Goal: Task Accomplishment & Management: Manage account settings

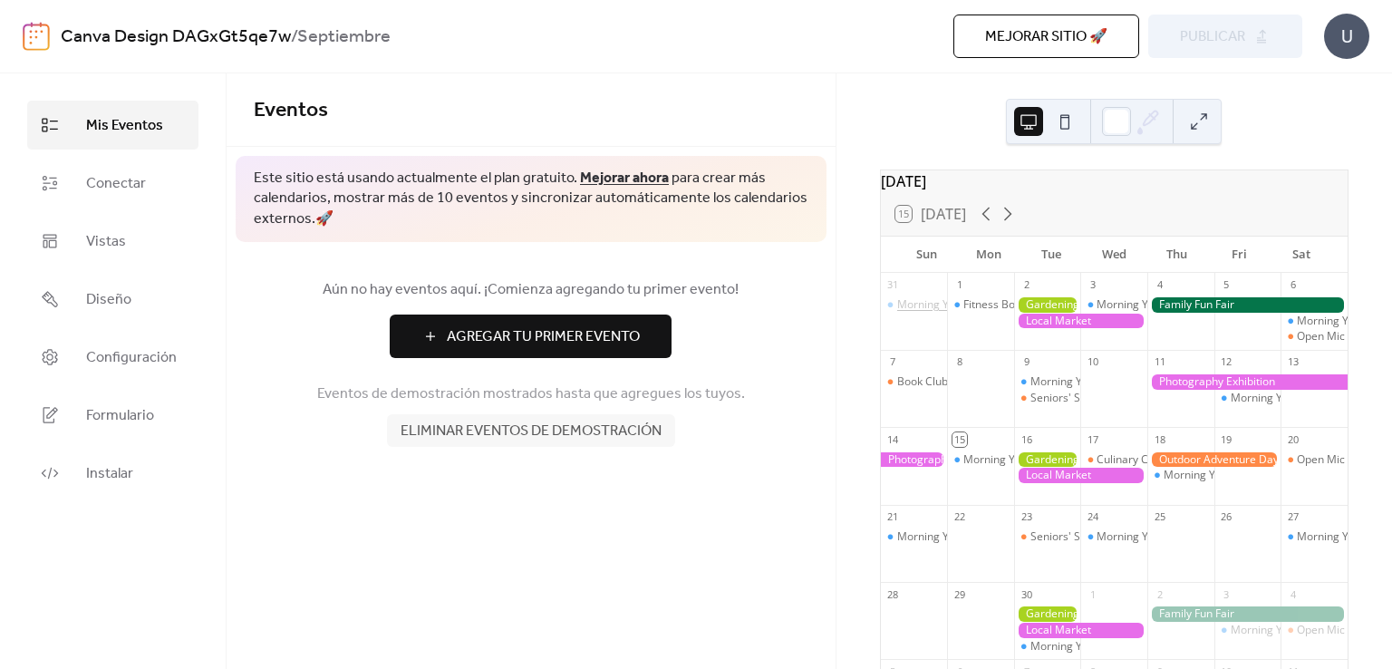
click at [932, 313] on div "Morning Yoga Bliss" at bounding box center [945, 304] width 97 height 15
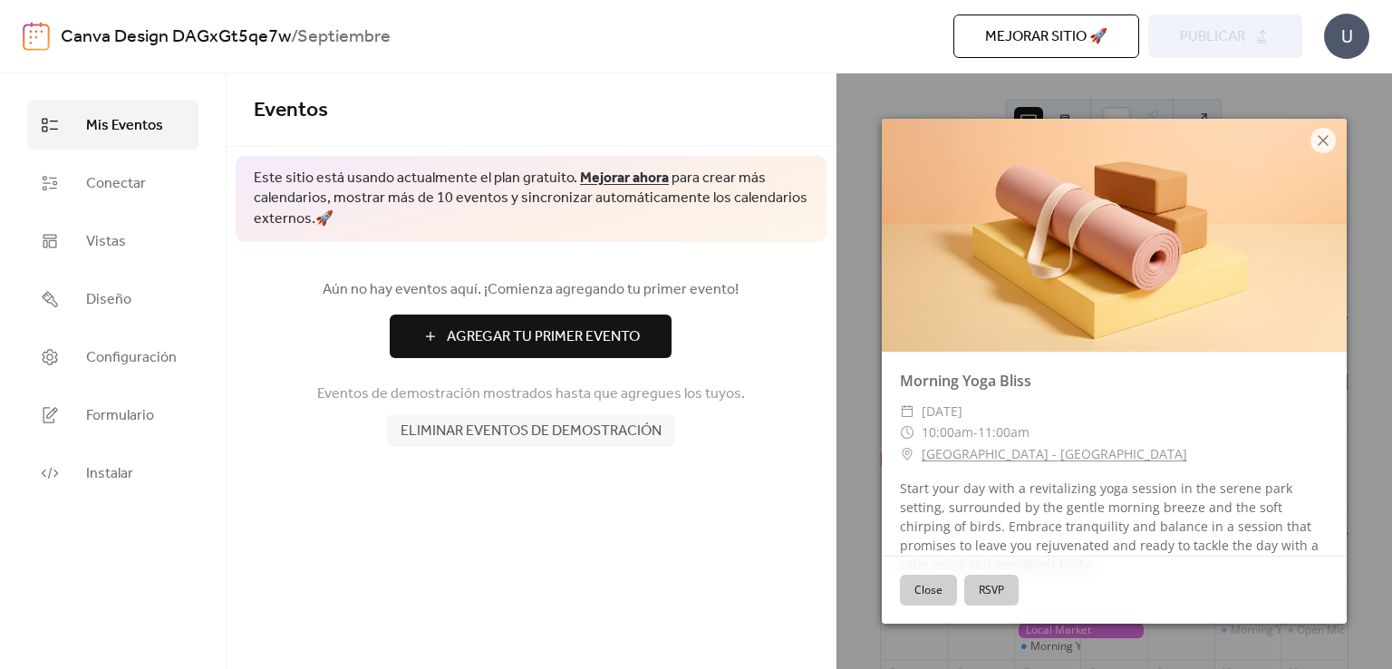
click at [937, 589] on button "Close" at bounding box center [928, 589] width 57 height 31
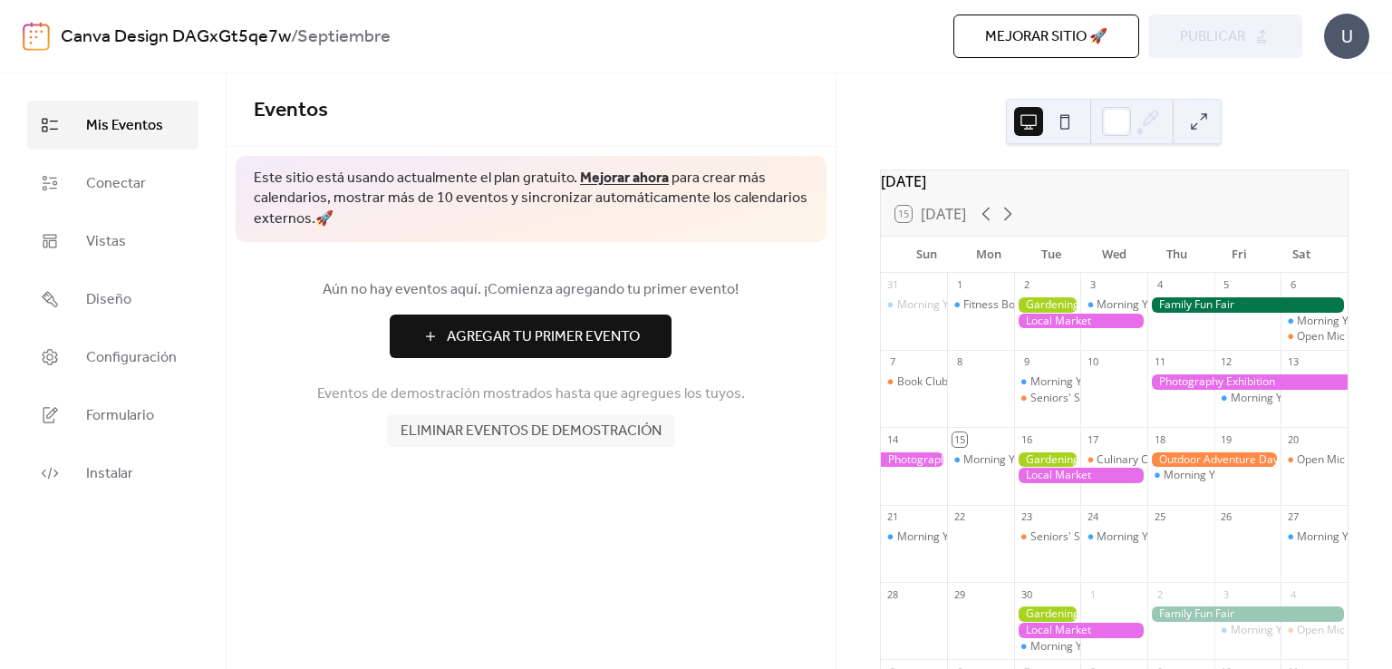
drag, startPoint x: 911, startPoint y: 313, endPoint x: 851, endPoint y: 322, distance: 61.2
click at [851, 322] on div "[DATE] 15 [DATE] Sun Mon Tue Wed Thu Fri Sat 31 Morning Yoga Bliss 1 Fitness Bo…" at bounding box center [1113, 370] width 555 height 595
click at [108, 240] on span "Vistas" at bounding box center [106, 242] width 40 height 22
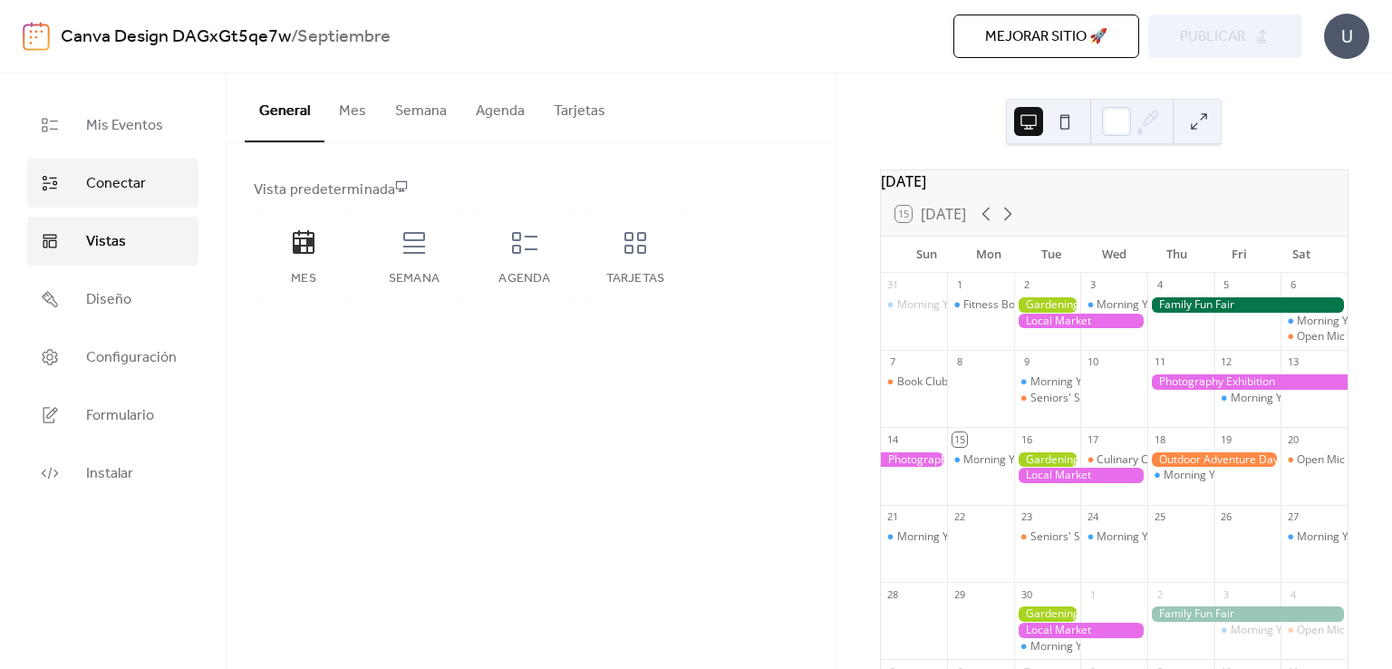
click at [112, 189] on span "Conectar" at bounding box center [116, 184] width 60 height 22
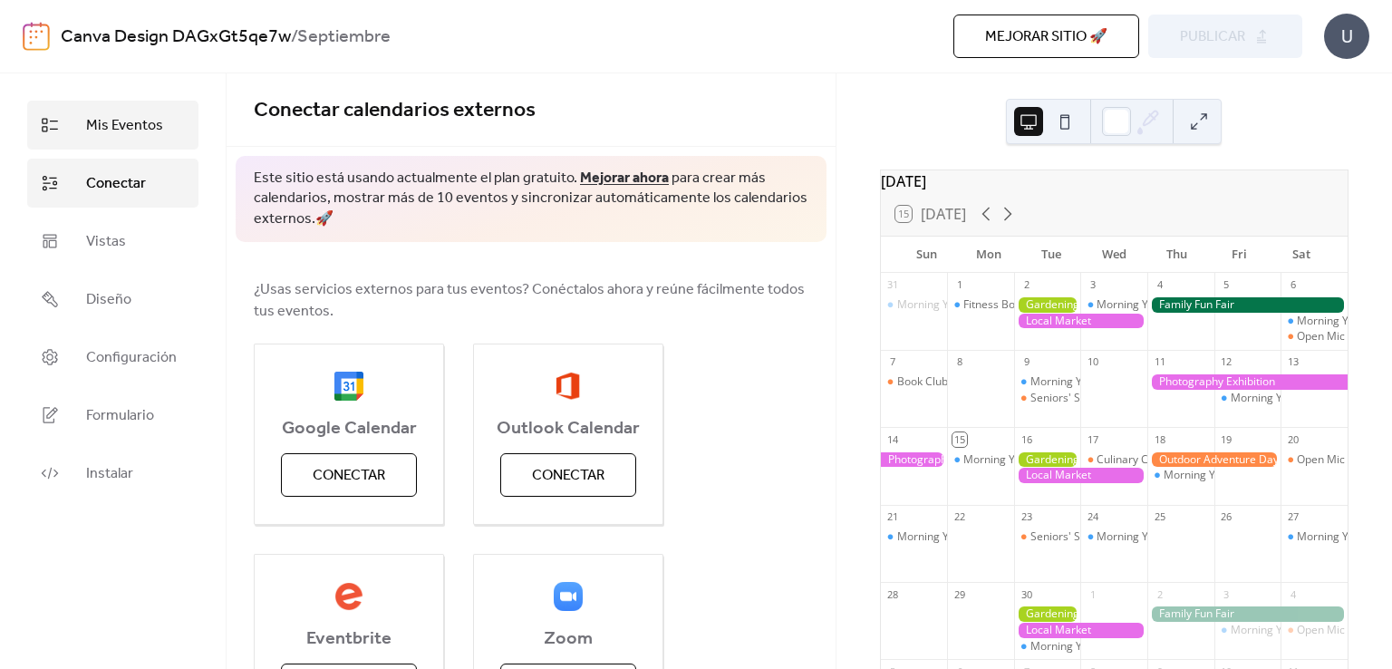
click at [115, 129] on span "Mis Eventos" at bounding box center [124, 126] width 77 height 22
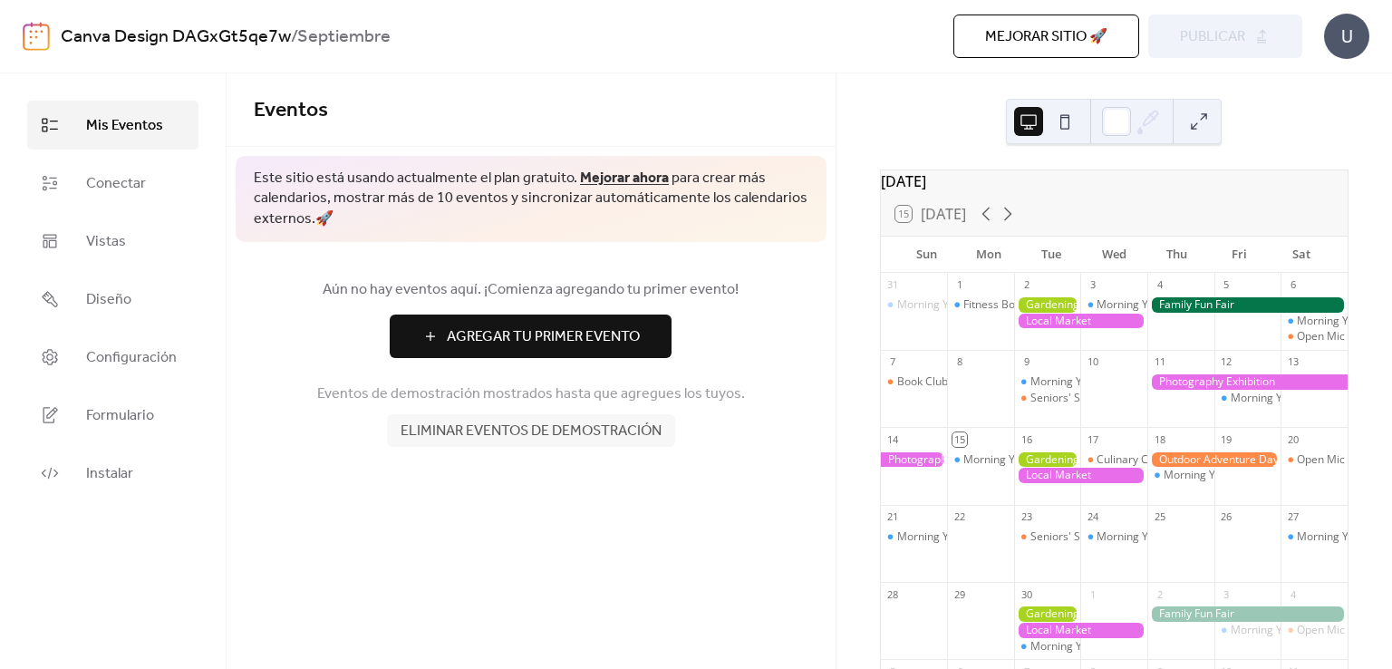
click at [614, 316] on button "Agregar Tu Primer Evento" at bounding box center [531, 335] width 282 height 43
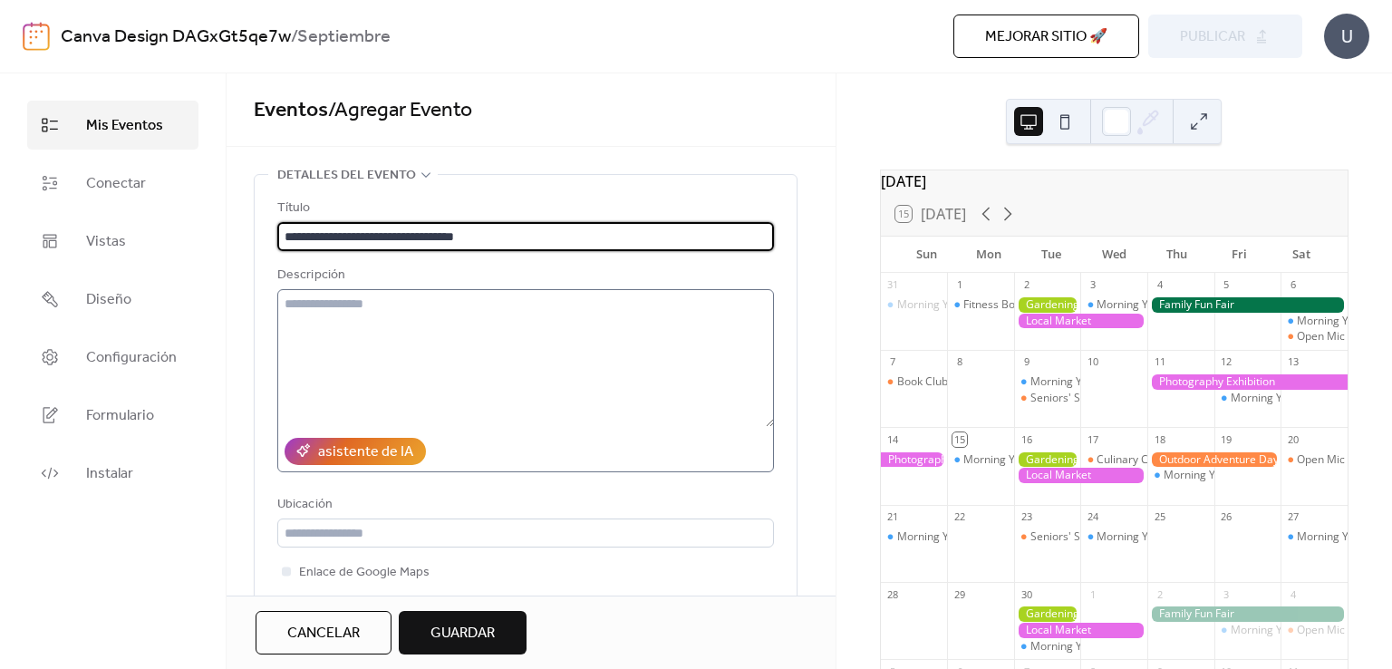
type input "**********"
click at [373, 323] on textarea at bounding box center [525, 358] width 496 height 138
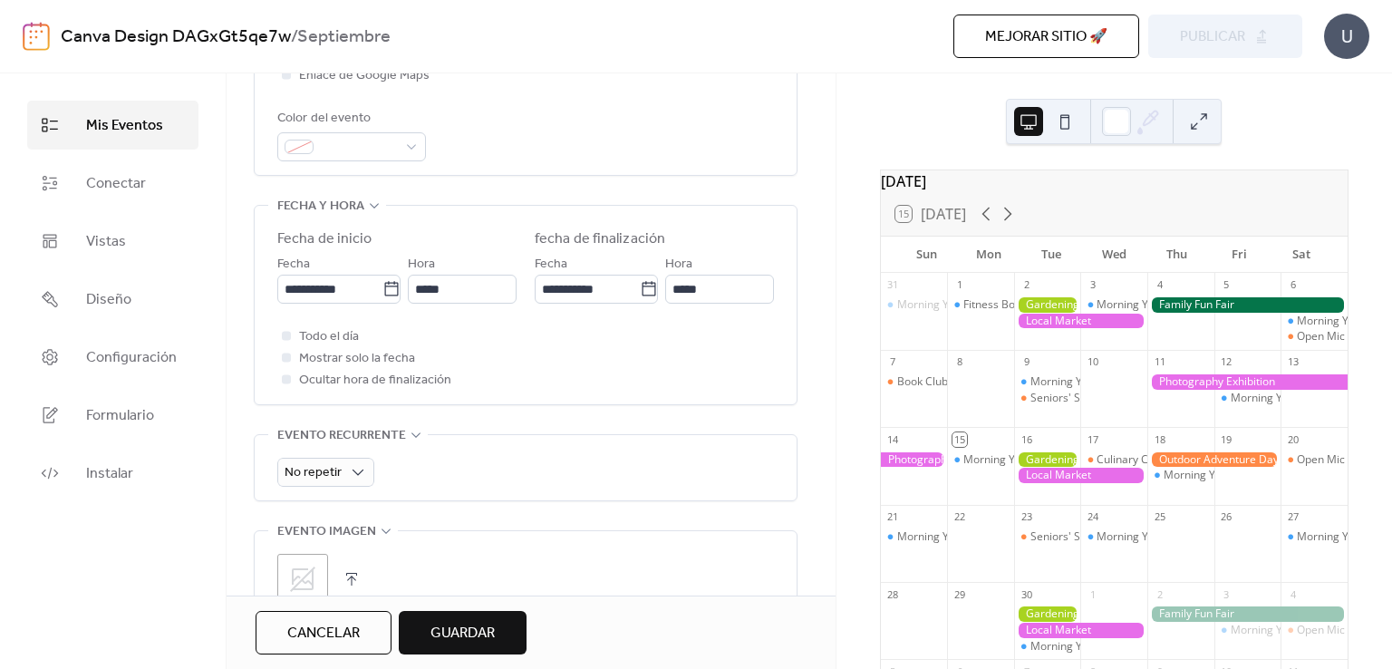
scroll to position [509, 0]
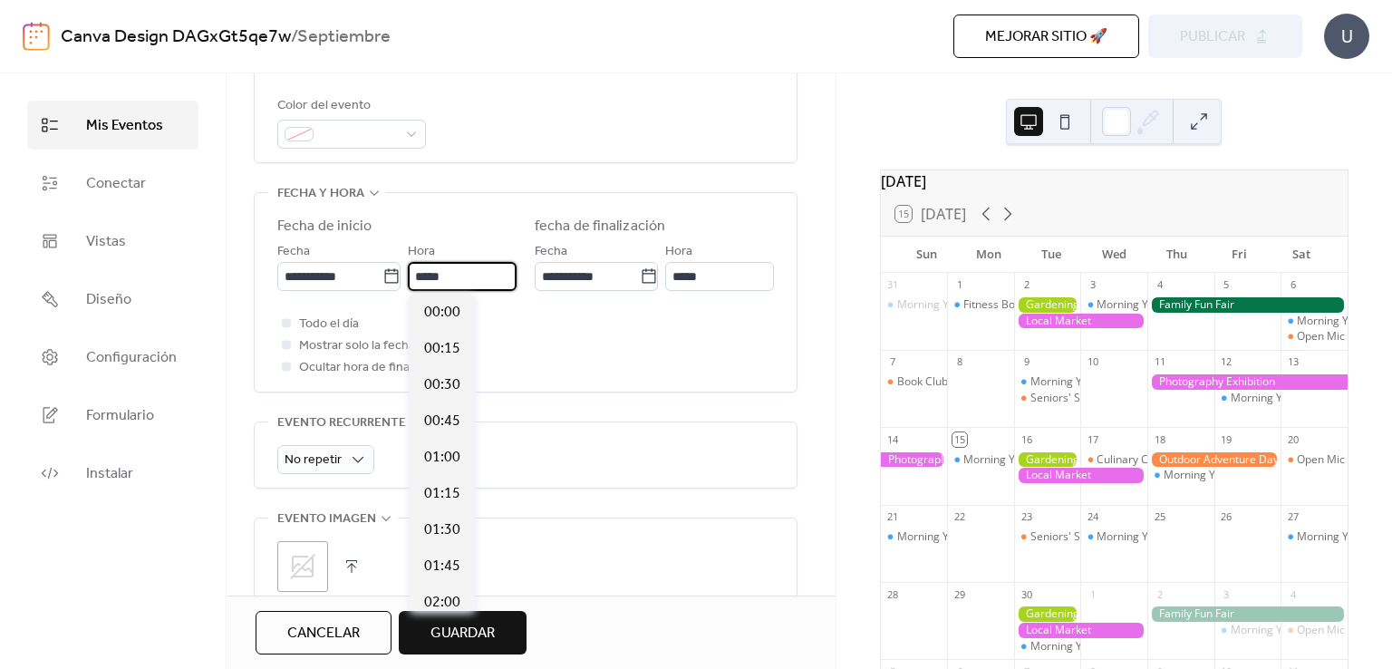
click at [456, 277] on input "*****" at bounding box center [462, 276] width 109 height 29
drag, startPoint x: 456, startPoint y: 277, endPoint x: 357, endPoint y: 292, distance: 99.8
click at [357, 292] on div "**********" at bounding box center [525, 297] width 496 height 162
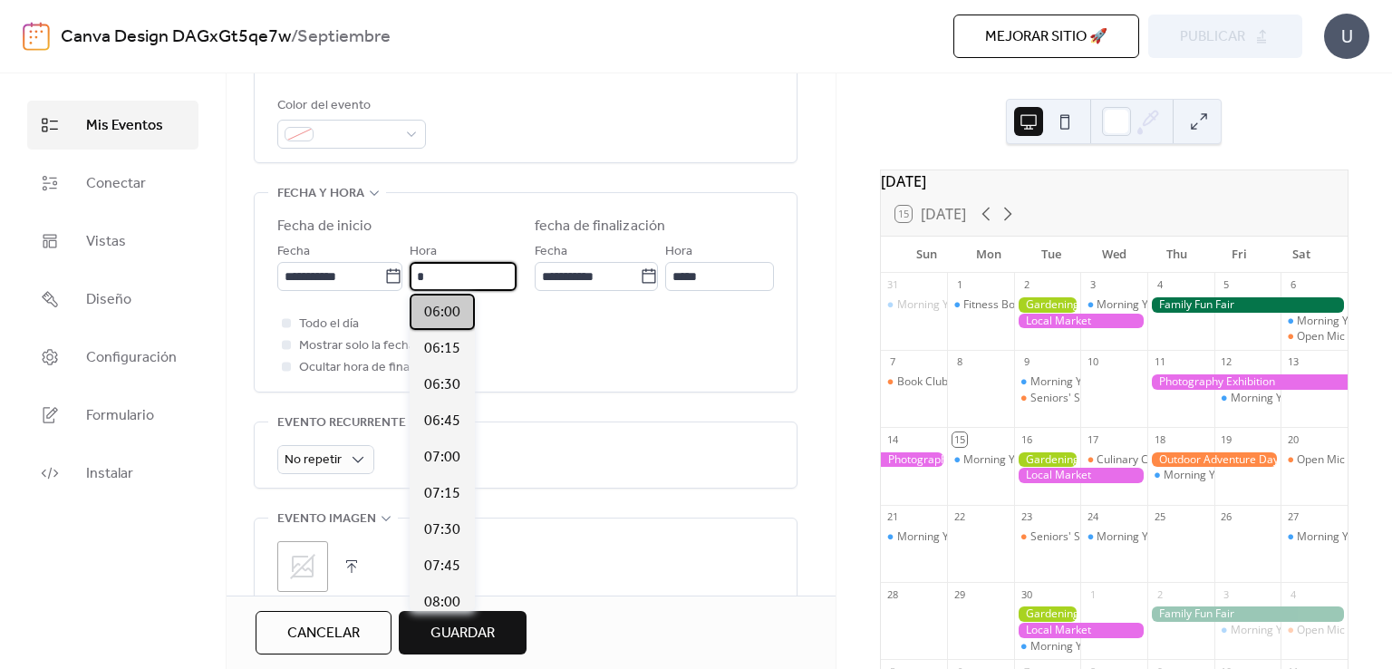
click at [446, 320] on span "06:00" at bounding box center [442, 313] width 36 height 22
type input "*****"
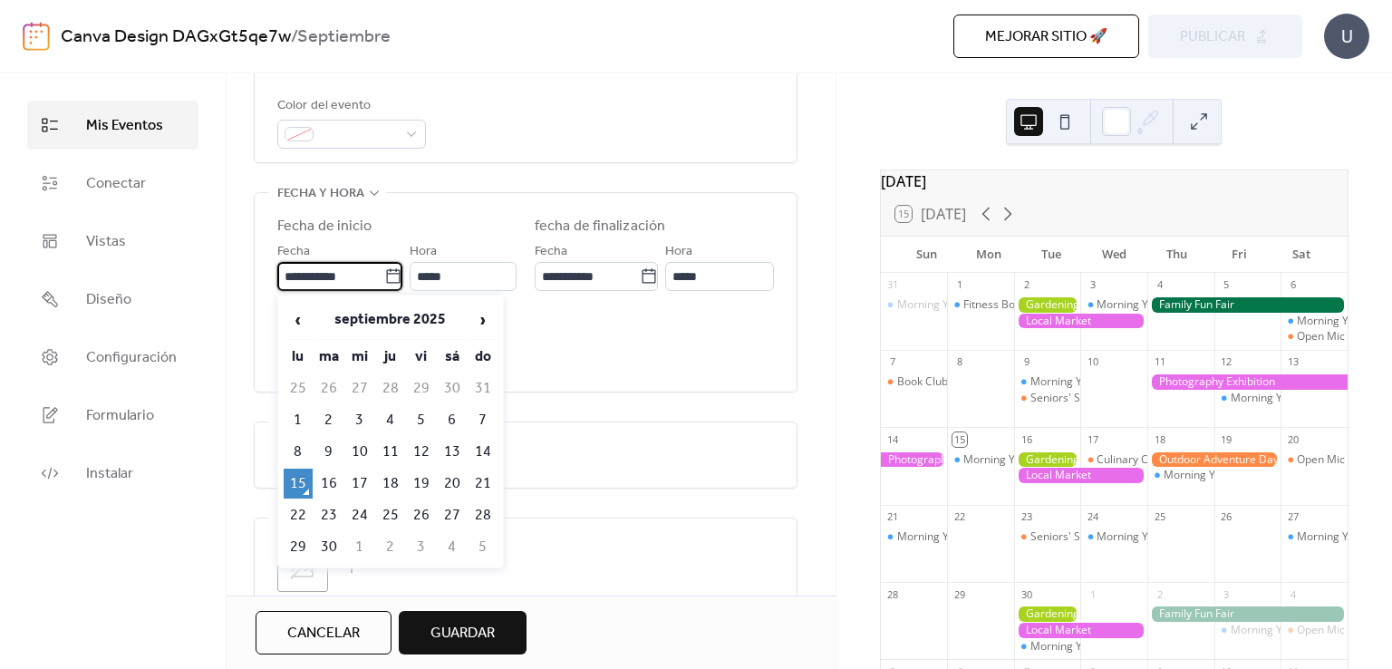
click at [331, 279] on input "**********" at bounding box center [330, 276] width 107 height 29
click at [382, 505] on td "25" at bounding box center [390, 515] width 29 height 30
type input "**********"
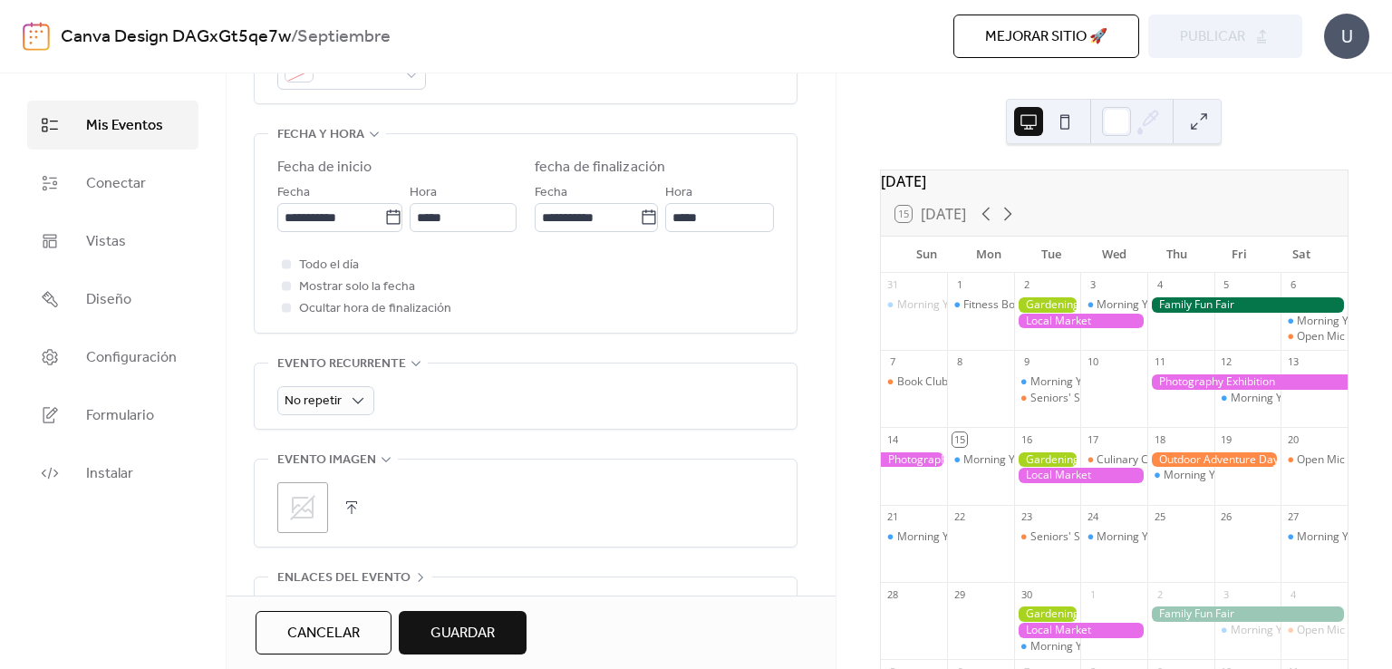
scroll to position [569, 0]
click at [308, 393] on span "No repetir" at bounding box center [312, 400] width 57 height 24
click at [400, 389] on div "No repetir" at bounding box center [525, 399] width 496 height 29
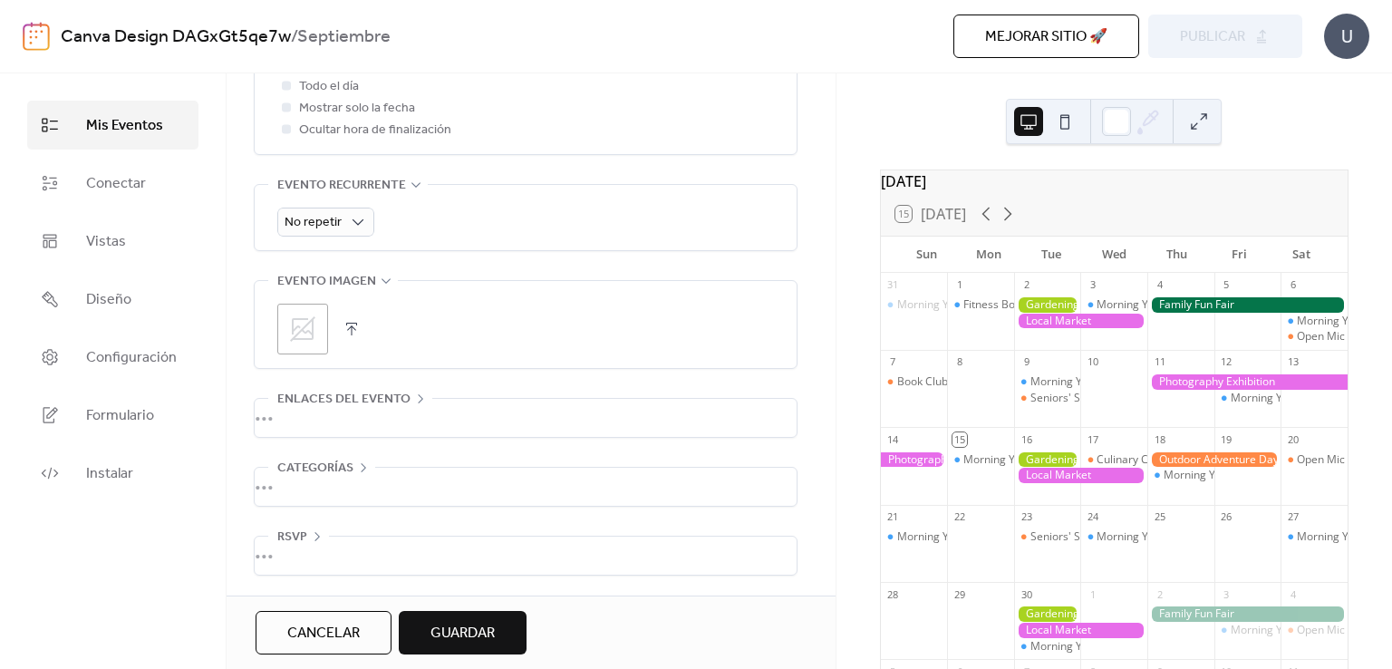
click at [442, 638] on span "Guardar" at bounding box center [462, 633] width 64 height 22
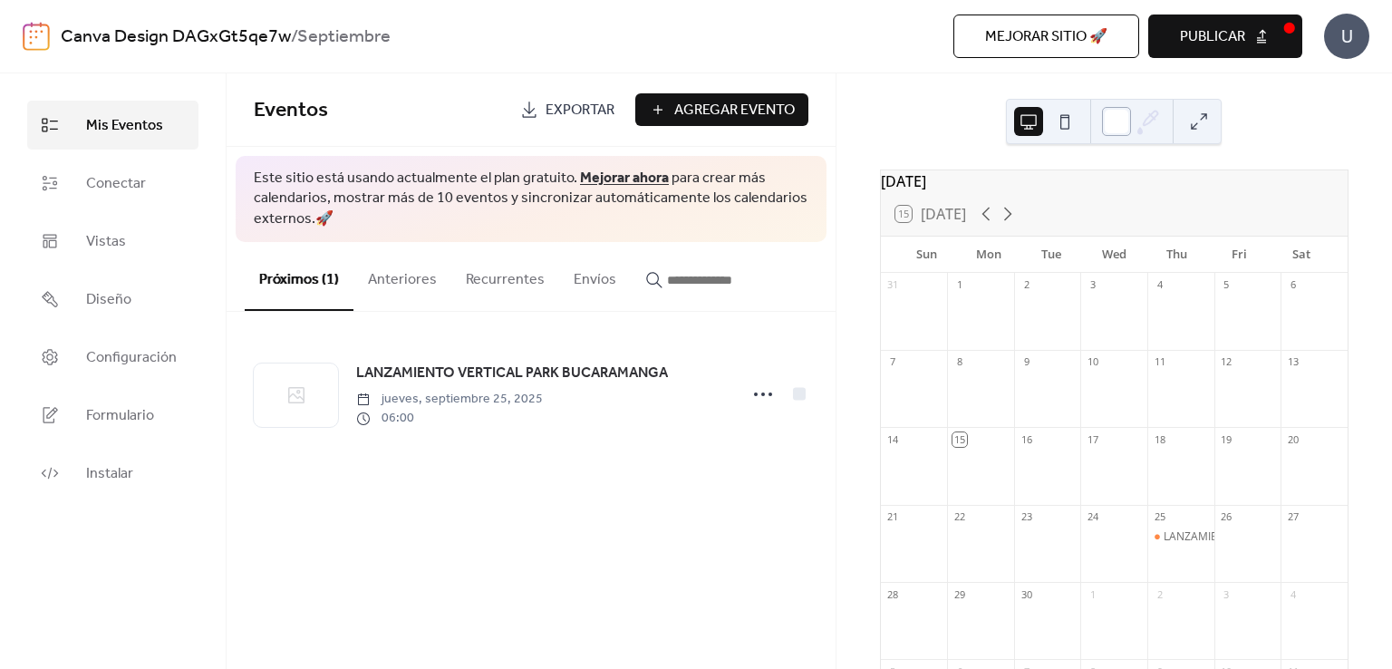
click at [1114, 130] on div at bounding box center [1116, 121] width 29 height 29
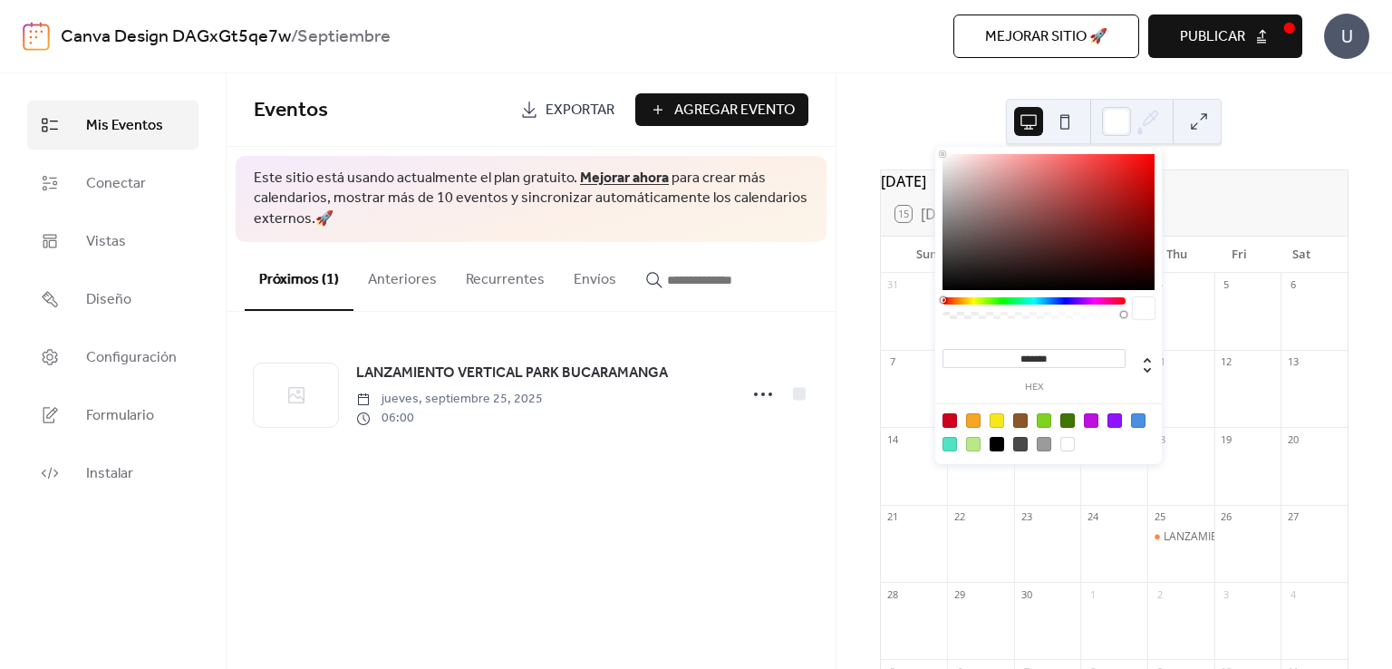
click at [1285, 137] on div "[DATE] 15 [DATE] Sun Mon Tue Wed Thu Fri Sat 31 1 2 3 4 5 6 7 8 9 10 11 12 13 1…" at bounding box center [1113, 370] width 555 height 595
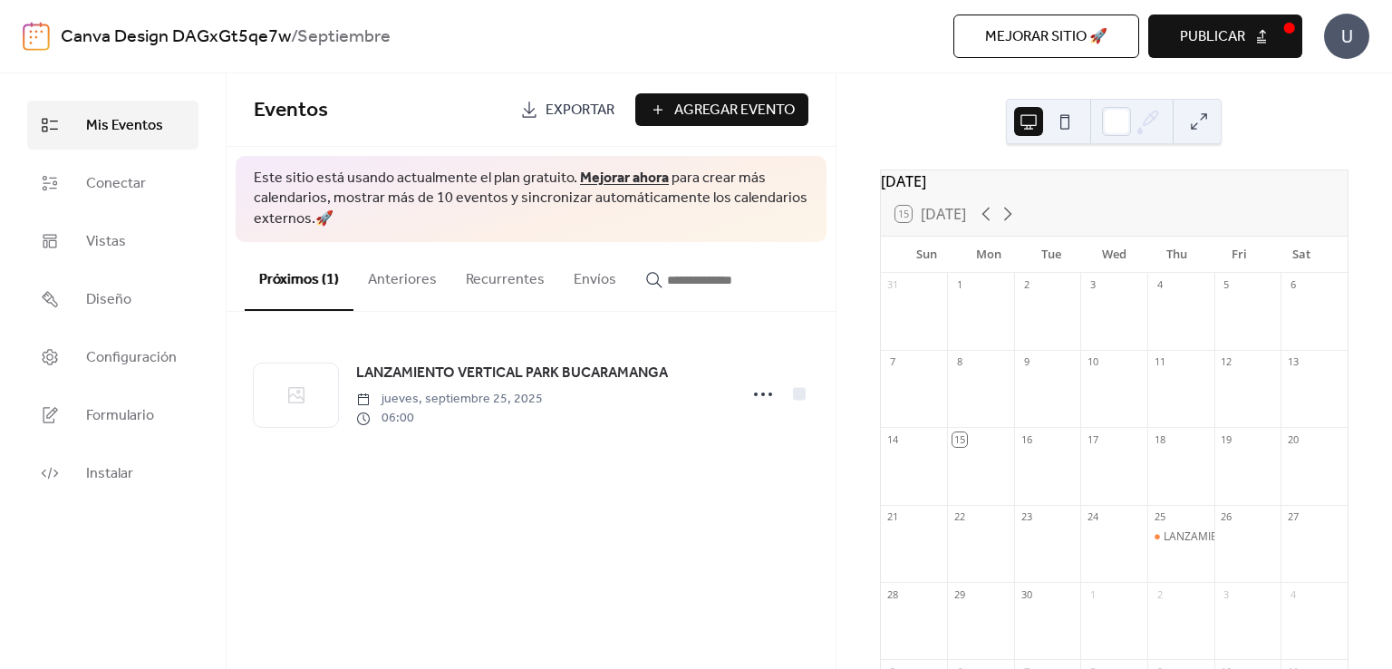
click at [1056, 120] on button at bounding box center [1064, 121] width 29 height 29
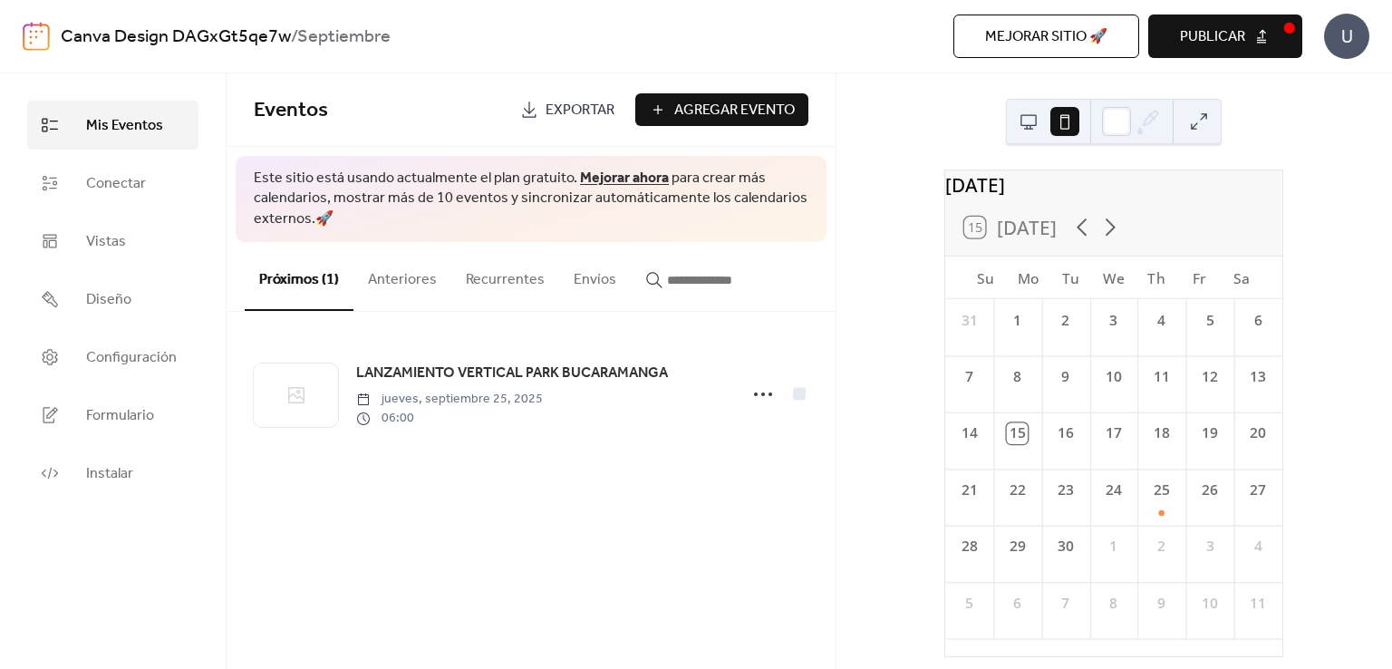
click at [1036, 120] on button at bounding box center [1028, 121] width 29 height 29
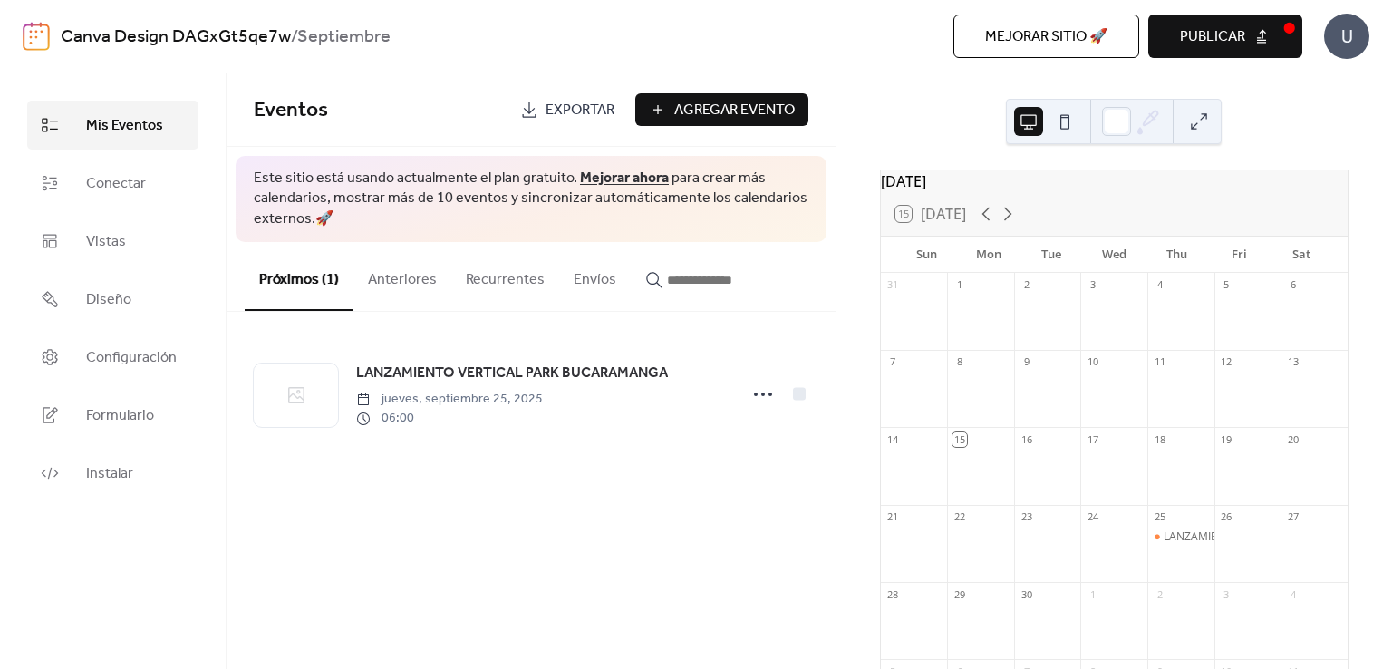
click at [1062, 123] on button at bounding box center [1064, 121] width 29 height 29
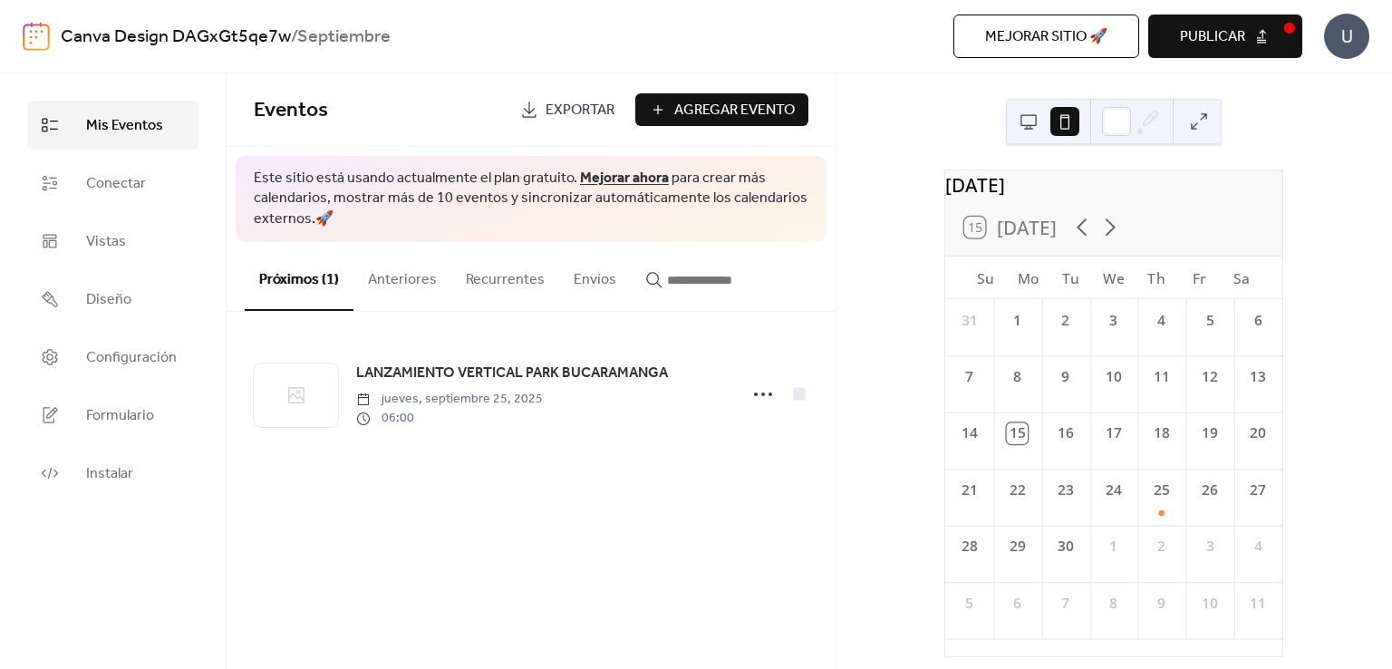
click at [579, 108] on span "Exportar" at bounding box center [579, 111] width 69 height 22
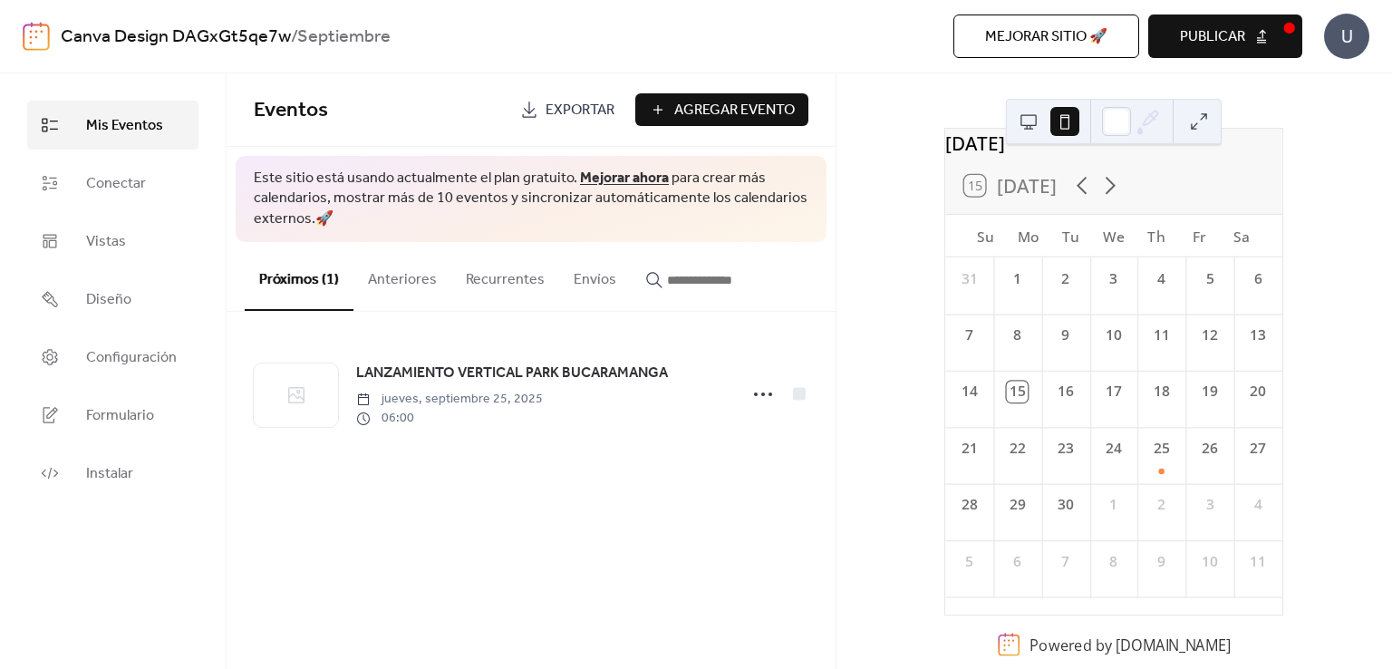
scroll to position [51, 0]
click at [120, 198] on link "Conectar" at bounding box center [112, 183] width 171 height 49
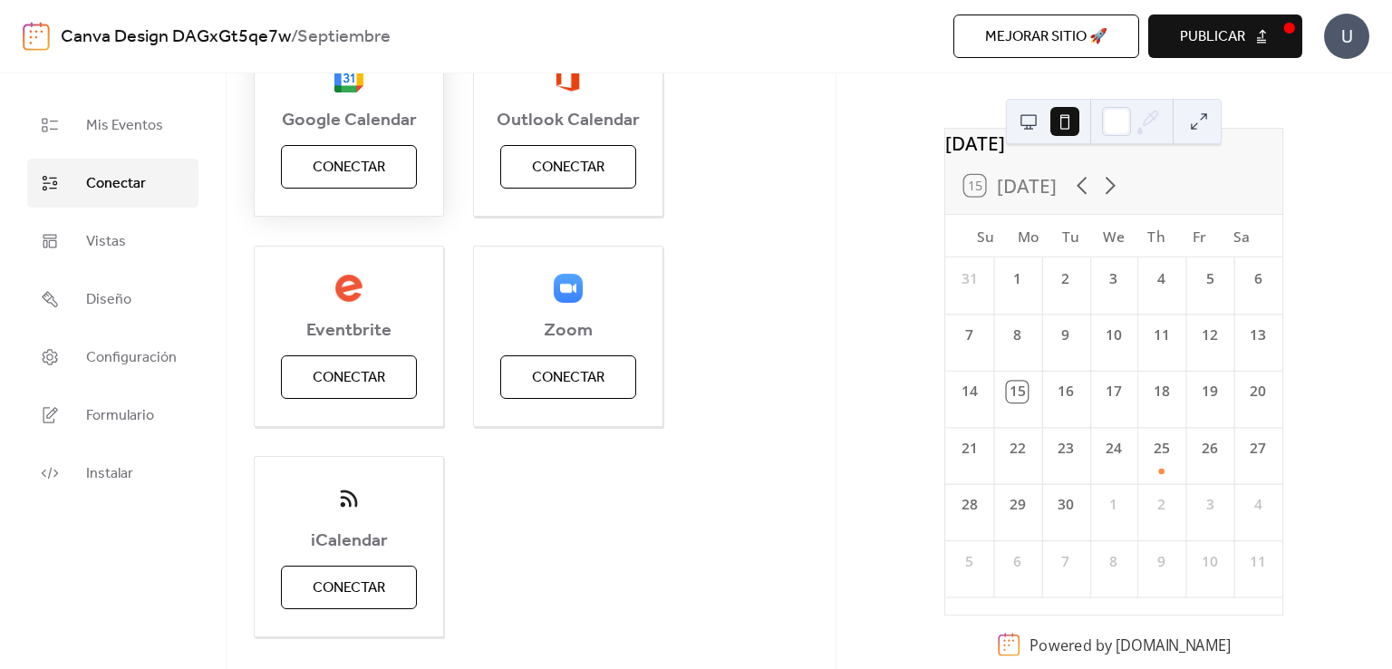
scroll to position [349, 0]
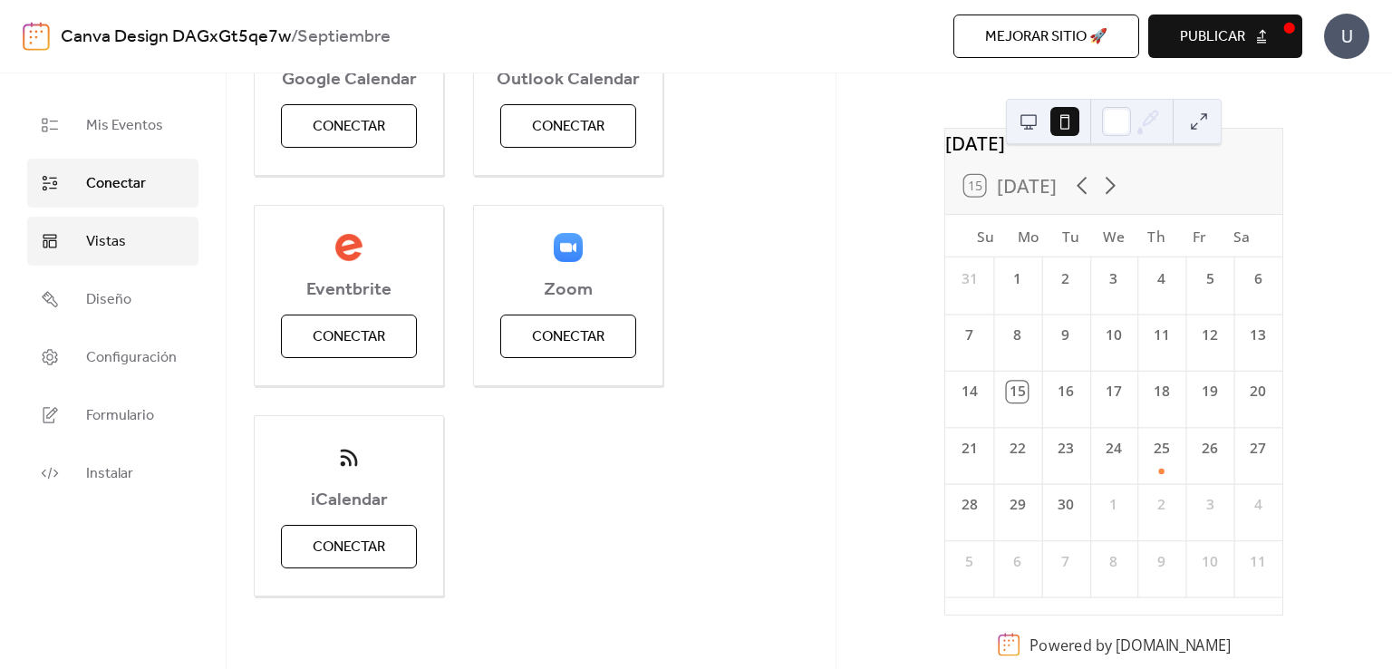
click at [89, 235] on span "Vistas" at bounding box center [106, 242] width 40 height 22
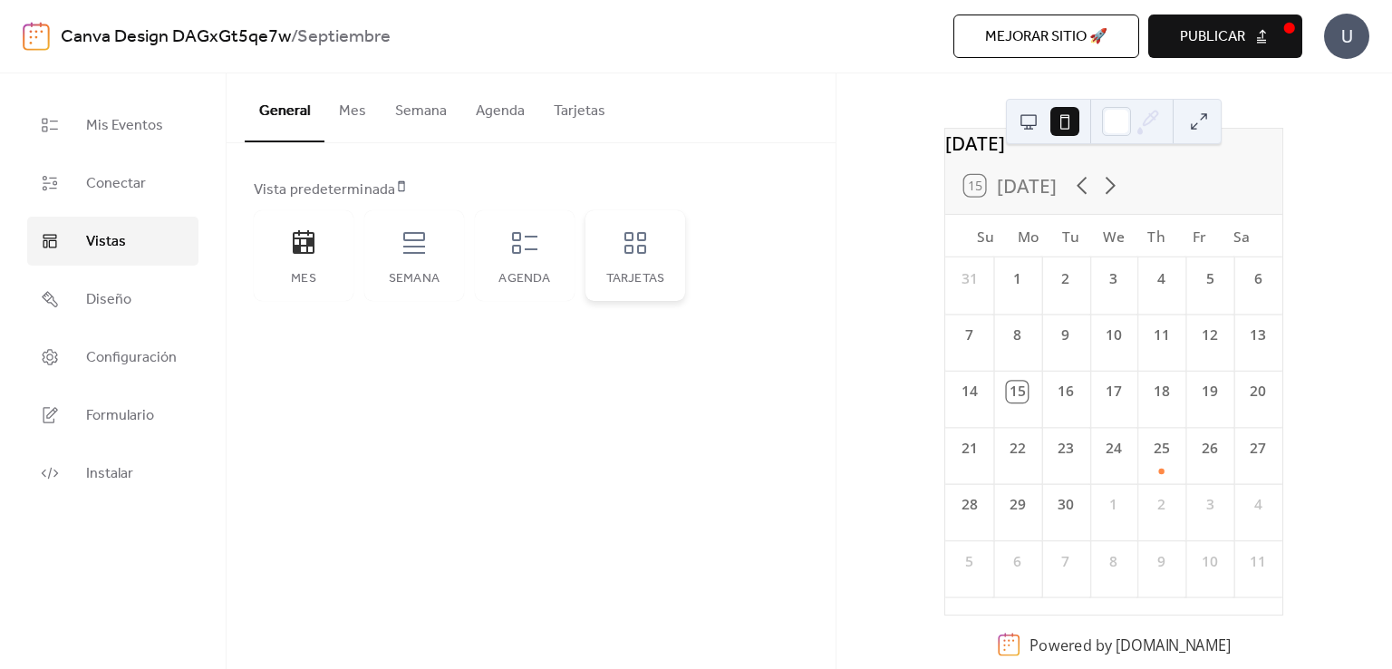
click at [602, 251] on div "Tarjetas" at bounding box center [635, 255] width 100 height 91
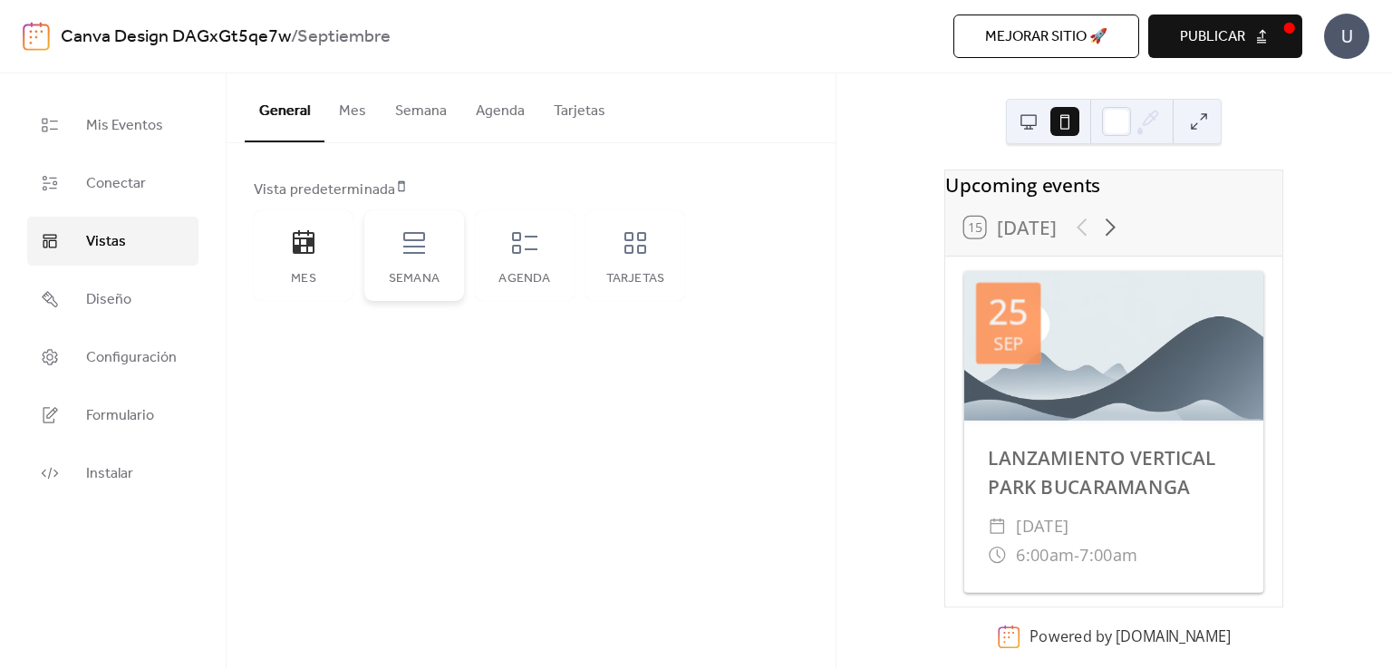
click at [420, 267] on div "Semana" at bounding box center [414, 255] width 100 height 91
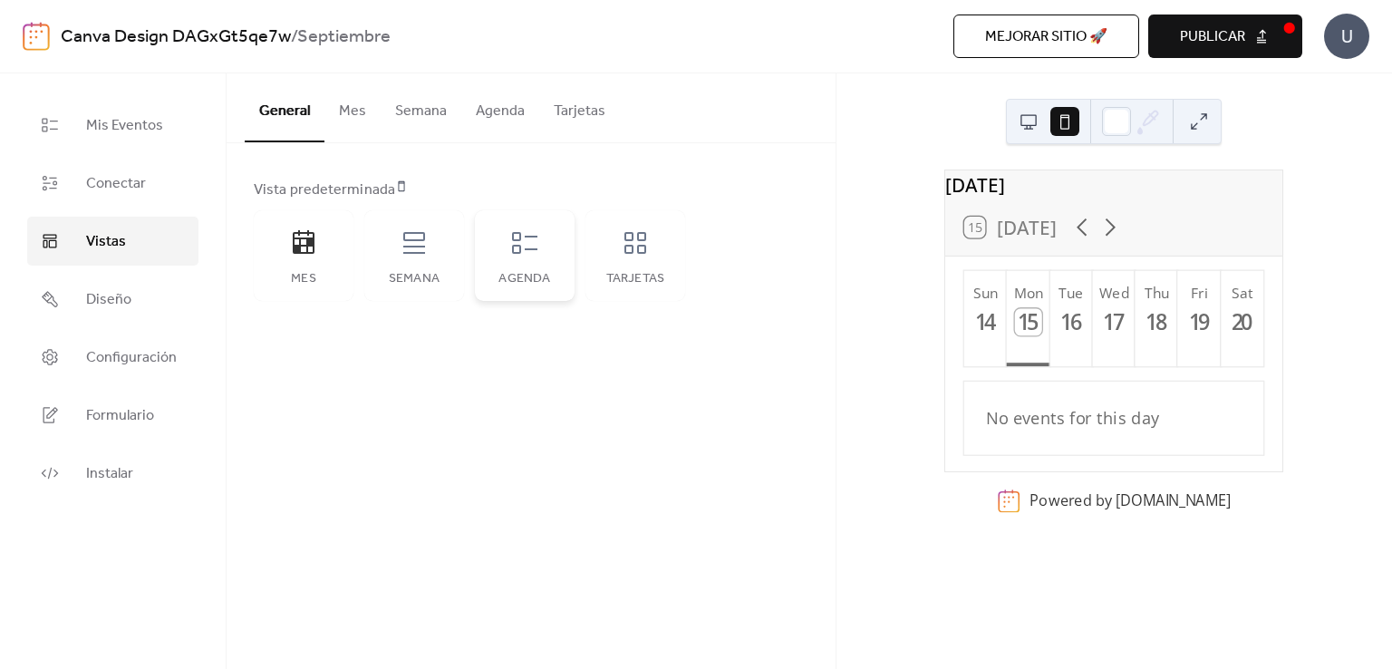
click at [512, 264] on div "Agenda" at bounding box center [525, 255] width 100 height 91
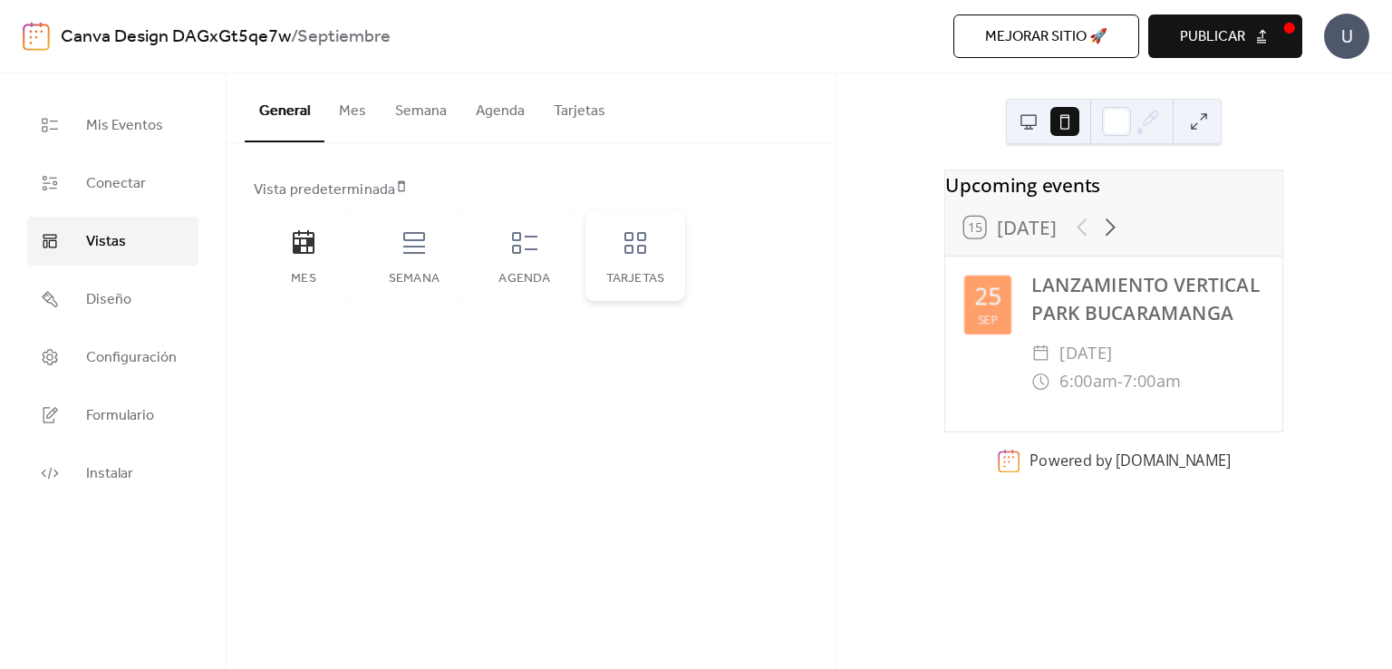
click at [604, 272] on div "Tarjetas" at bounding box center [634, 279] width 63 height 14
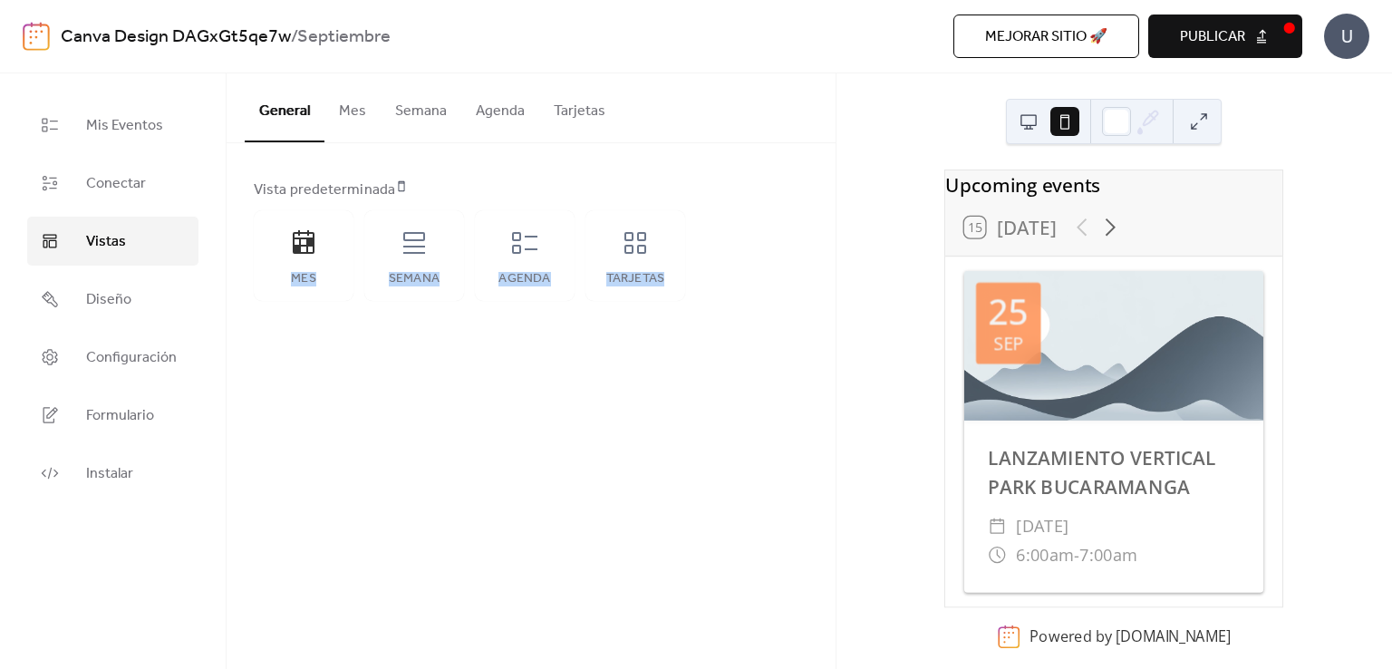
drag, startPoint x: 270, startPoint y: 286, endPoint x: 379, endPoint y: 374, distance: 139.8
click at [379, 374] on div "General Mes Semana Agenda Tarjetas Vista predeterminada Mes Semana Agenda Tarje…" at bounding box center [530, 370] width 609 height 595
click at [442, 471] on div "General Mes Semana Agenda Tarjetas Vista predeterminada Mes Semana Agenda Tarje…" at bounding box center [530, 370] width 609 height 595
click at [284, 258] on div "Mes" at bounding box center [304, 255] width 100 height 91
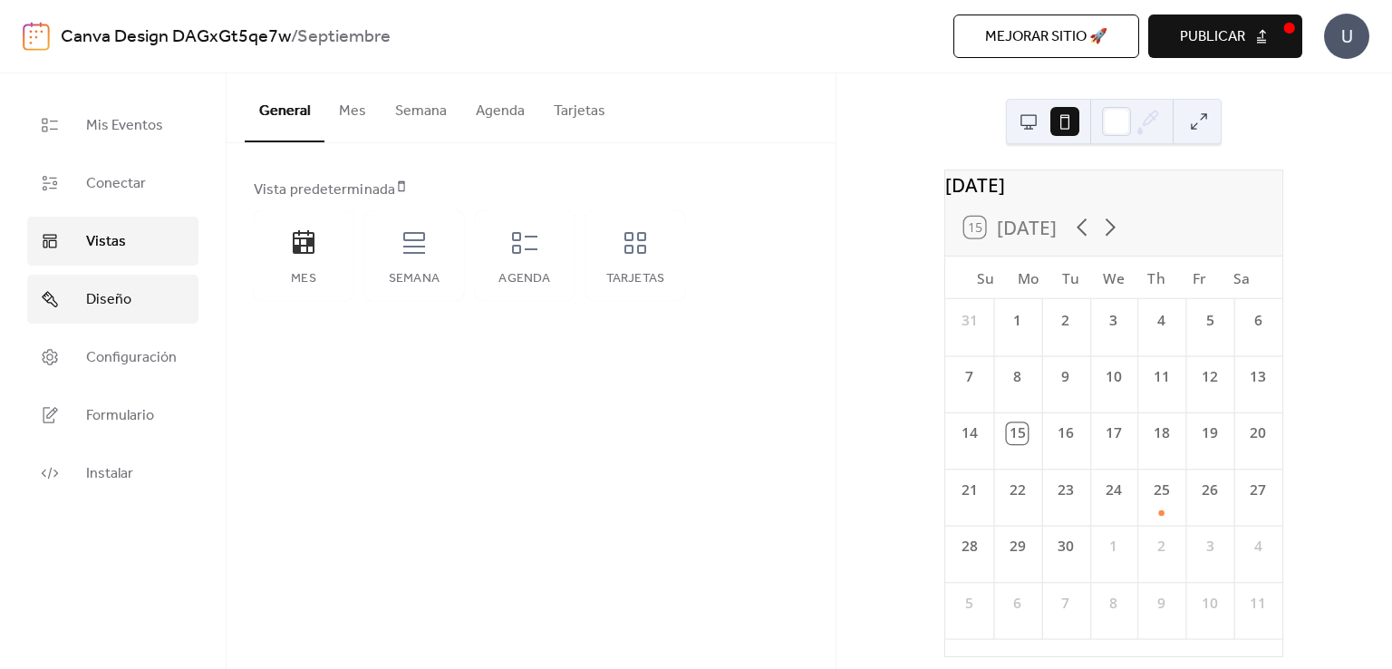
click at [140, 287] on link "Diseño" at bounding box center [112, 299] width 171 height 49
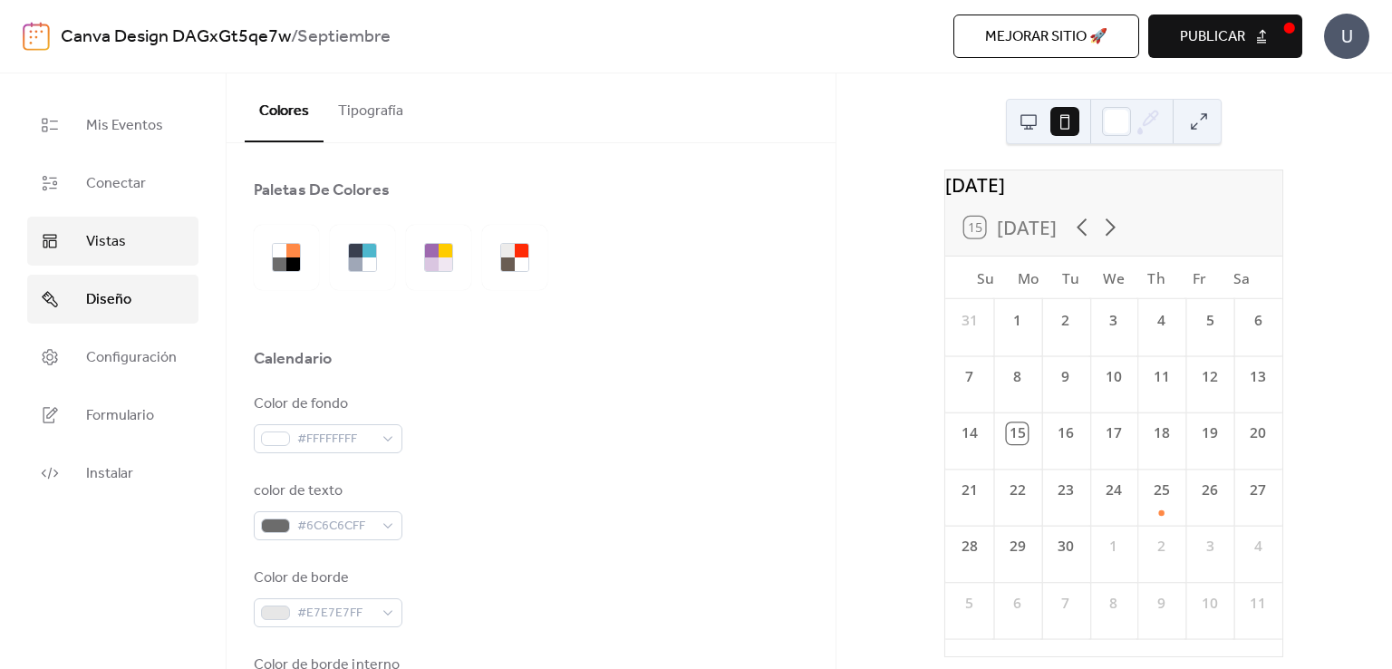
click at [159, 247] on link "Vistas" at bounding box center [112, 241] width 171 height 49
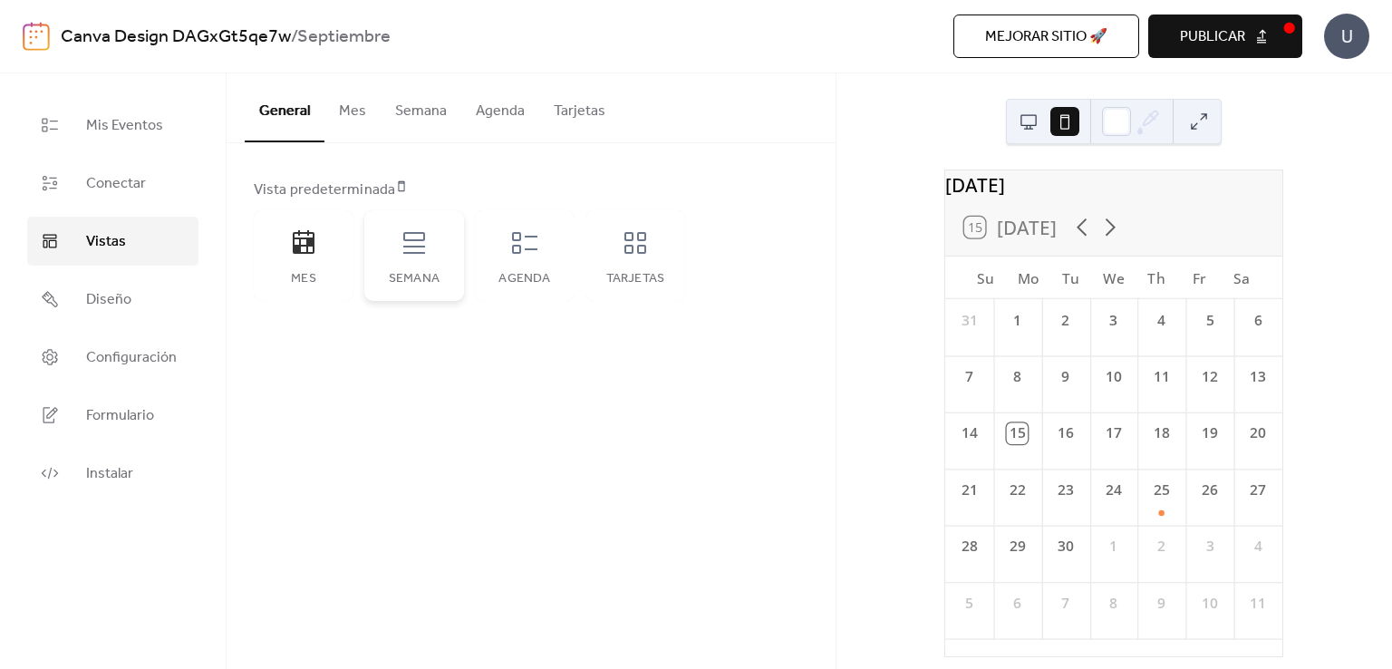
click at [395, 236] on div "Semana" at bounding box center [414, 255] width 100 height 91
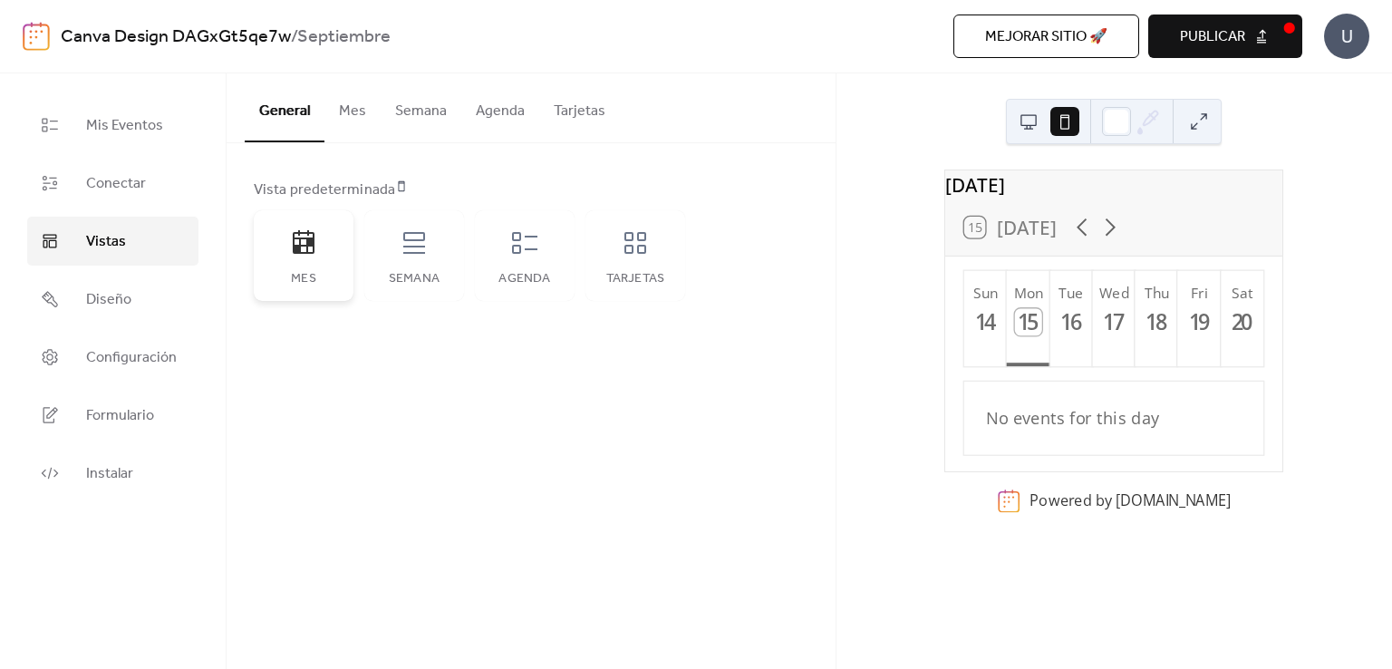
click at [330, 272] on div "Mes" at bounding box center [303, 279] width 63 height 14
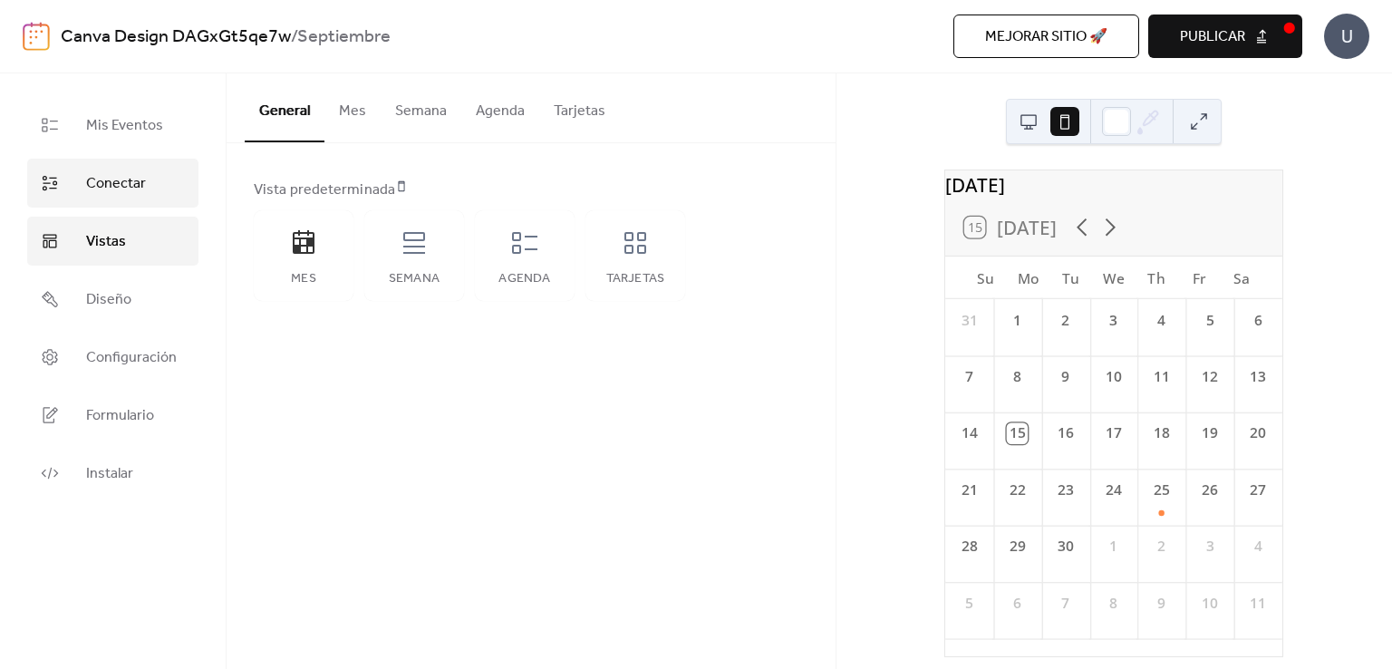
click at [138, 193] on span "Conectar" at bounding box center [116, 184] width 60 height 22
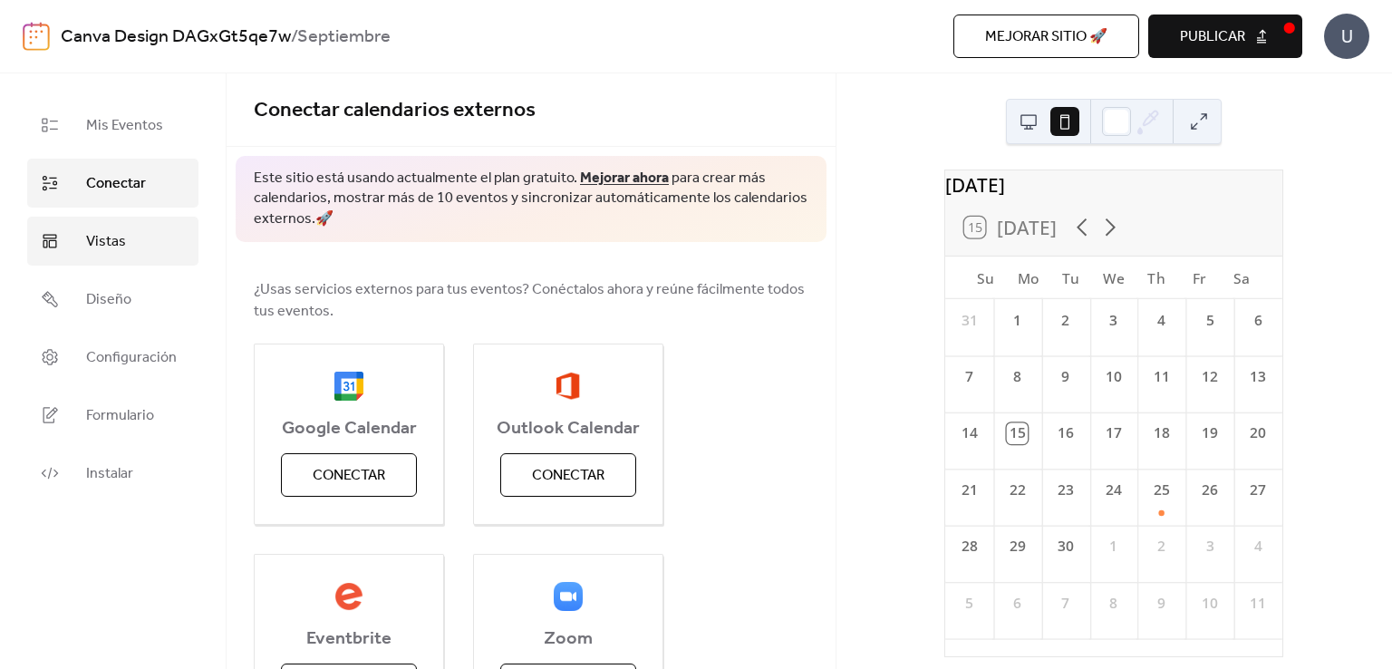
click at [105, 224] on link "Vistas" at bounding box center [112, 241] width 171 height 49
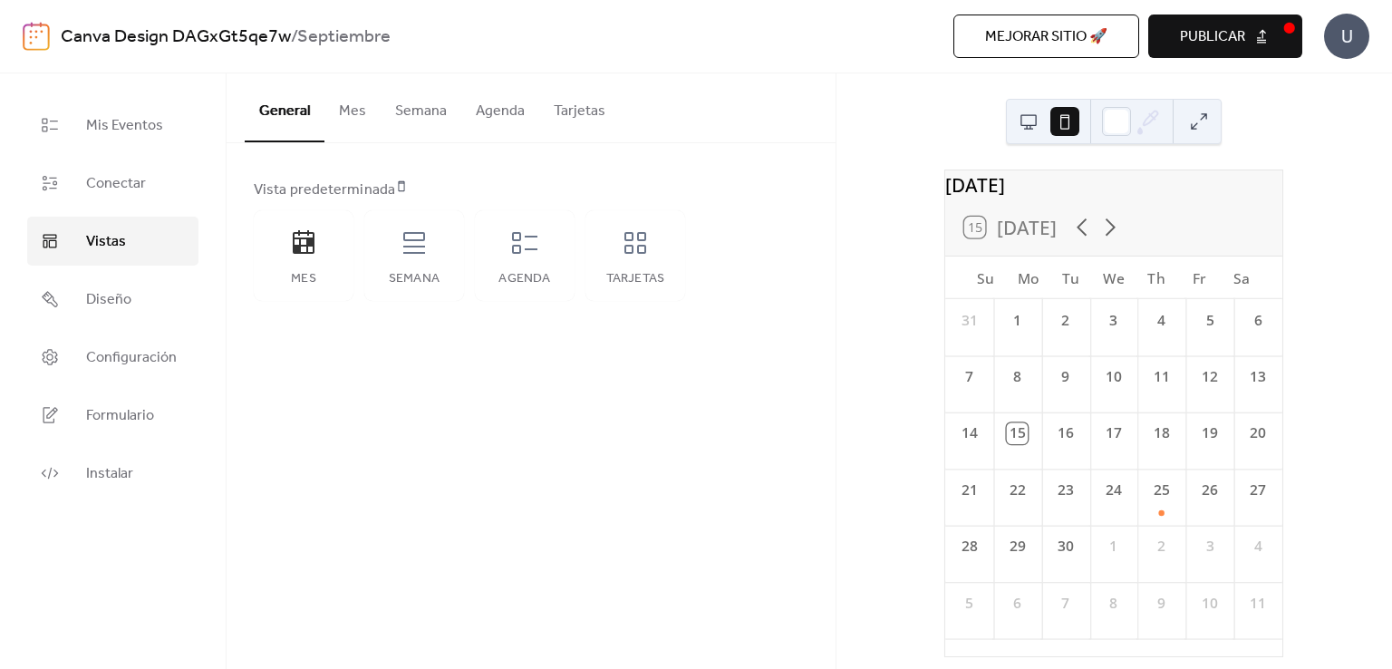
click at [1022, 117] on button at bounding box center [1028, 121] width 29 height 29
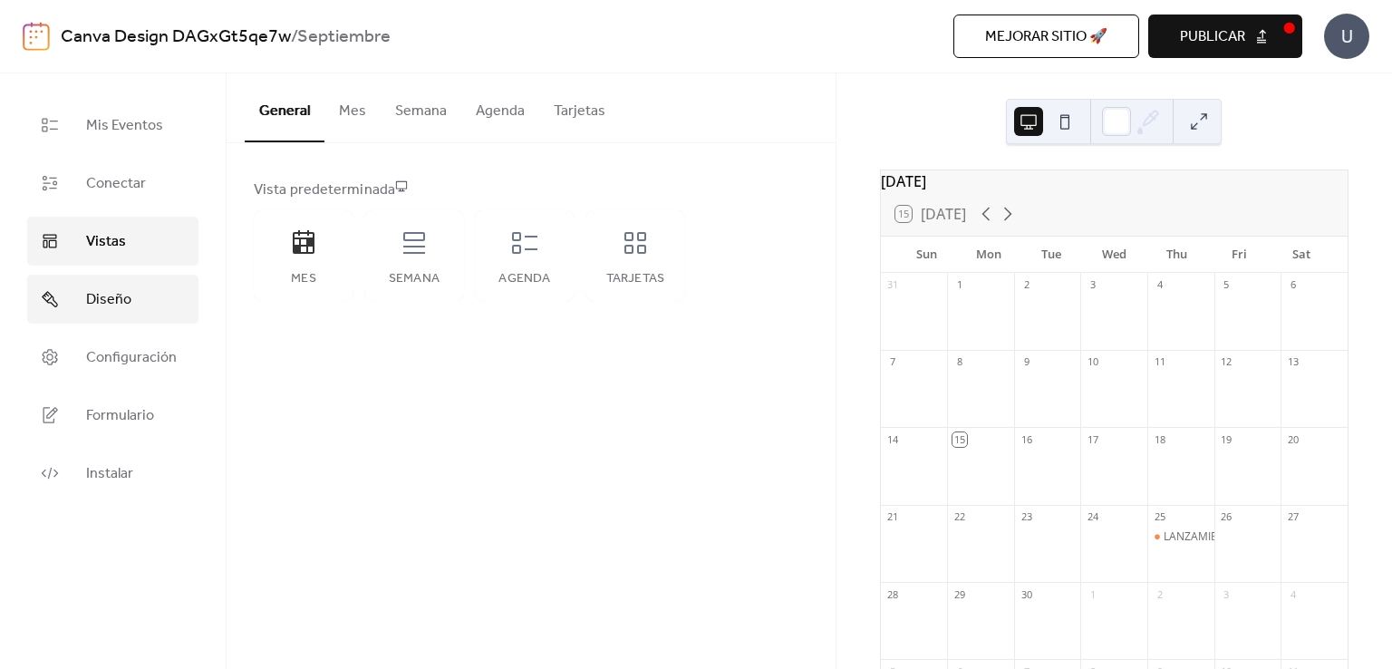
click at [96, 297] on span "Diseño" at bounding box center [108, 300] width 45 height 22
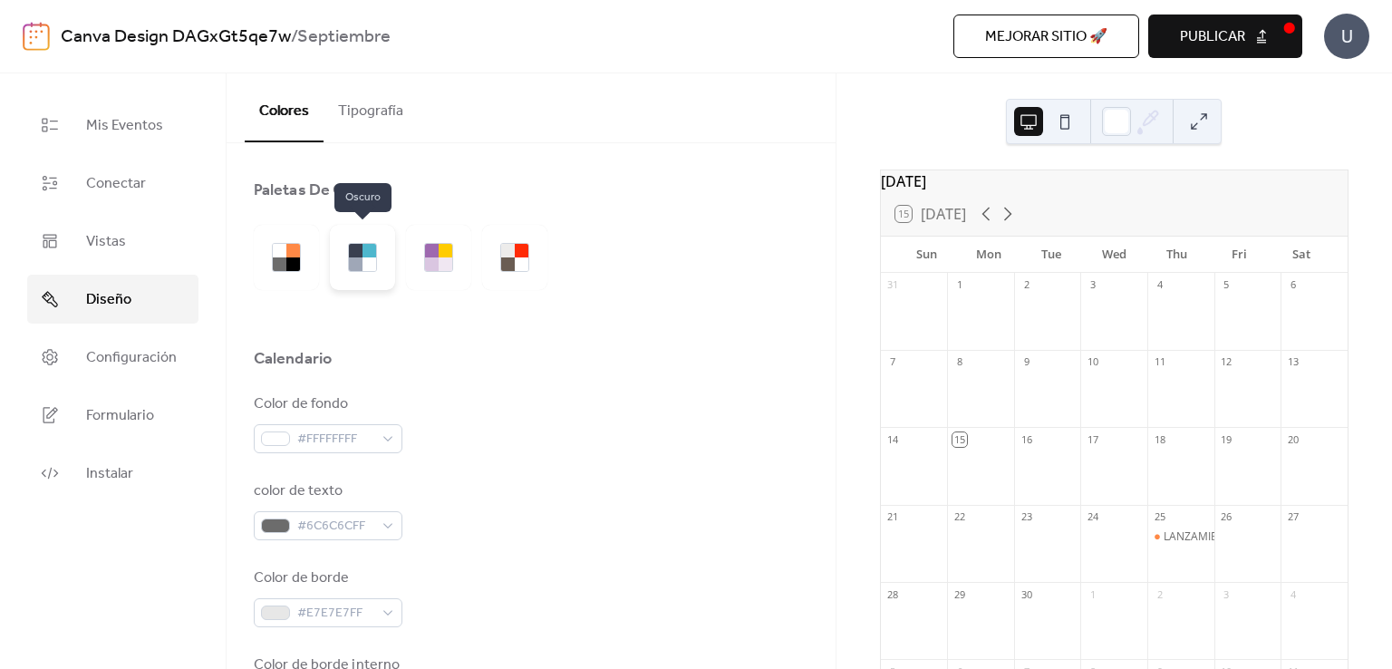
click at [366, 254] on div at bounding box center [369, 251] width 14 height 14
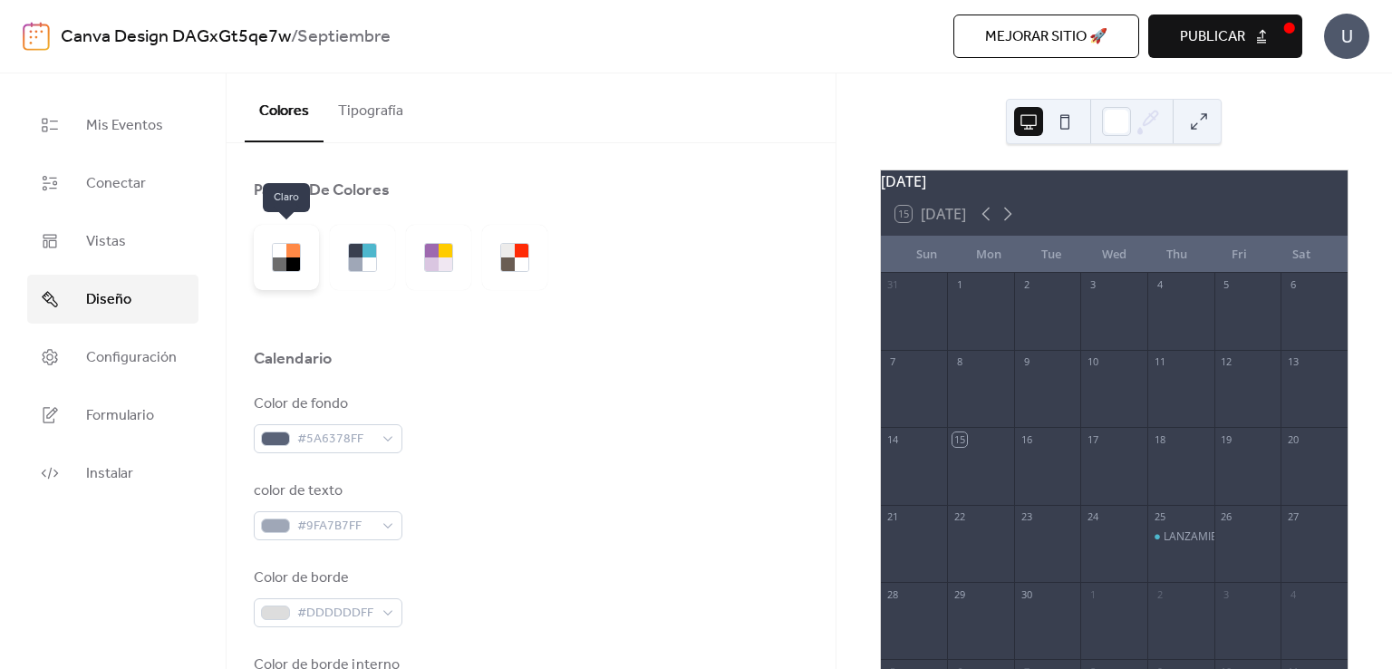
click at [296, 262] on div at bounding box center [293, 264] width 14 height 14
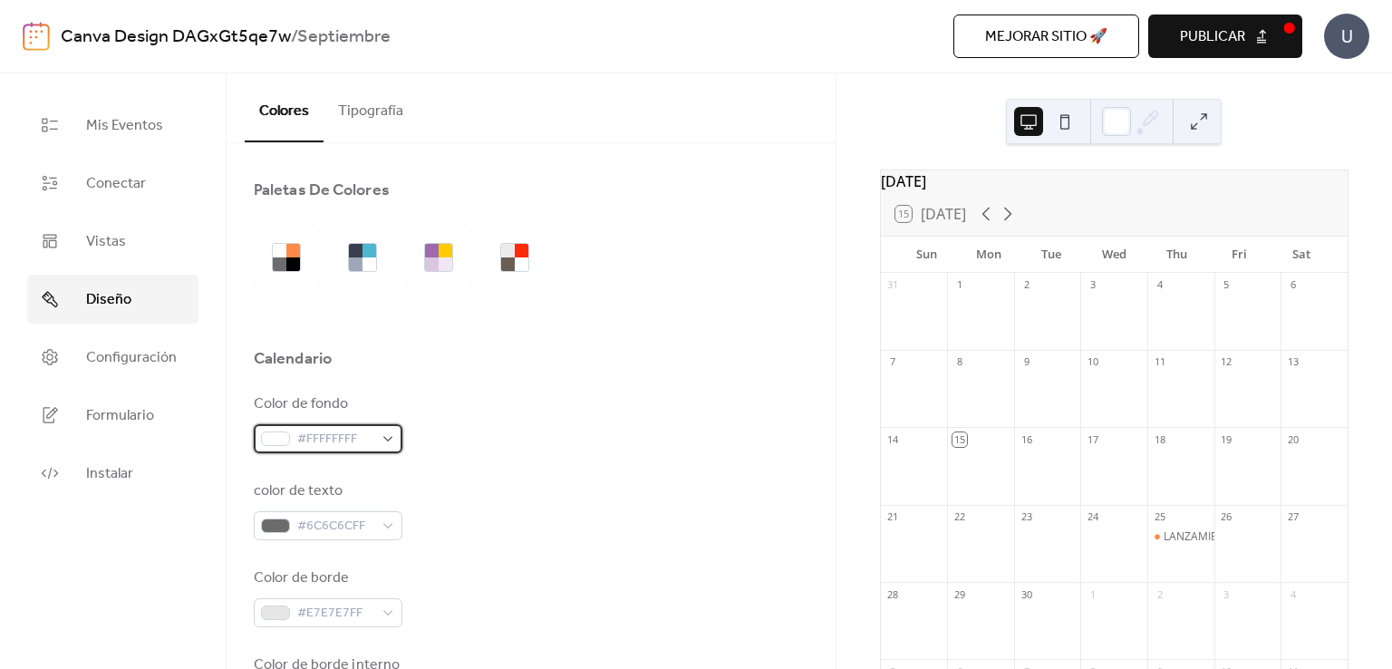
click at [283, 437] on div at bounding box center [275, 438] width 29 height 14
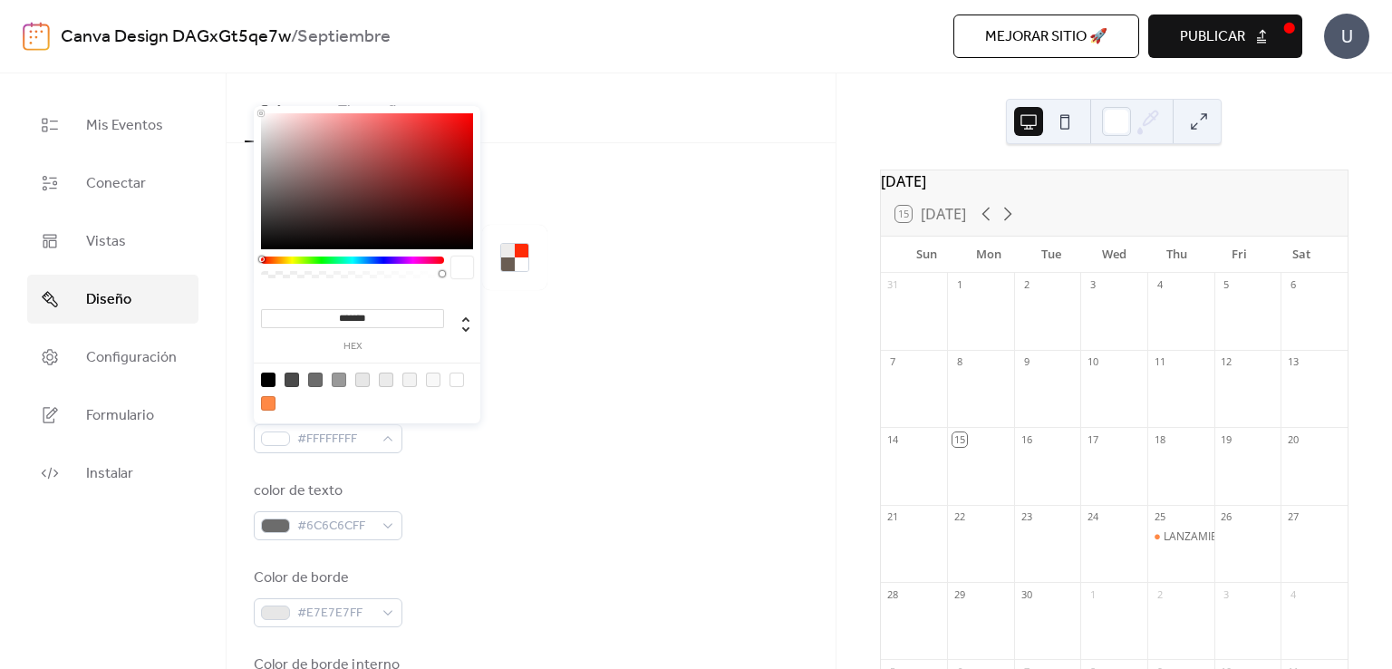
type input "***"
type input "*"
drag, startPoint x: 441, startPoint y: 272, endPoint x: 130, endPoint y: 299, distance: 312.8
click at [130, 299] on body "Canva Design DAGxGt5qe7w / Septiembre Mejorar sitio 🚀 vista previa Publicar U M…" at bounding box center [696, 334] width 1392 height 669
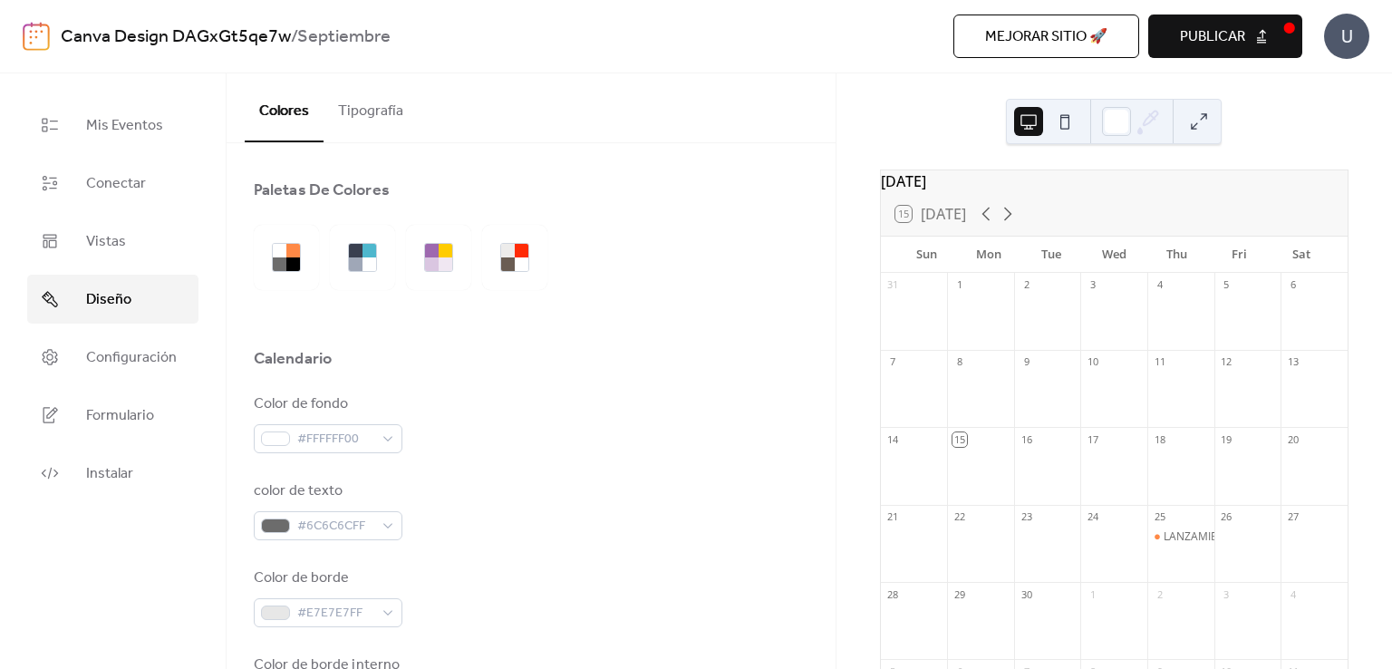
click at [500, 436] on div "Color de fondo #FFFFFF00" at bounding box center [531, 423] width 554 height 60
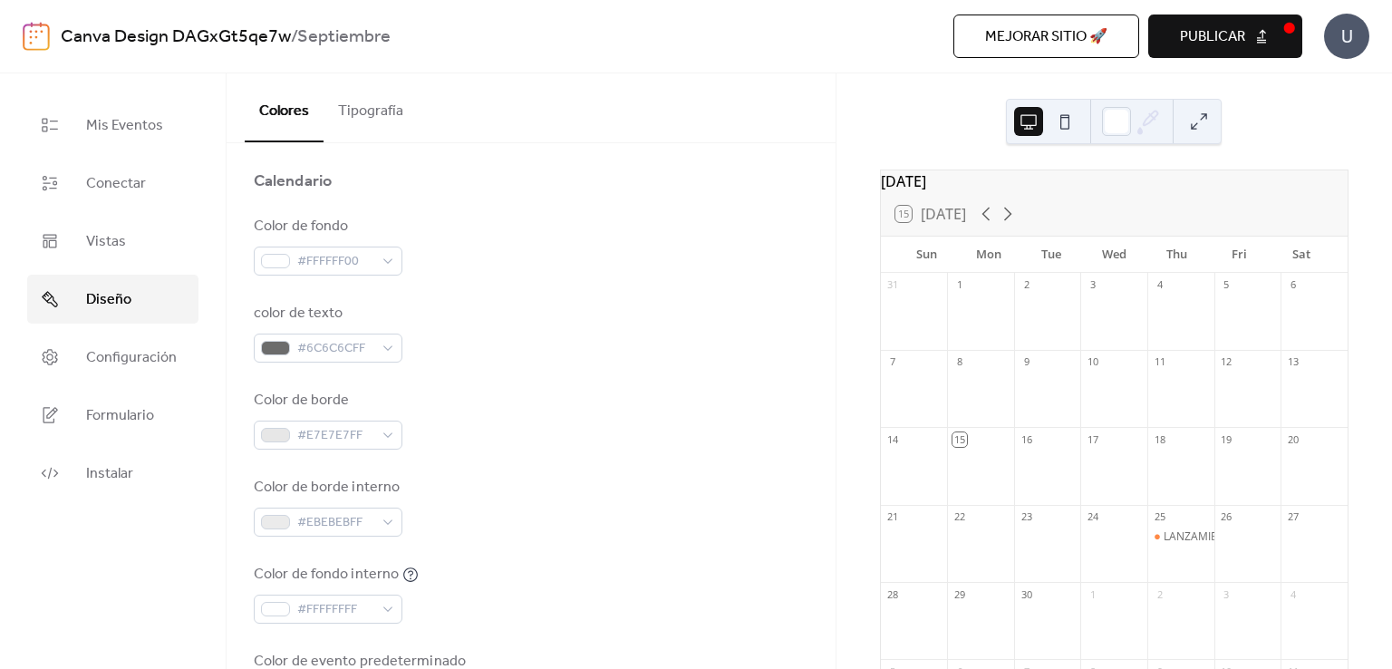
scroll to position [181, 0]
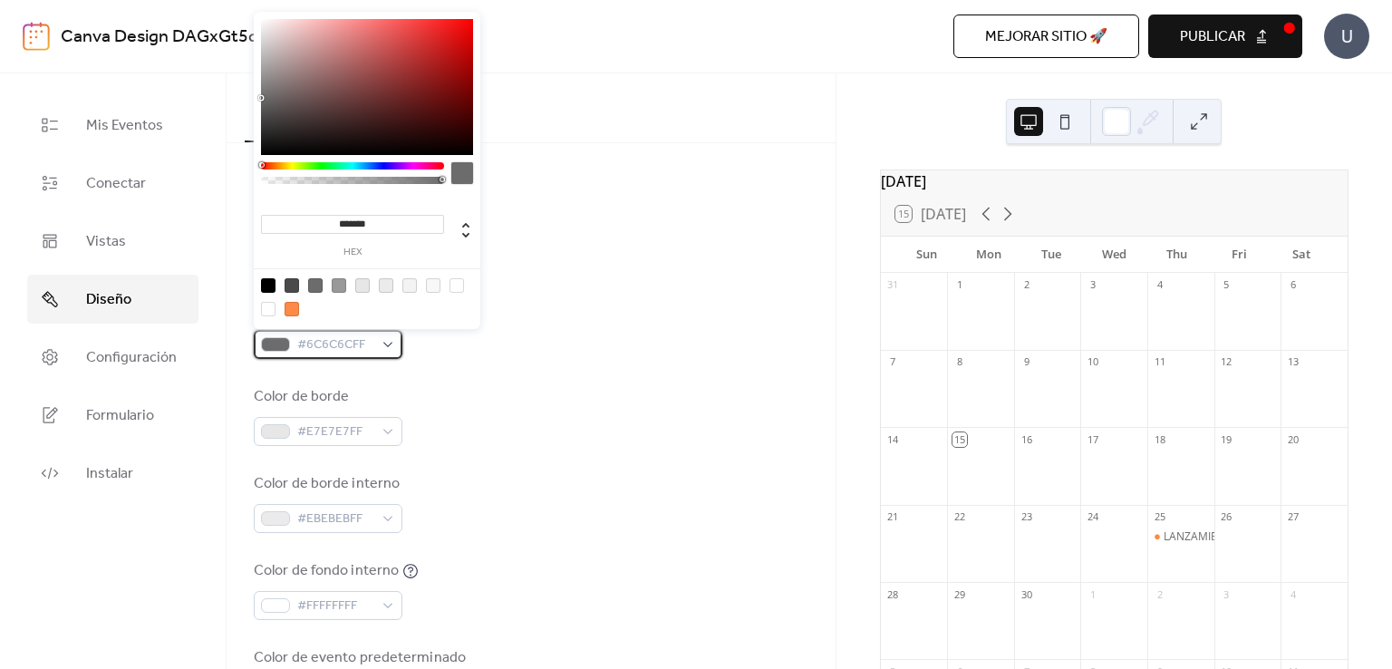
click at [341, 344] on span "#6C6C6CFF" at bounding box center [335, 345] width 76 height 22
click at [361, 233] on div "******* hex" at bounding box center [352, 232] width 183 height 49
click at [354, 228] on input "*******" at bounding box center [352, 224] width 183 height 19
paste input "*"
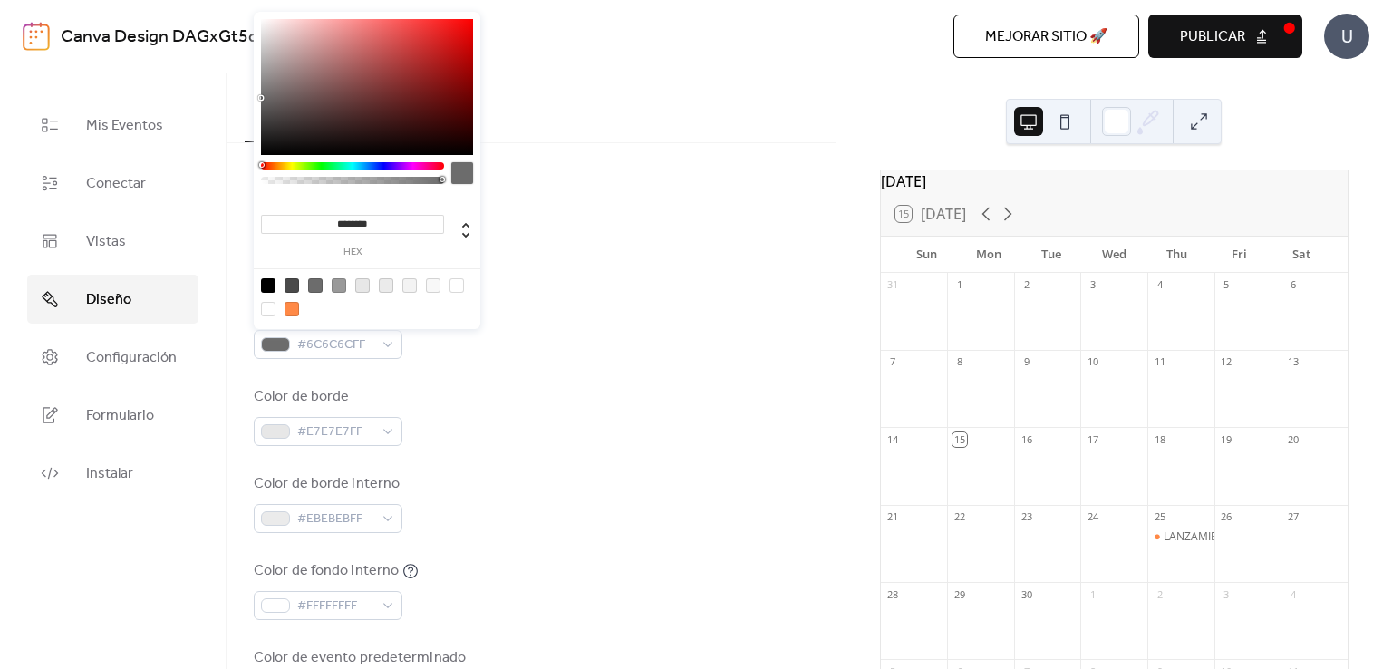
click at [341, 219] on input "********" at bounding box center [352, 224] width 183 height 19
type input "*******"
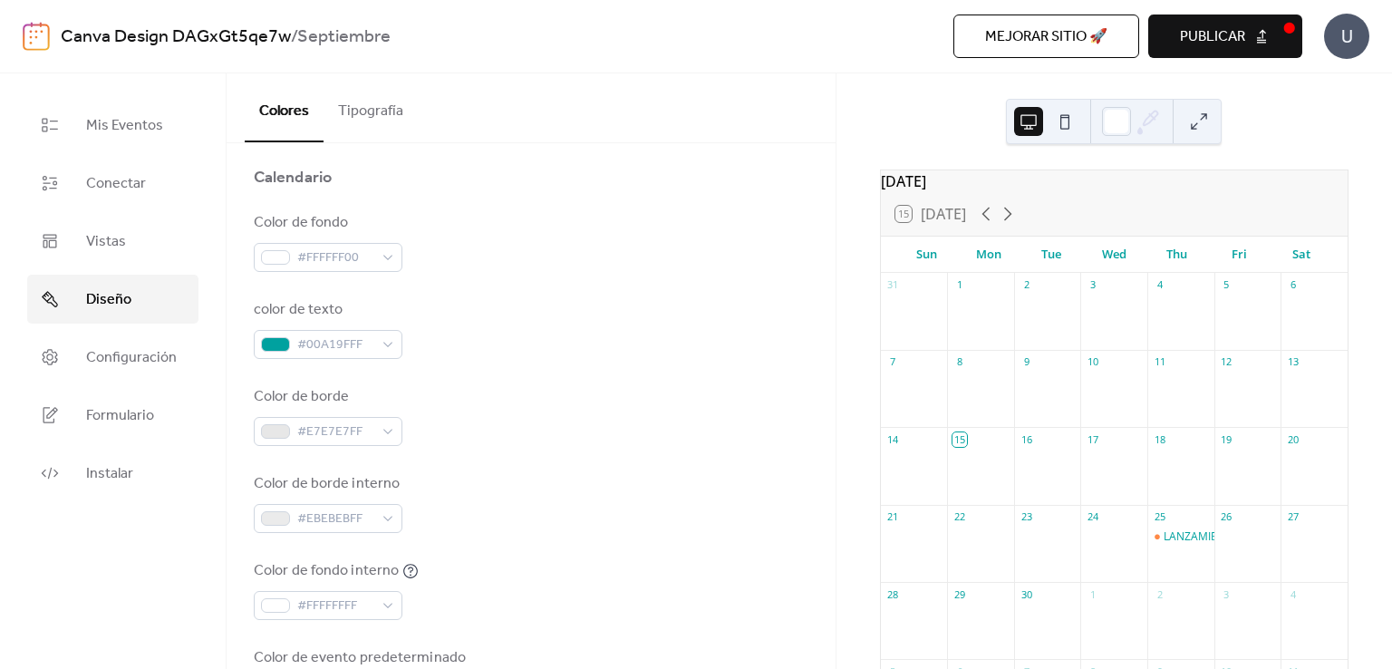
click at [609, 321] on div "color de texto #00A19FFF" at bounding box center [531, 329] width 554 height 60
click at [332, 431] on span "#E7E7E7FF" at bounding box center [335, 432] width 76 height 22
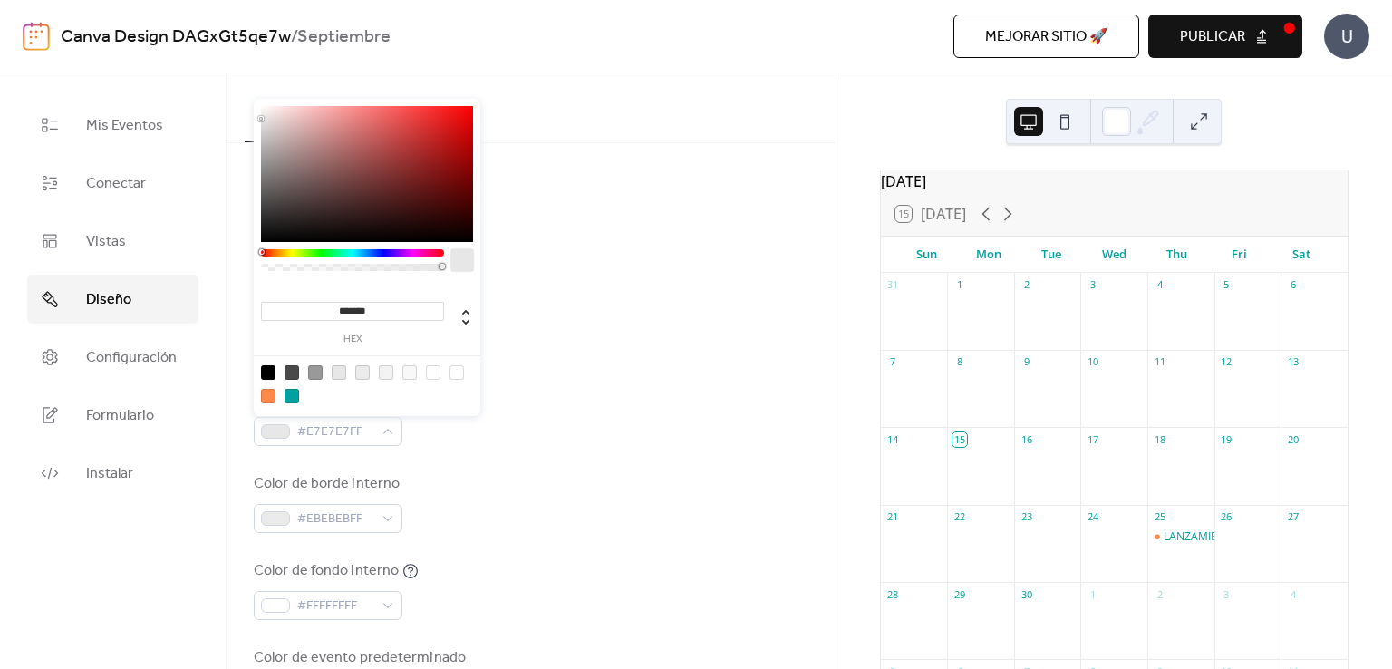
click at [270, 369] on div at bounding box center [268, 372] width 14 height 14
type input "*******"
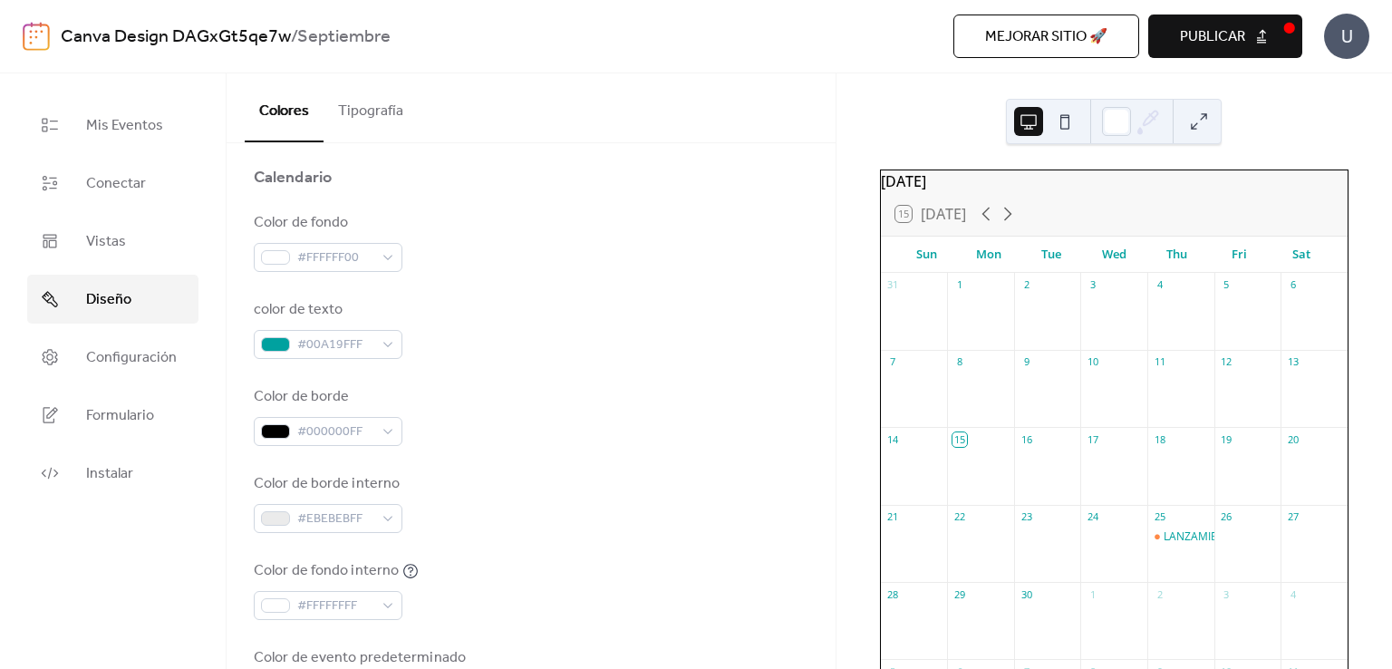
click at [554, 308] on div "color de texto #00A19FFF" at bounding box center [531, 329] width 554 height 60
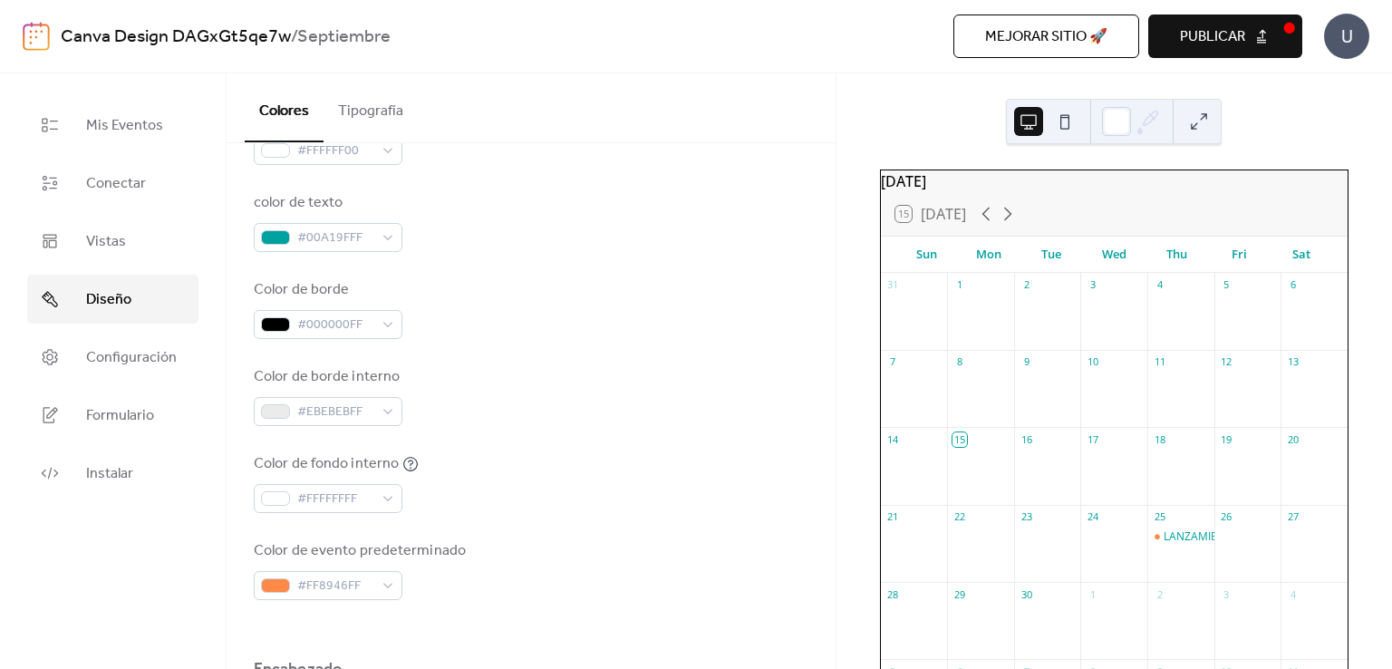
scroll to position [289, 0]
click at [376, 407] on div "#EBEBEBFF" at bounding box center [328, 410] width 149 height 29
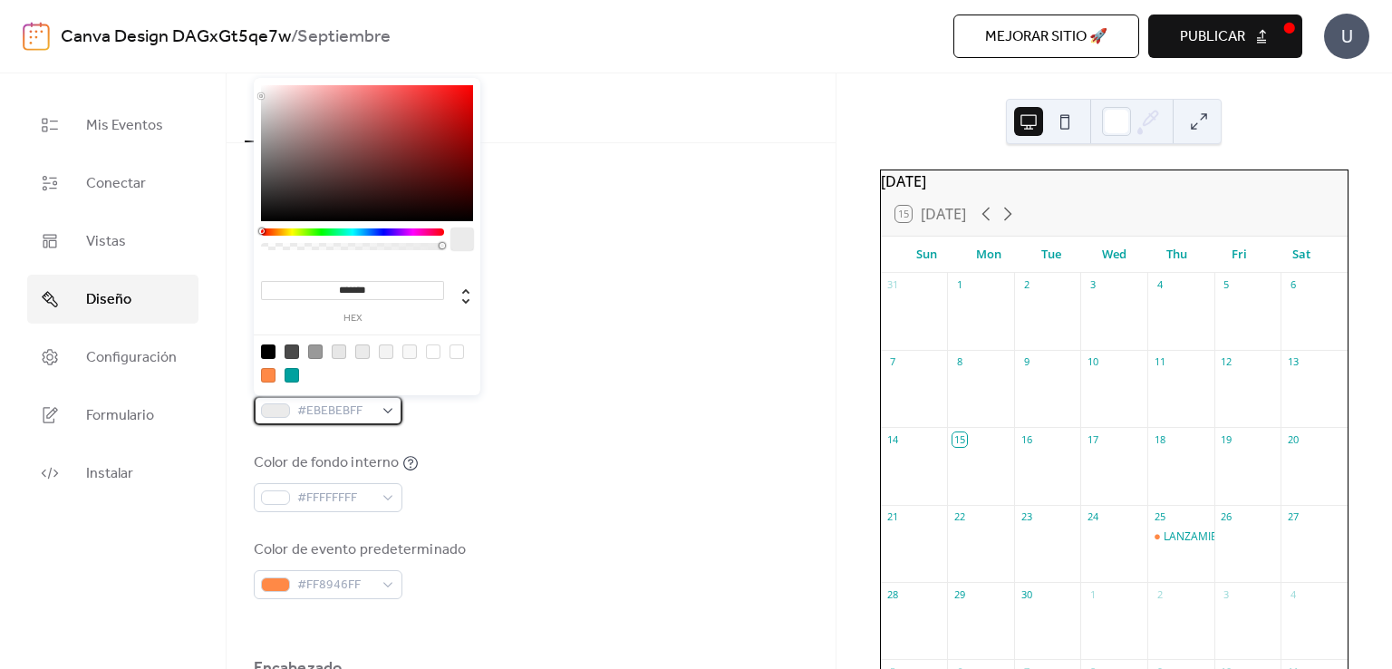
click at [361, 410] on span "#EBEBEBFF" at bounding box center [335, 411] width 76 height 22
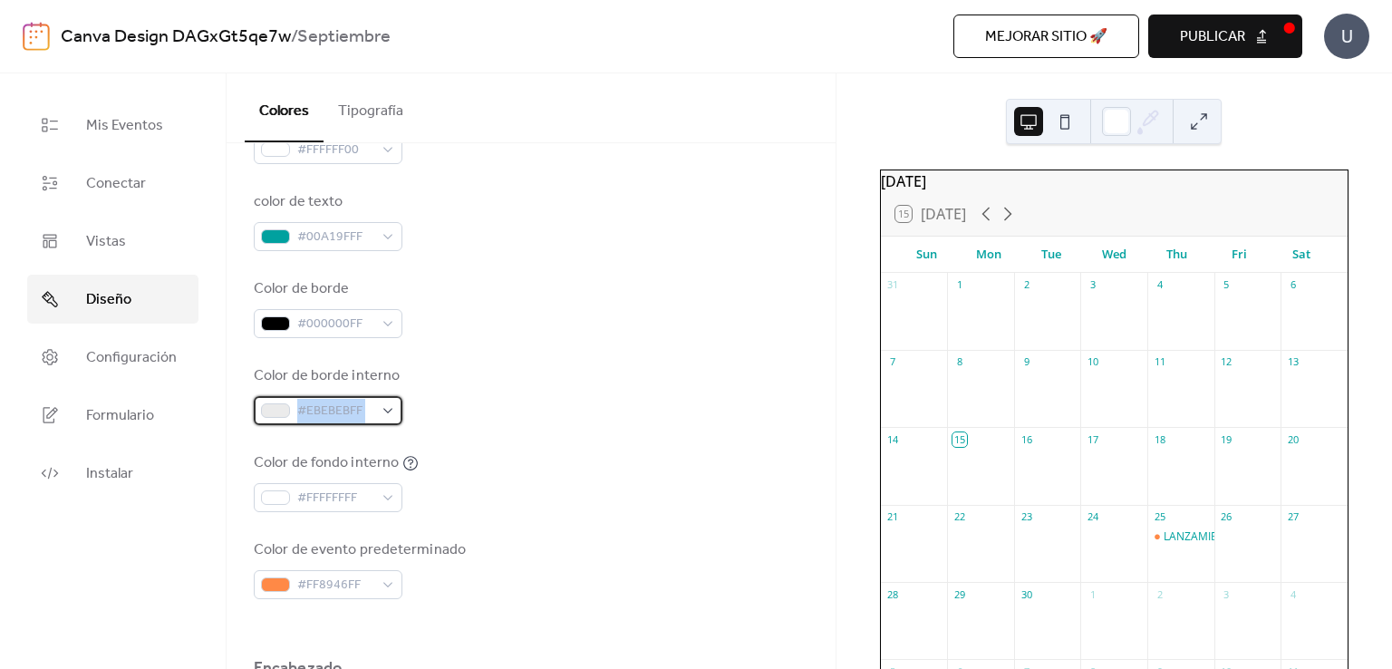
click at [361, 410] on span "#EBEBEBFF" at bounding box center [335, 411] width 76 height 22
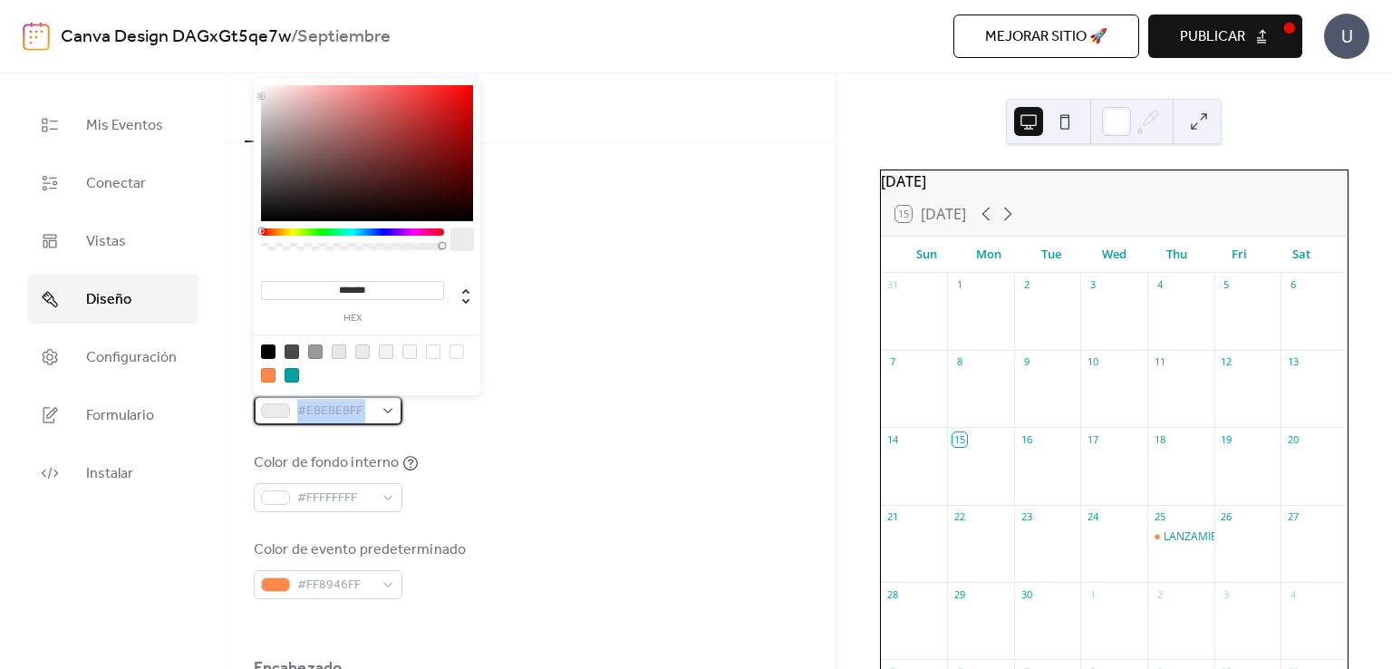
drag, startPoint x: 361, startPoint y: 410, endPoint x: 379, endPoint y: 410, distance: 18.1
drag, startPoint x: 379, startPoint y: 410, endPoint x: 313, endPoint y: 410, distance: 66.1
click at [313, 410] on span "#EBEBEBFF" at bounding box center [335, 411] width 76 height 22
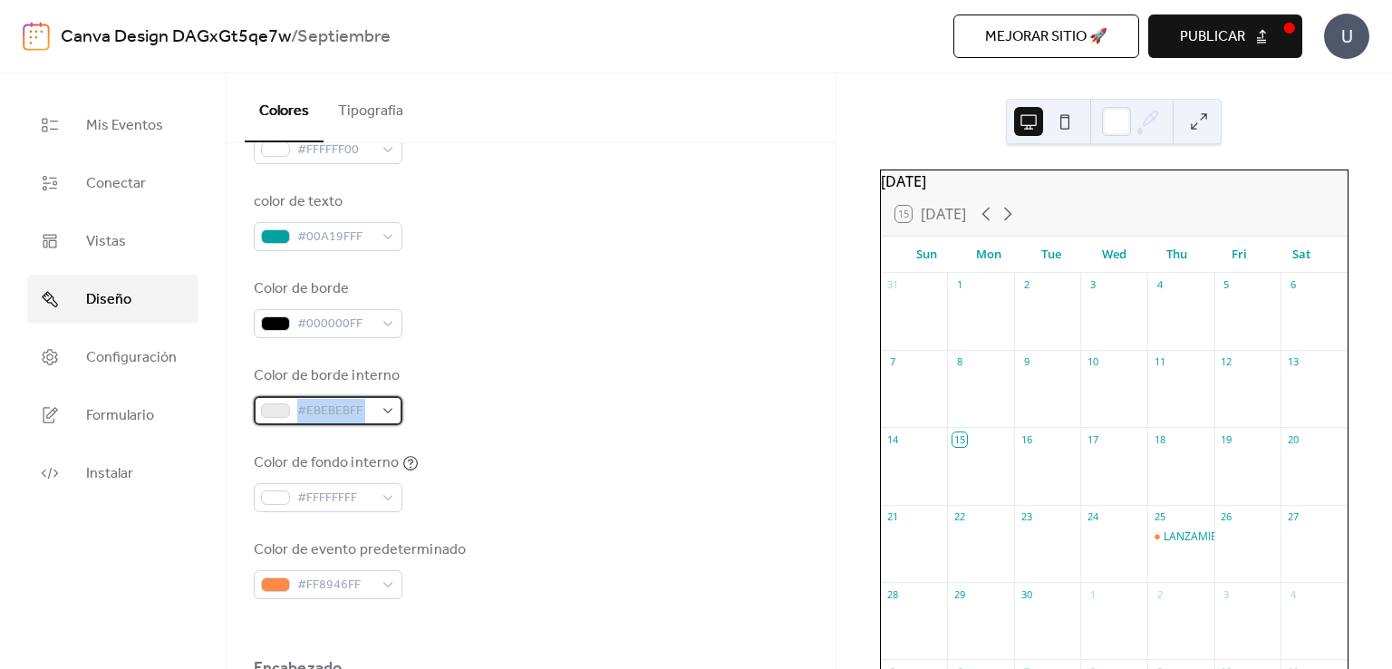
click at [313, 410] on span "#EBEBEBFF" at bounding box center [335, 411] width 76 height 22
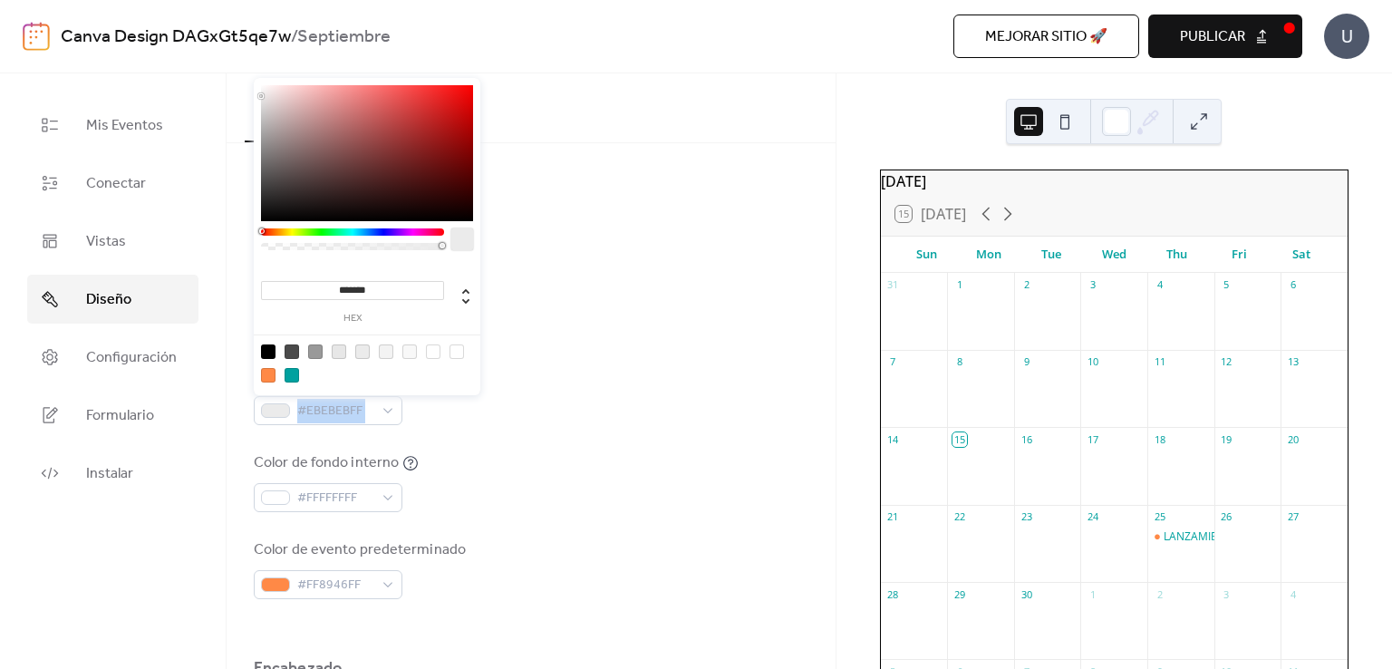
click at [359, 275] on div "******* hex" at bounding box center [352, 299] width 183 height 49
click at [361, 287] on input "*******" at bounding box center [352, 290] width 183 height 19
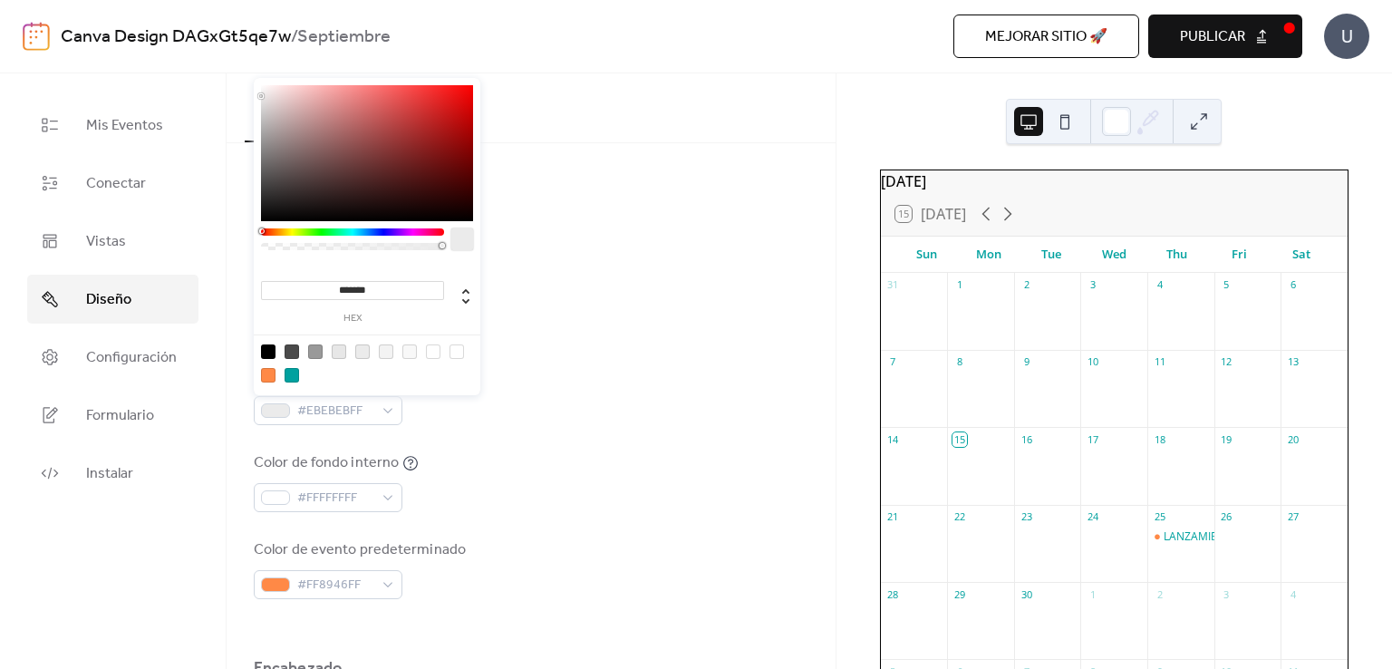
click at [361, 287] on input "*******" at bounding box center [352, 290] width 183 height 19
paste input
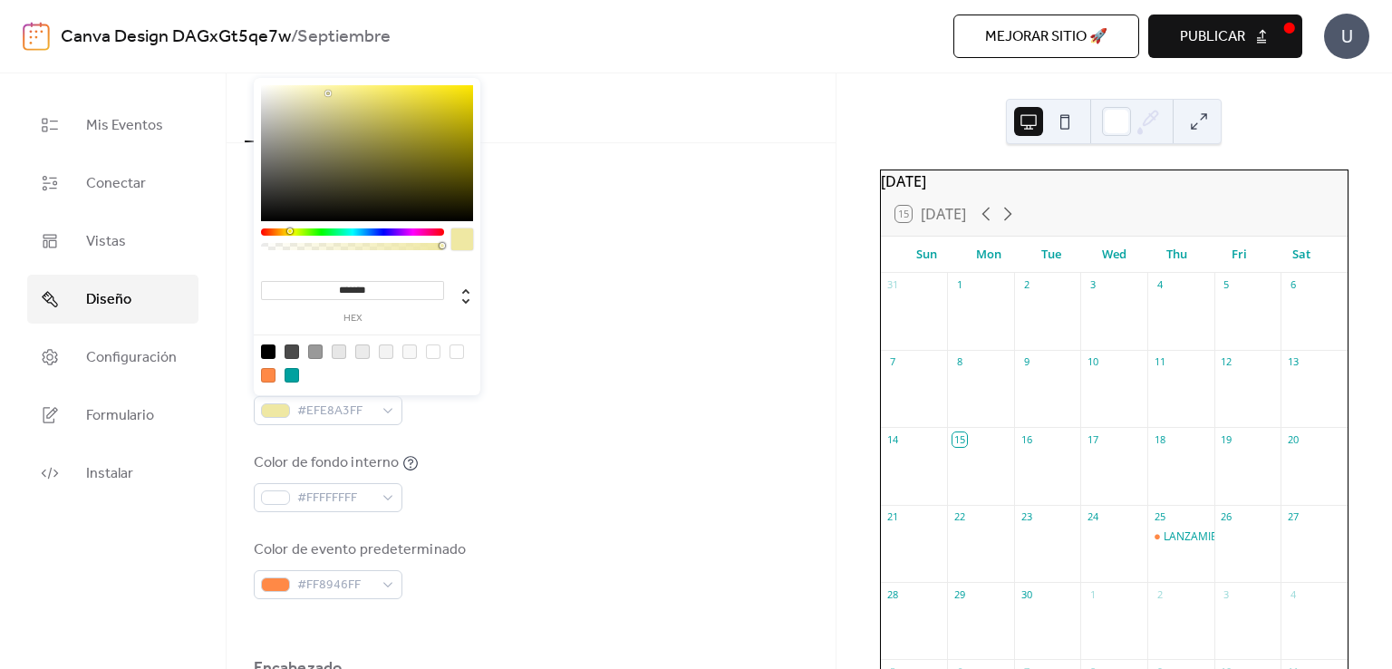
type input "*******"
click at [650, 458] on div "Color de fondo interno #FFFFFFFF" at bounding box center [531, 482] width 554 height 60
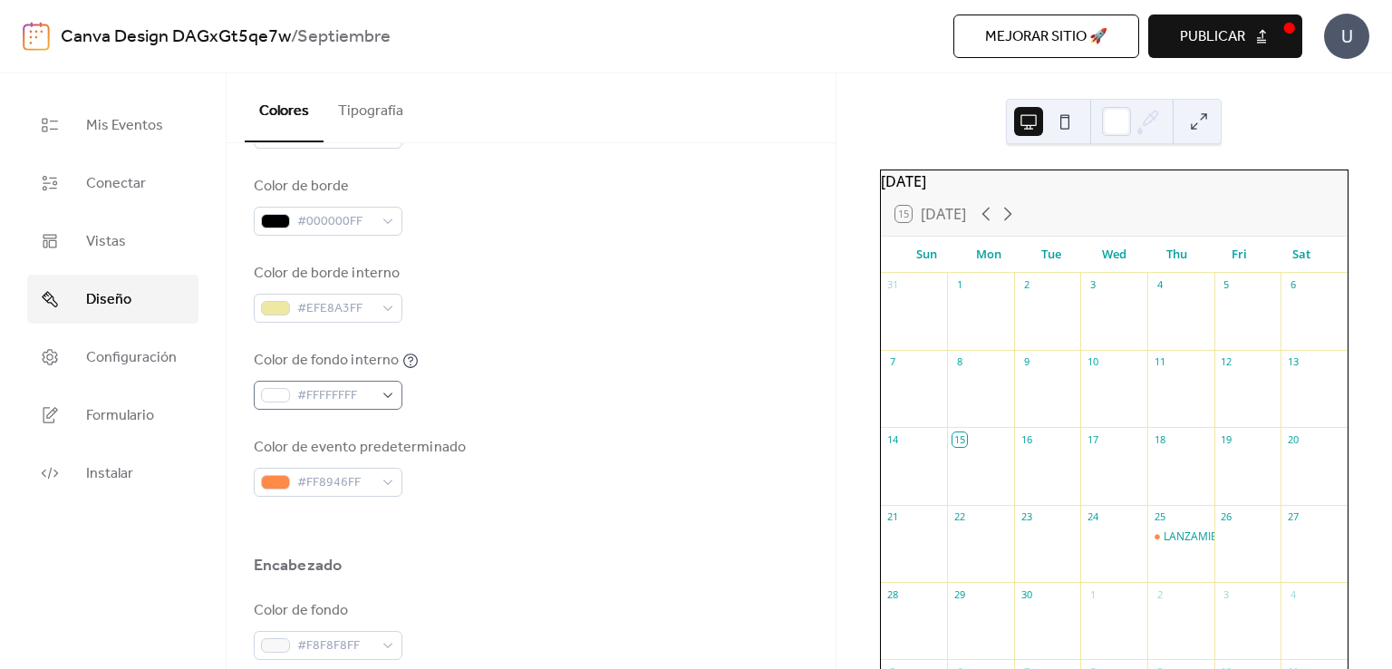
scroll to position [390, 0]
click at [373, 485] on div "#FF8946FF" at bounding box center [328, 482] width 149 height 29
click at [573, 450] on div "Color de evento predeterminado #FF8946FF" at bounding box center [531, 468] width 554 height 60
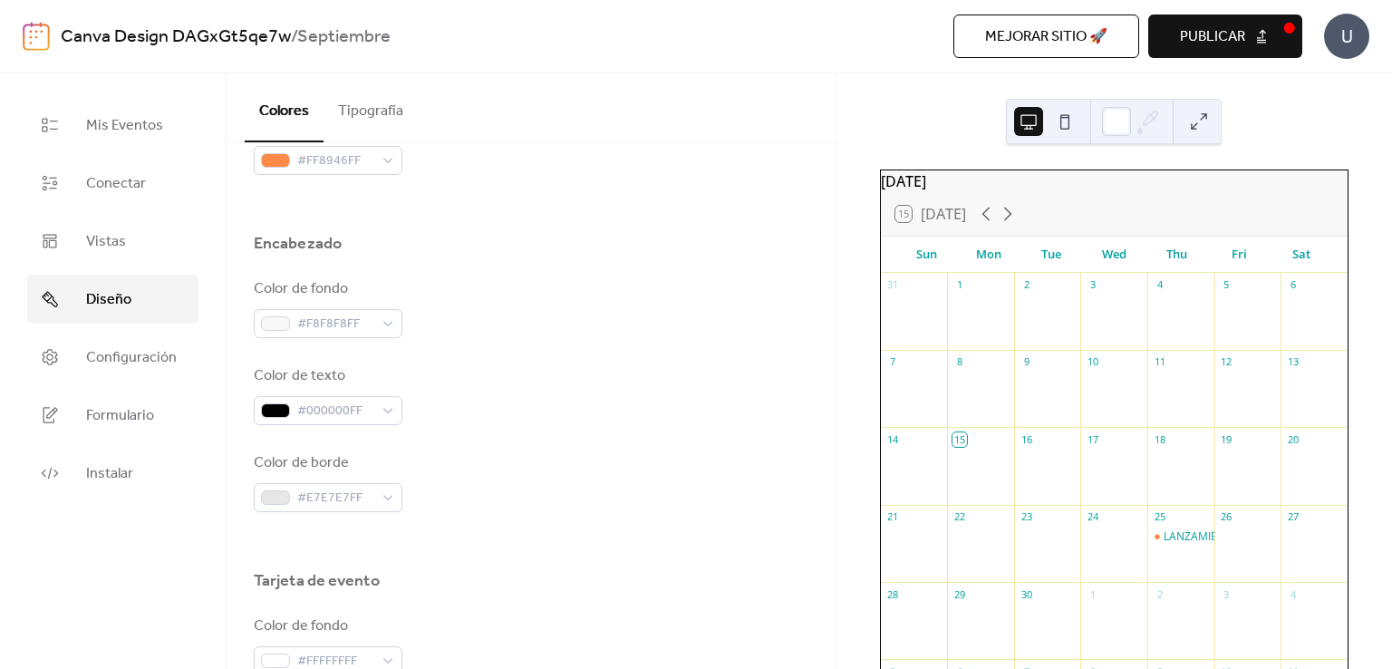
scroll to position [728, 0]
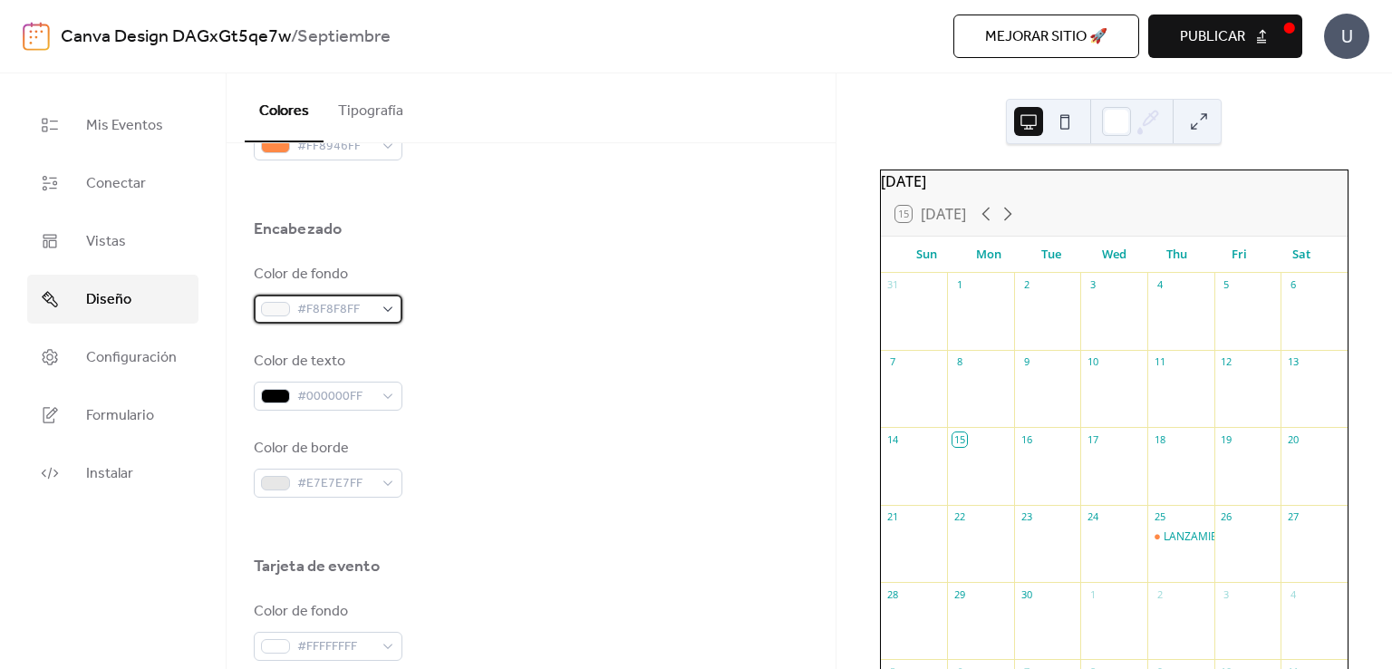
click at [381, 313] on div "#F8F8F8FF" at bounding box center [328, 308] width 149 height 29
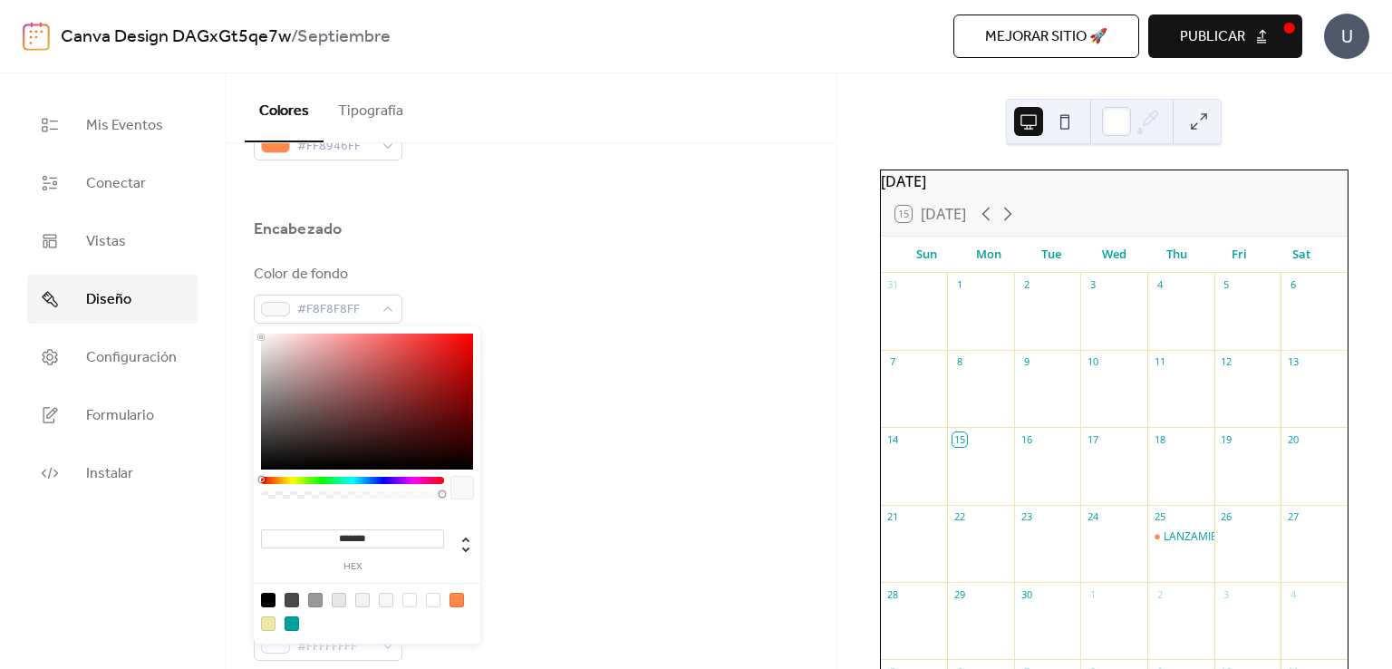
drag, startPoint x: 332, startPoint y: 504, endPoint x: 299, endPoint y: 494, distance: 34.1
type input "***"
type input "*"
drag, startPoint x: 299, startPoint y: 494, endPoint x: 181, endPoint y: 496, distance: 117.8
click at [181, 496] on body "Canva Design DAGxGt5qe7w / Septiembre Mejorar sitio 🚀 vista previa Publicar U M…" at bounding box center [696, 334] width 1392 height 669
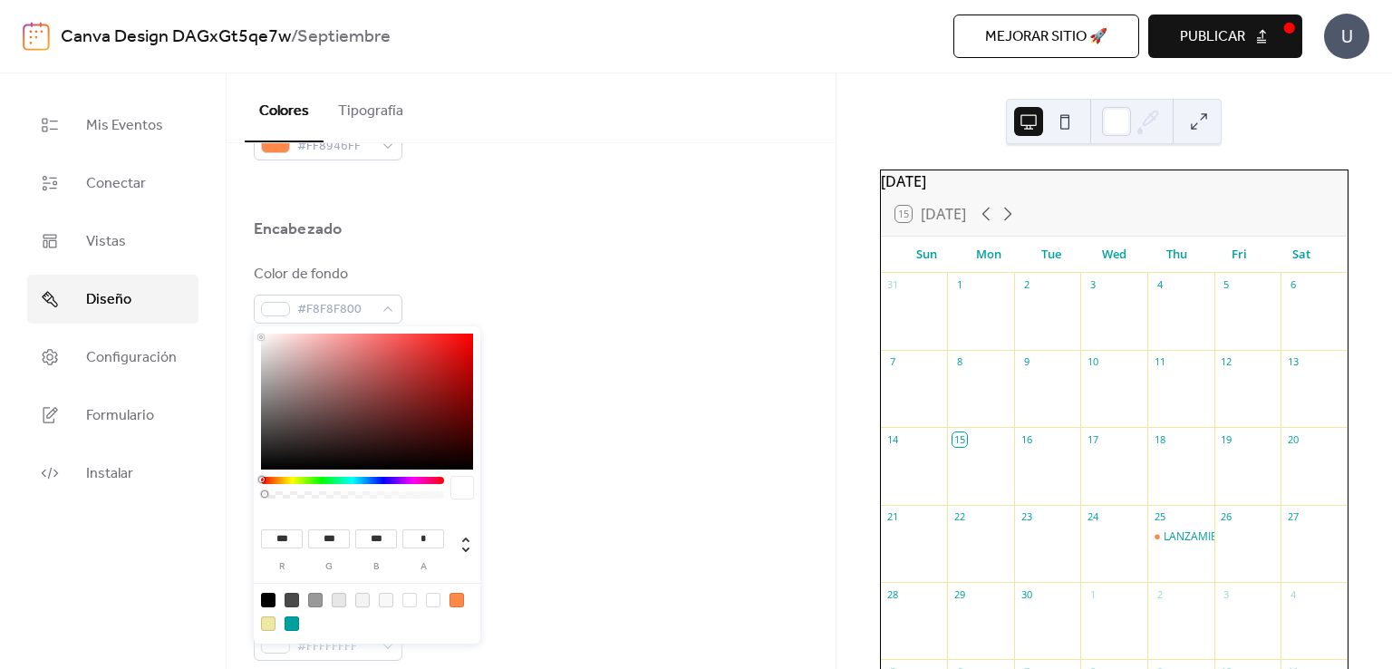
click at [691, 387] on div "Color de texto #000000FF" at bounding box center [531, 381] width 554 height 60
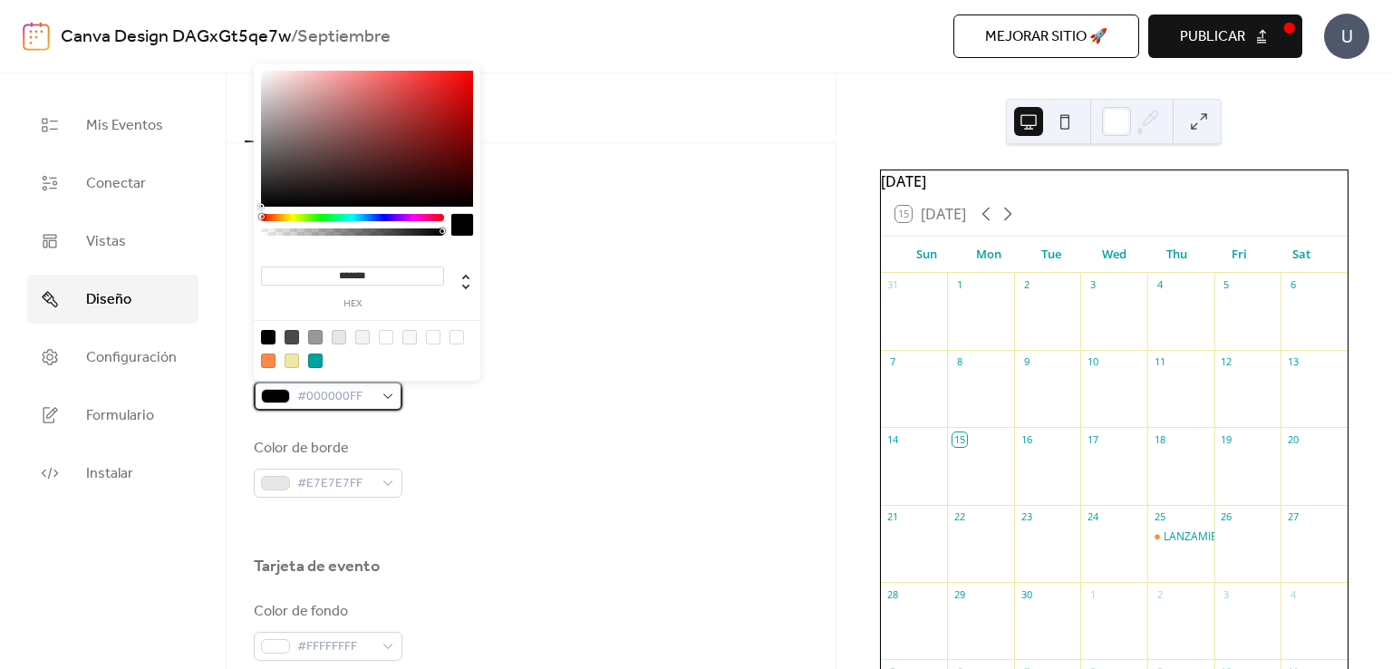
click at [357, 396] on span "#000000FF" at bounding box center [335, 397] width 76 height 22
click at [269, 335] on div at bounding box center [268, 337] width 14 height 14
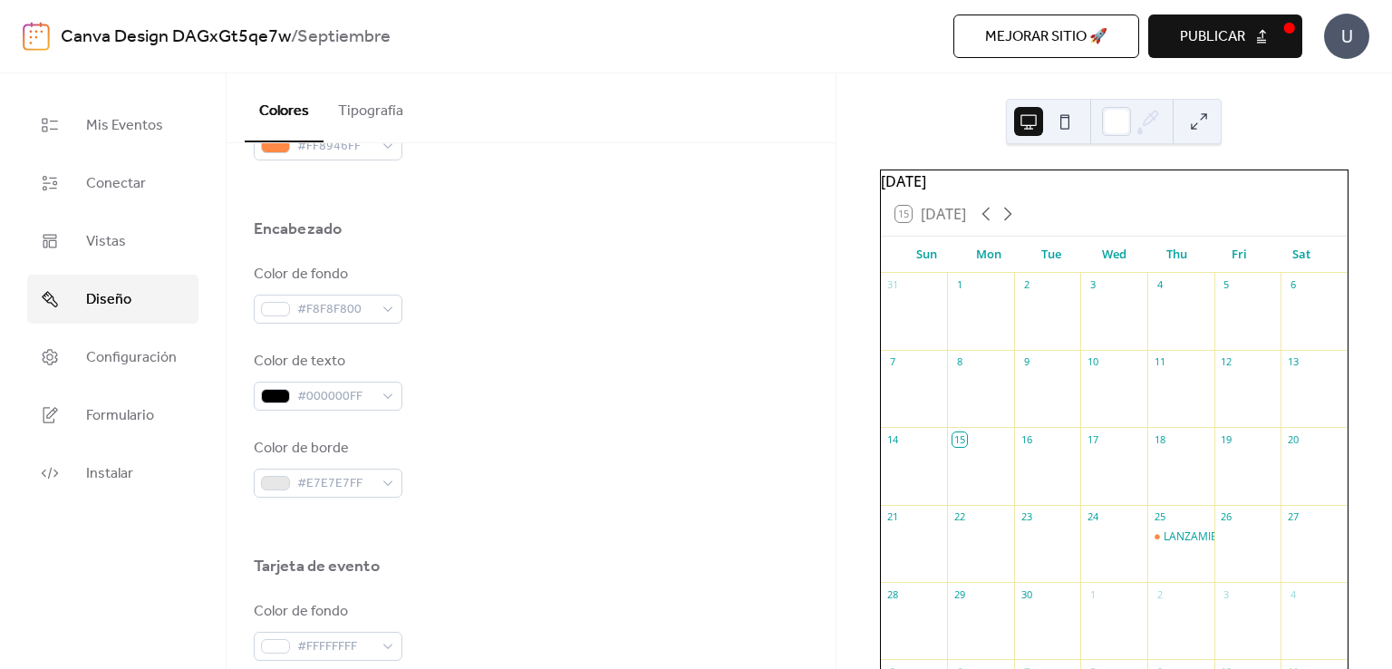
click at [488, 385] on div "Color de texto #000000FF" at bounding box center [531, 381] width 554 height 60
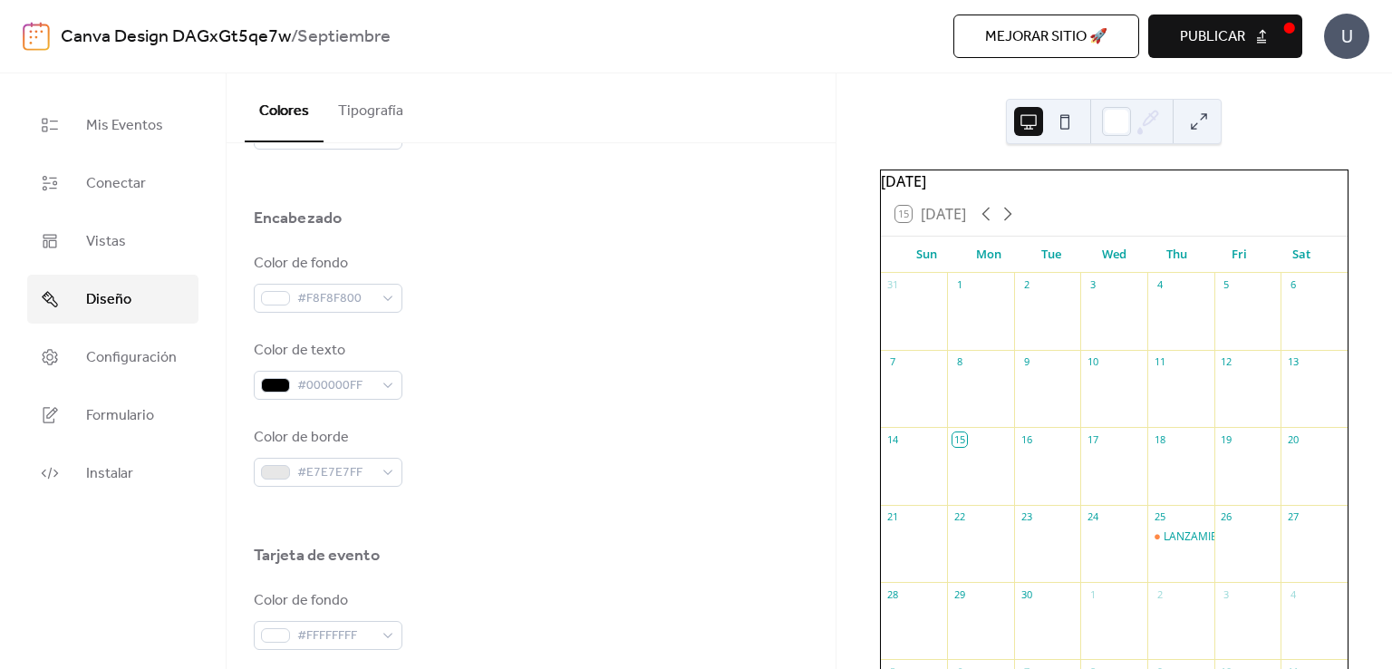
scroll to position [742, 0]
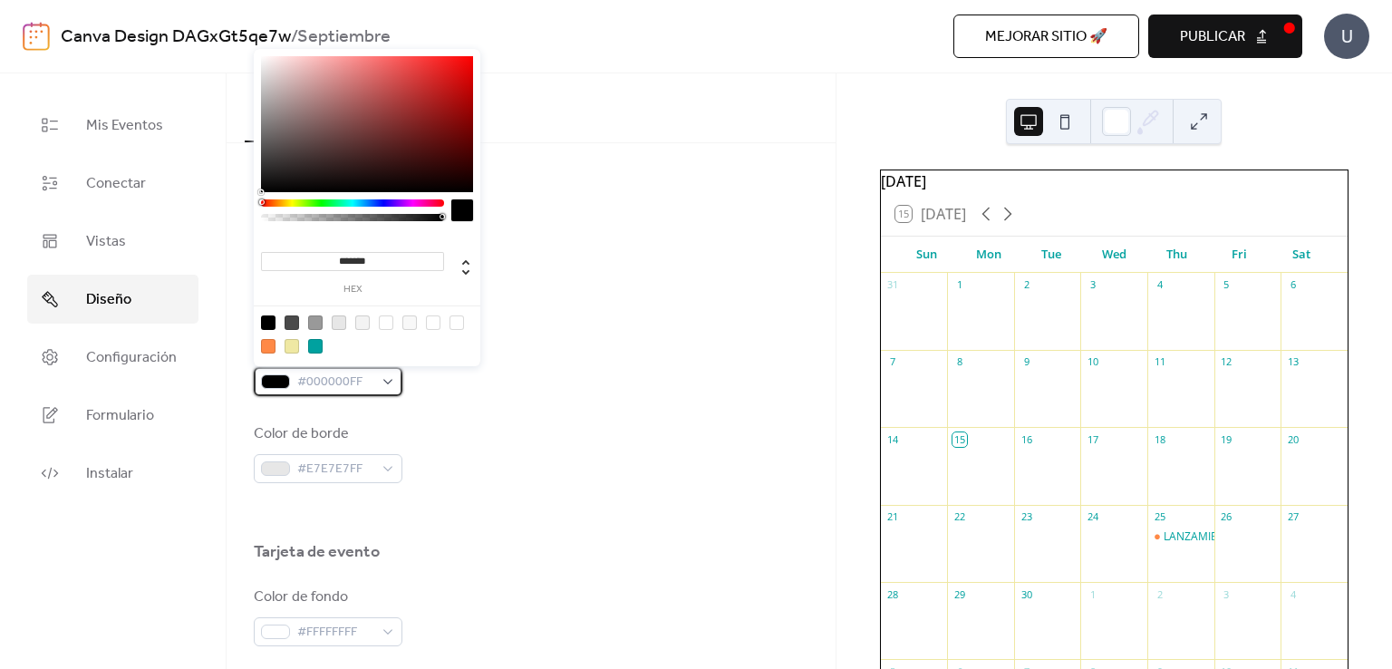
click at [355, 382] on span "#000000FF" at bounding box center [335, 382] width 76 height 22
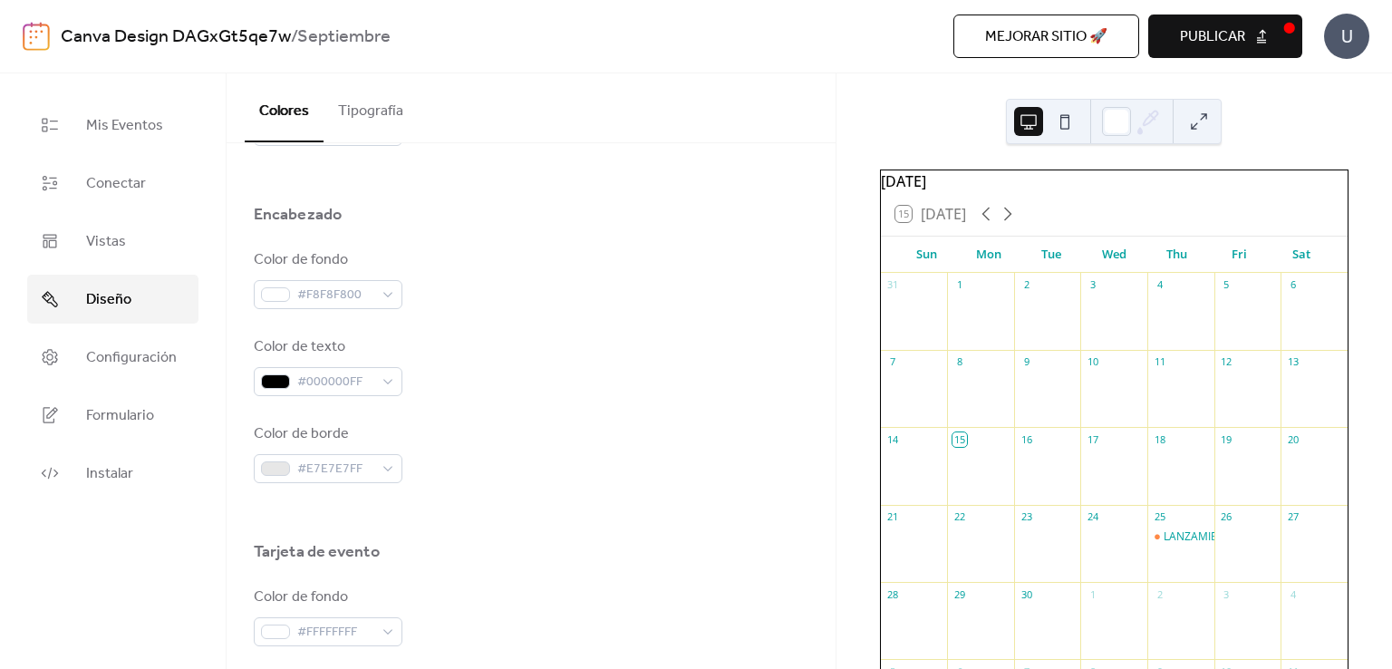
click at [518, 389] on div "Color de texto #000000FF" at bounding box center [531, 366] width 554 height 60
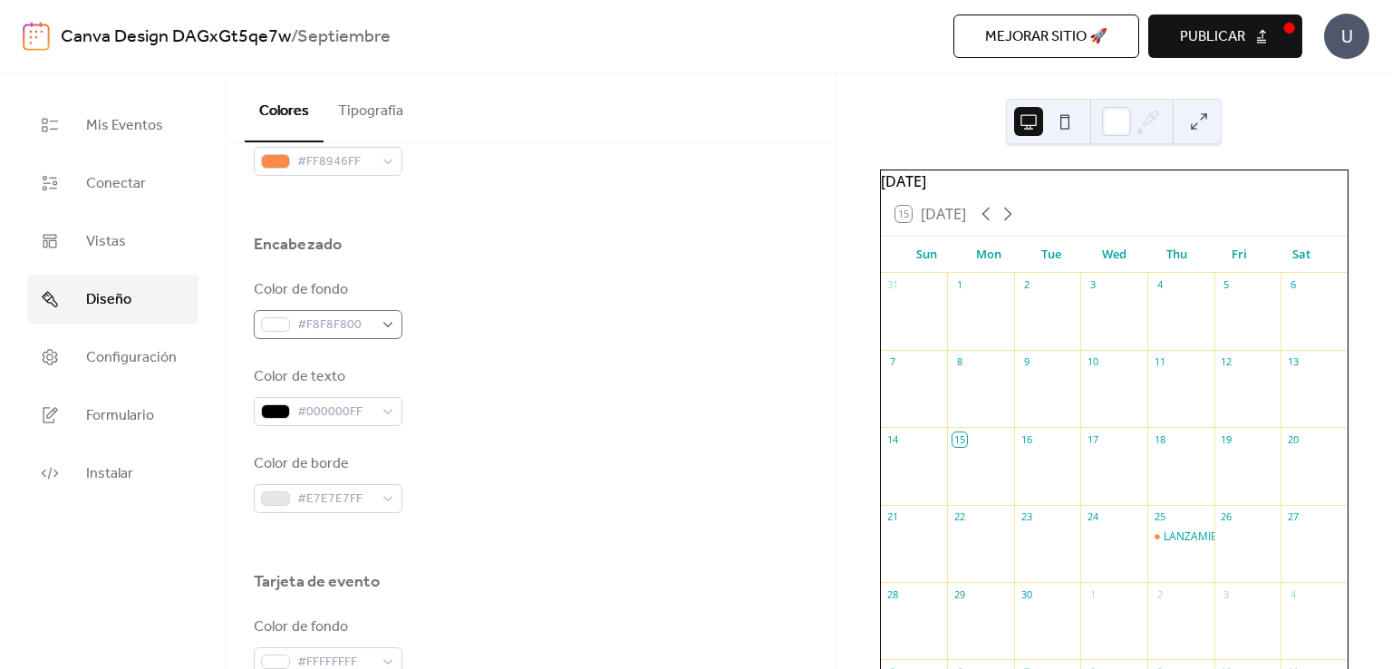
scroll to position [732, 0]
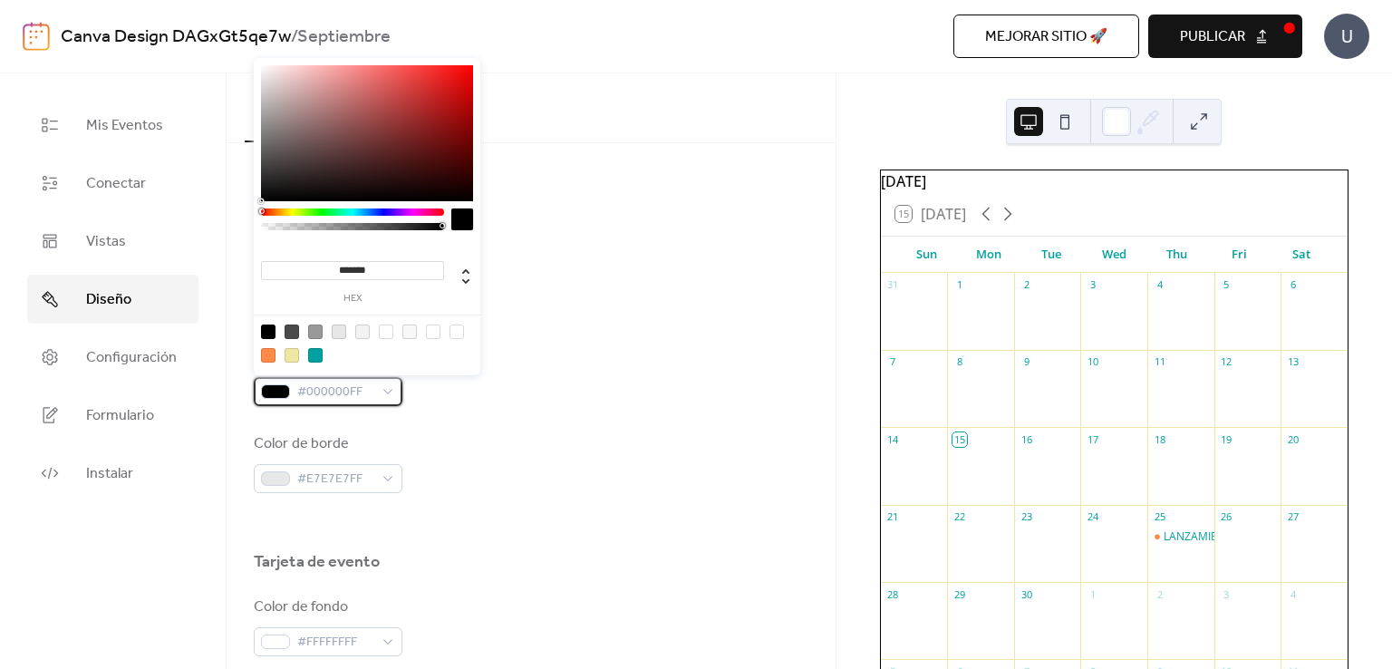
click at [355, 396] on span "#000000FF" at bounding box center [335, 392] width 76 height 22
click at [478, 424] on div "Color de fondo #F8F8F800 Color de texto #000000FF Color de borde #E7E7E7FF" at bounding box center [531, 376] width 554 height 234
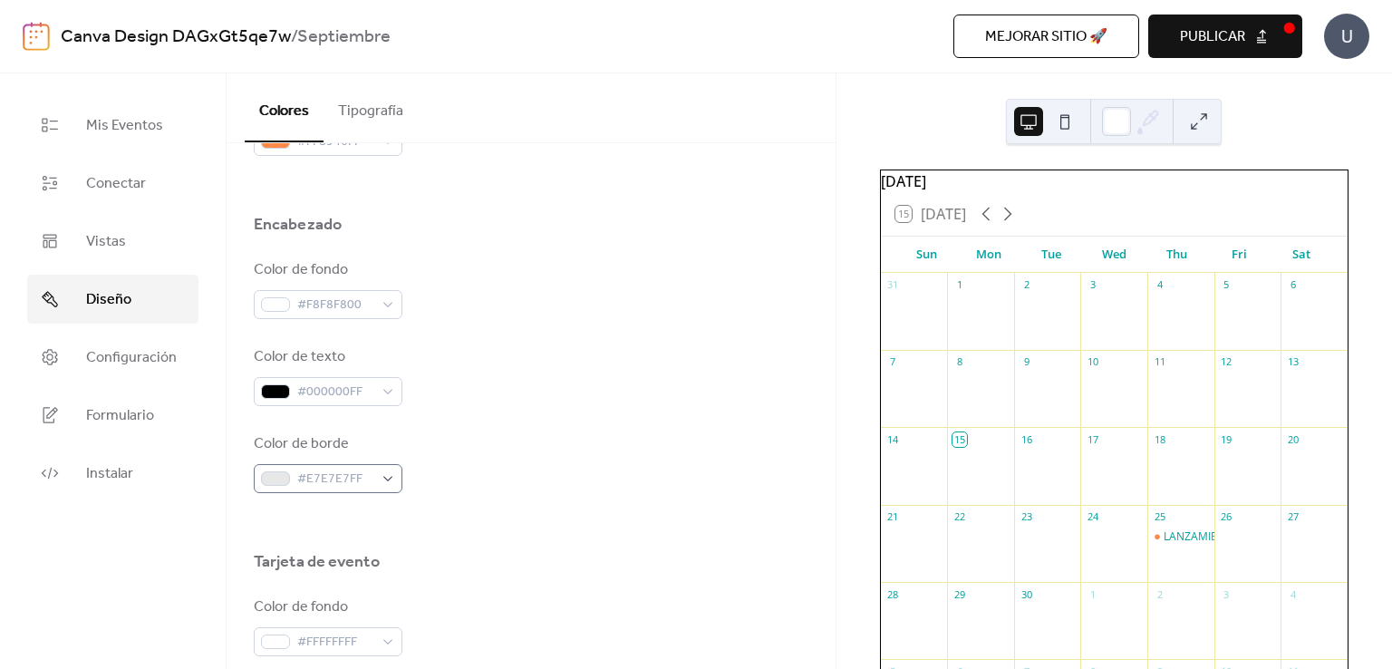
scroll to position [789, 0]
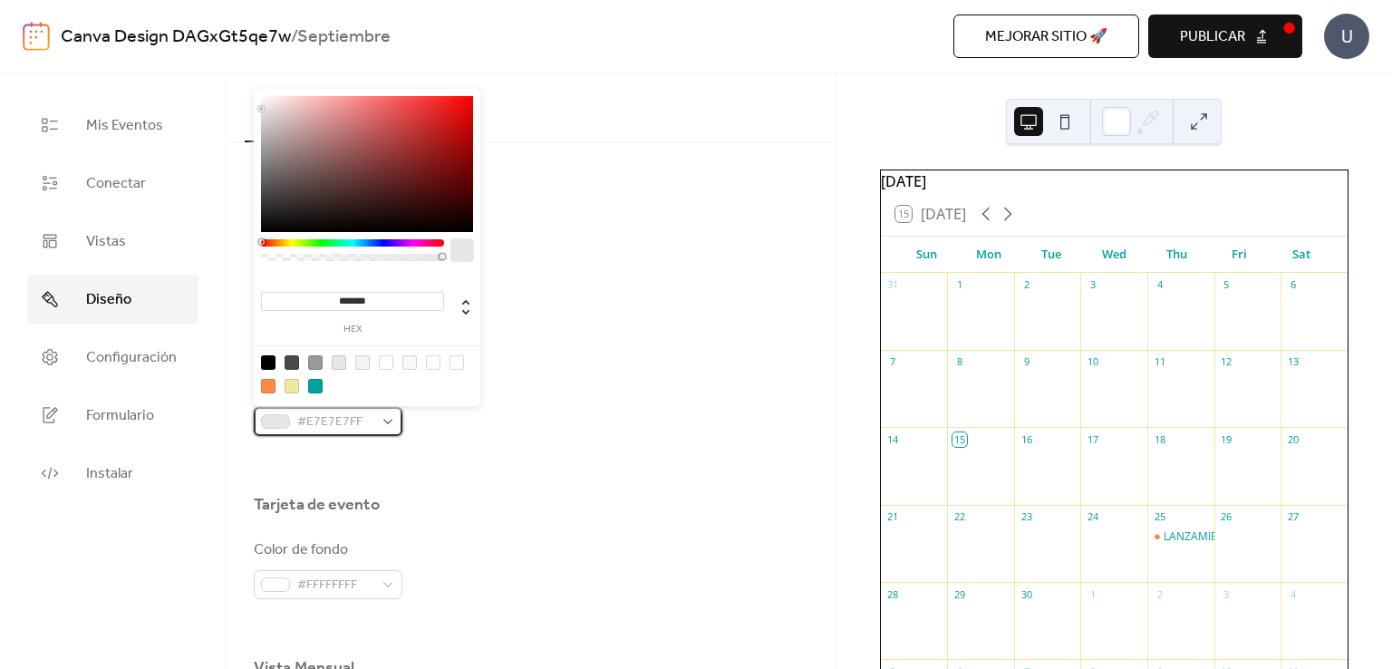
click at [371, 431] on span "#E7E7E7FF" at bounding box center [335, 422] width 76 height 22
click at [261, 360] on div at bounding box center [268, 362] width 14 height 14
type input "*******"
click at [416, 414] on div "Color de borde #000000FF" at bounding box center [531, 406] width 554 height 60
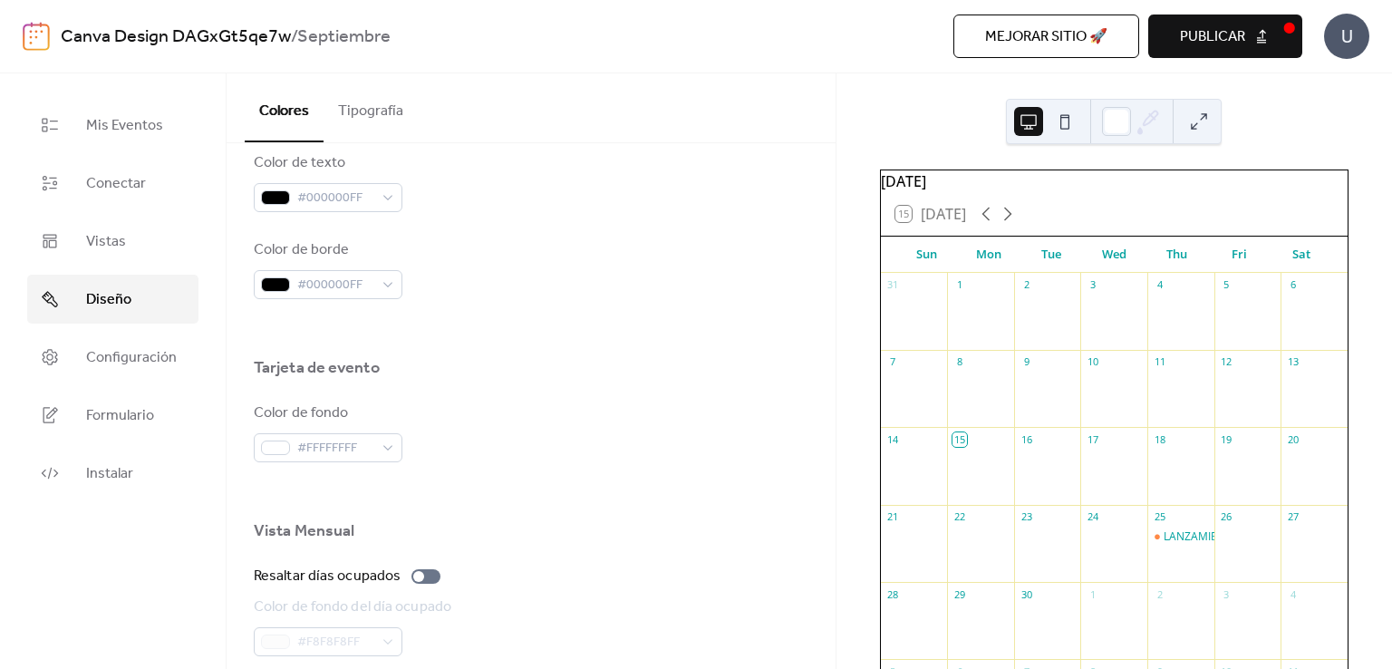
scroll to position [927, 0]
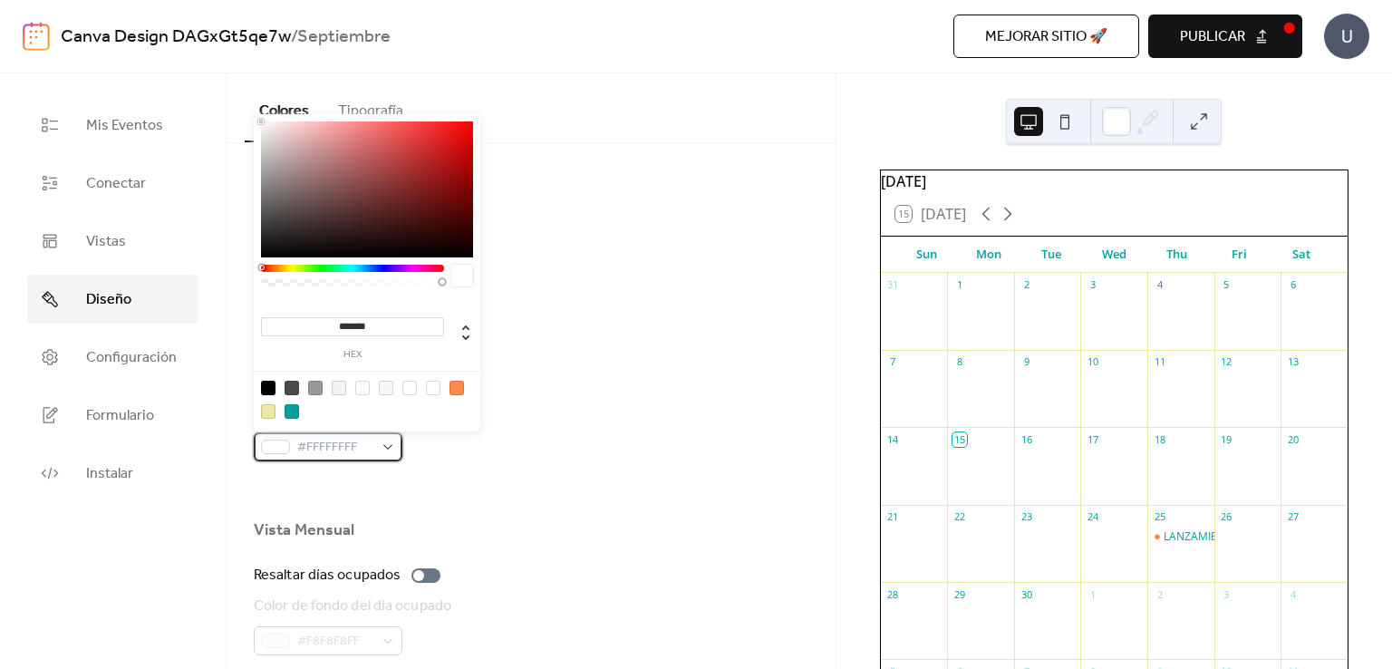
click at [382, 441] on div "#FFFFFFFF" at bounding box center [328, 446] width 149 height 29
click at [535, 438] on div "Color de fondo #FFFFFFFF" at bounding box center [531, 431] width 554 height 60
click at [388, 444] on div "#FFFFFFFF" at bounding box center [328, 446] width 149 height 29
type input "***"
type input "*"
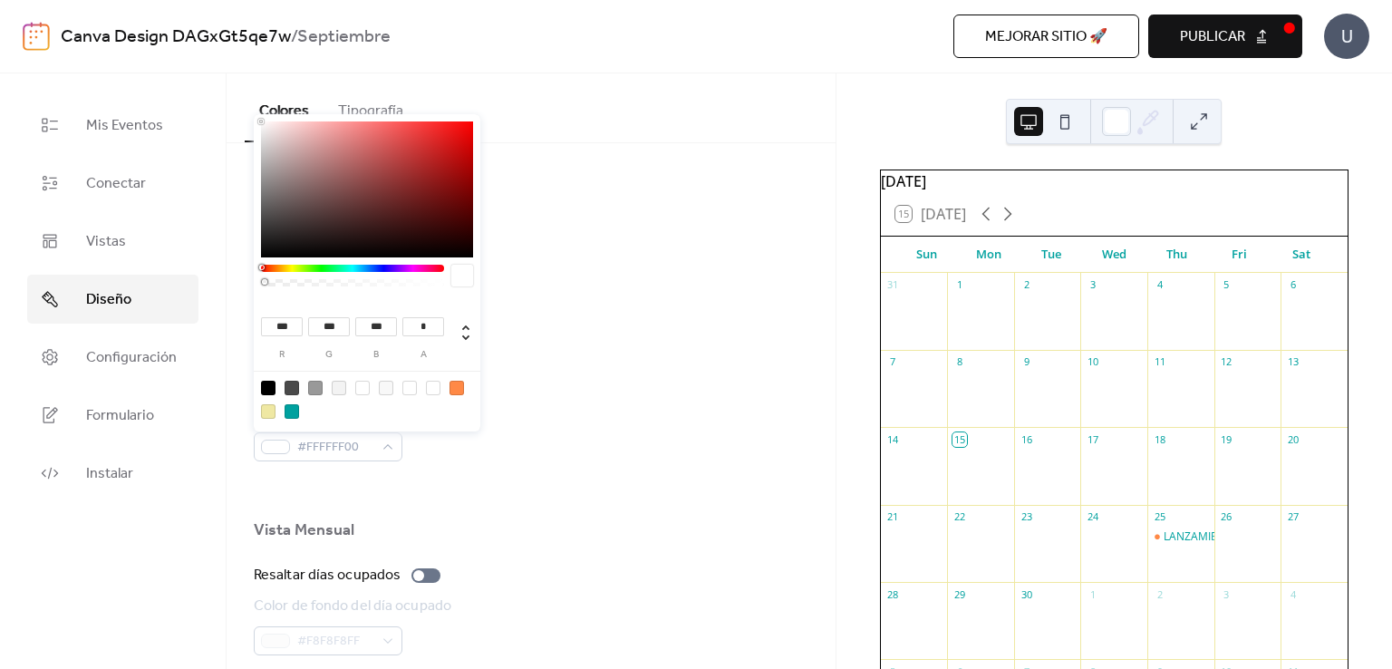
drag, startPoint x: 426, startPoint y: 279, endPoint x: 239, endPoint y: 299, distance: 187.7
click at [239, 299] on body "Canva Design DAGxGt5qe7w / Septiembre Mejorar sitio 🚀 vista previa Publicar U M…" at bounding box center [696, 334] width 1392 height 669
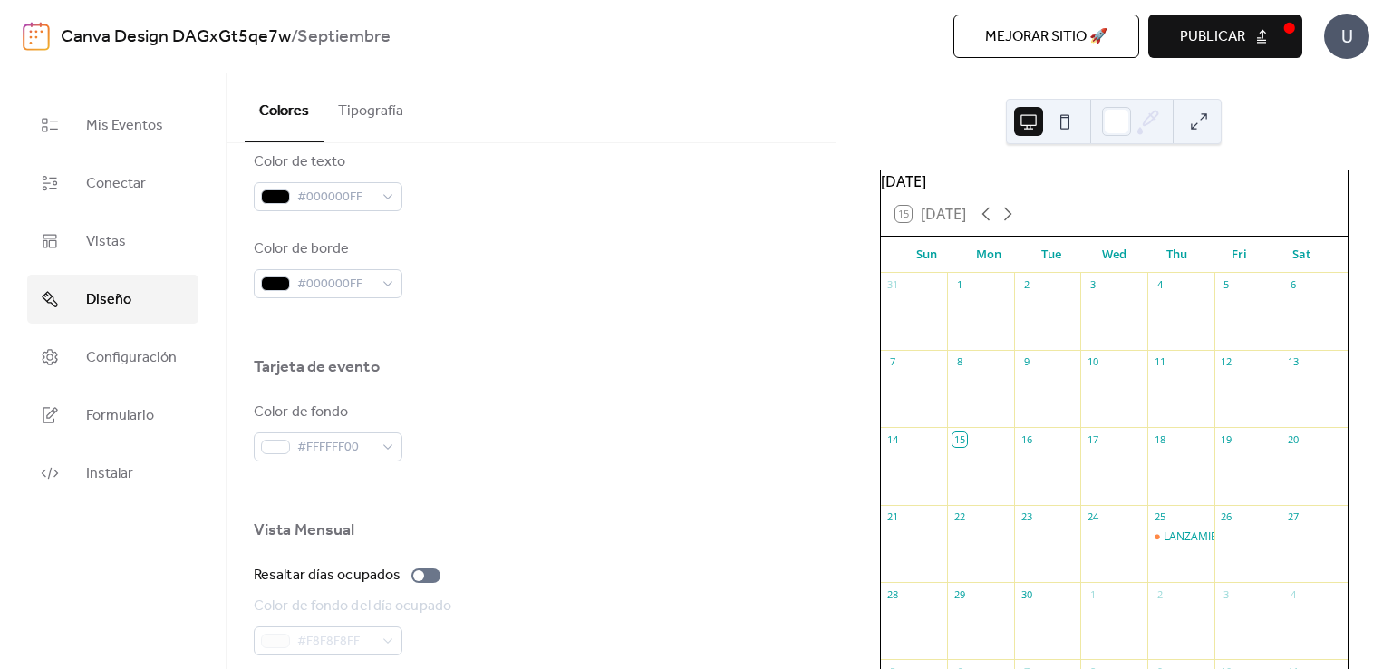
click at [635, 438] on div "Color de fondo #FFFFFF00" at bounding box center [531, 431] width 554 height 60
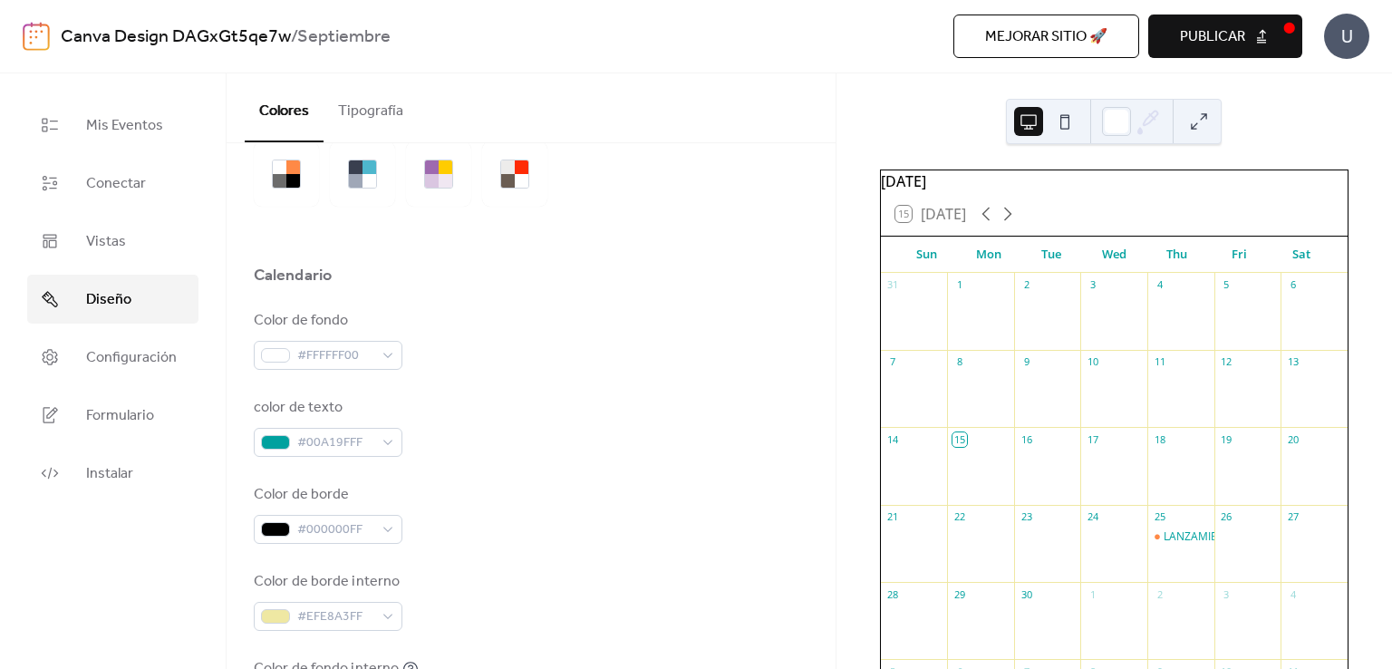
scroll to position [0, 0]
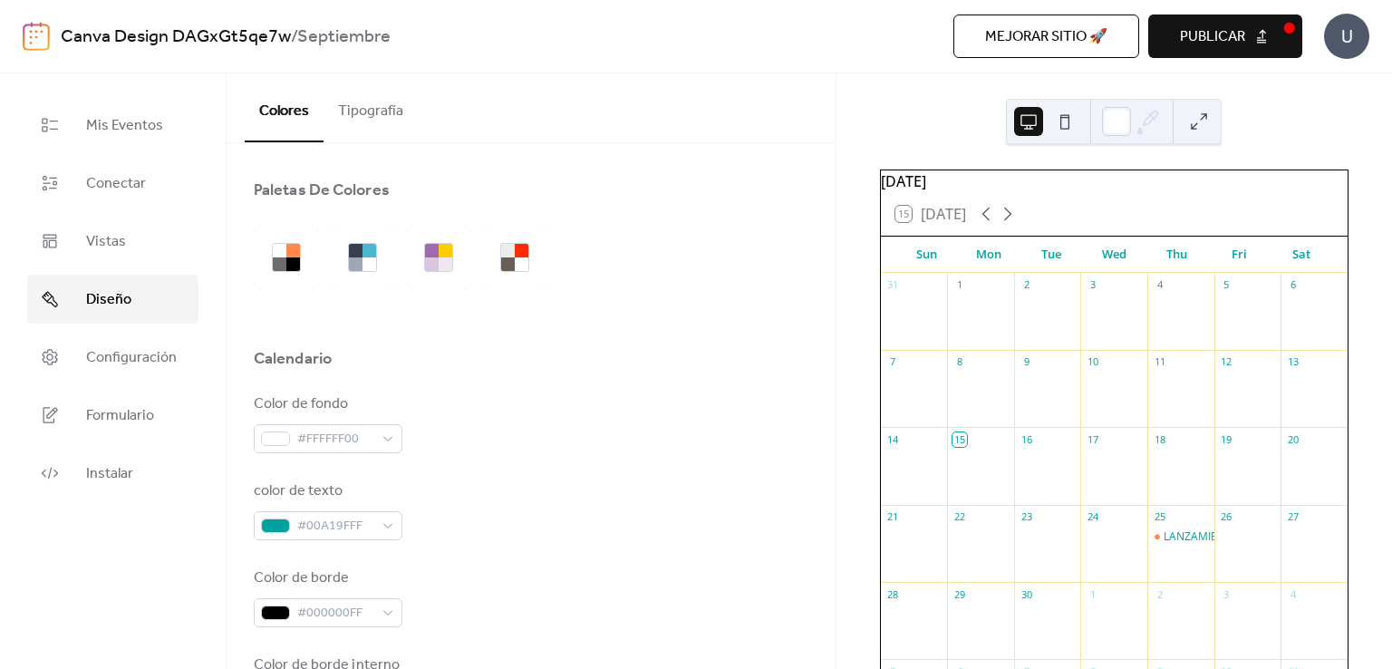
click at [1214, 56] on button "Publicar" at bounding box center [1225, 35] width 154 height 43
click at [1191, 115] on button at bounding box center [1198, 121] width 29 height 29
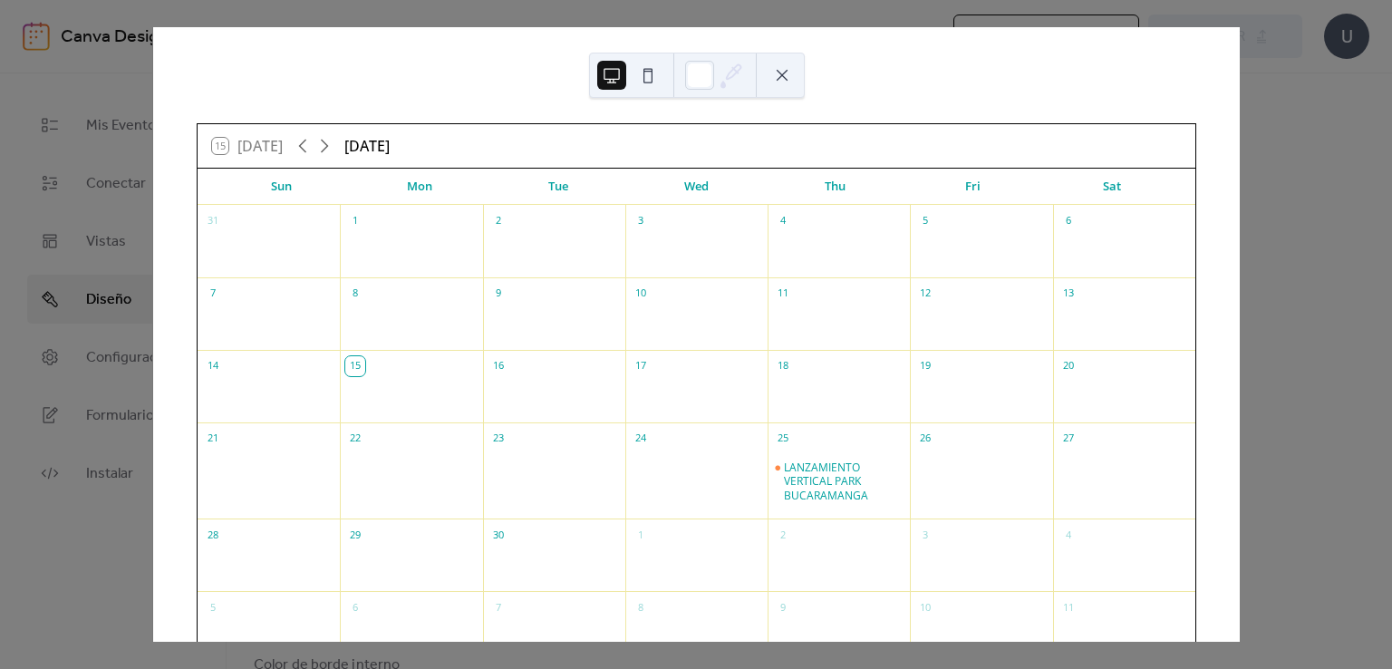
scroll to position [105, 0]
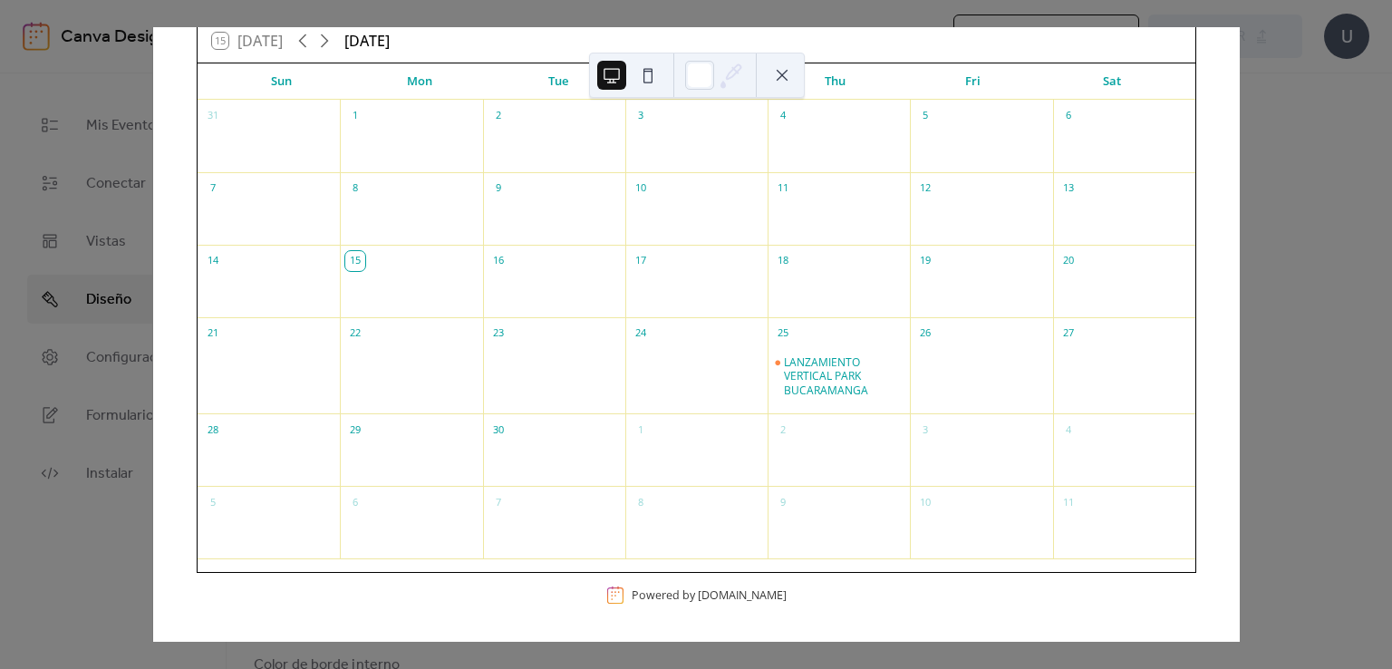
click at [1239, 36] on div "15 [DATE] [DATE] Sun Mon Tue Wed Thu Fri Sat 31 1 2 3 4 5 6 7 8 9 10 11 12 13 1…" at bounding box center [695, 334] width 1087 height 614
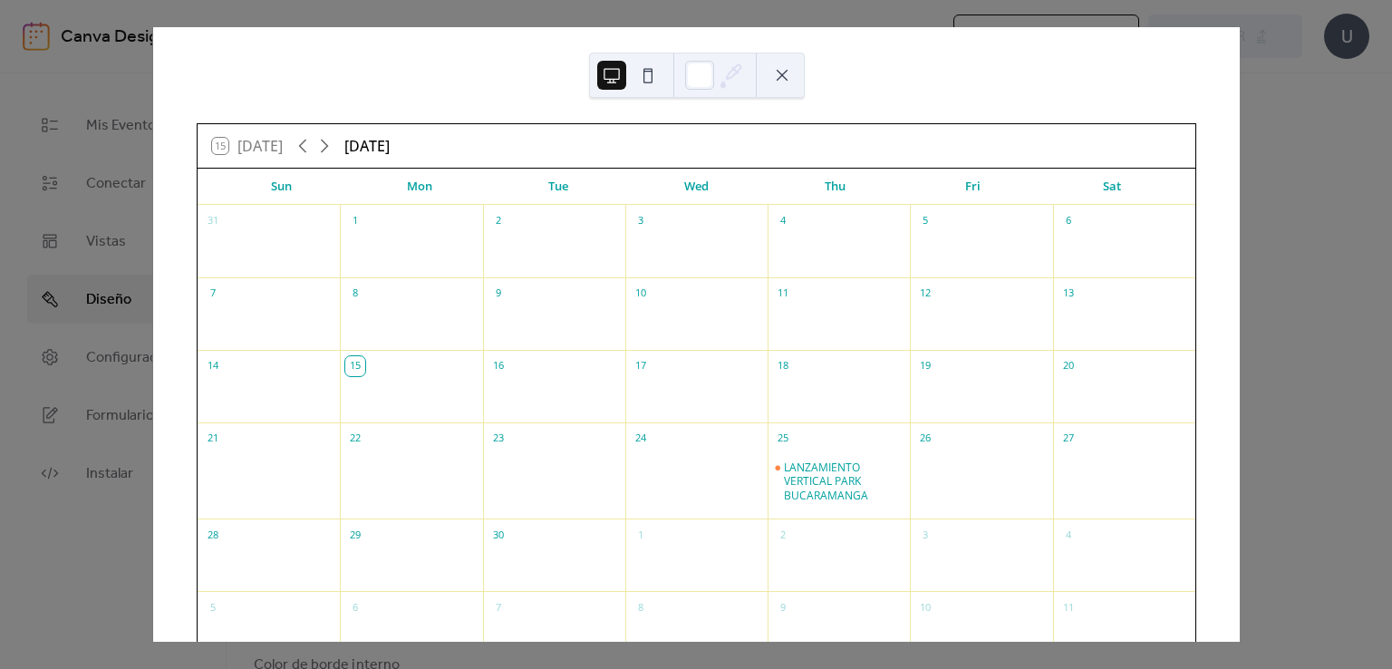
click at [1239, 100] on div "15 [DATE] [DATE] Sun Mon Tue Wed Thu Fri Sat 31 1 2 3 4 5 6 7 8 9 10 11 12 13 1…" at bounding box center [695, 334] width 1087 height 614
click at [781, 92] on div at bounding box center [697, 75] width 216 height 45
click at [779, 72] on button at bounding box center [781, 75] width 29 height 29
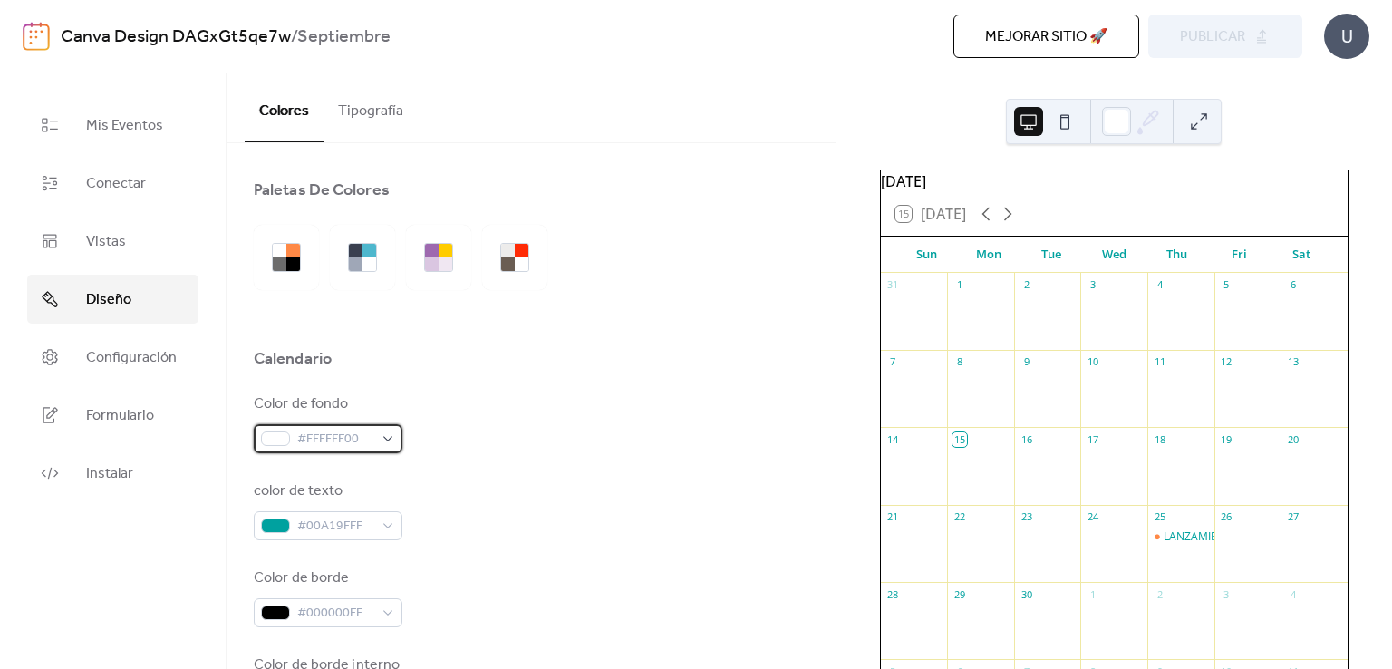
click at [365, 441] on span "#FFFFFF00" at bounding box center [335, 440] width 76 height 22
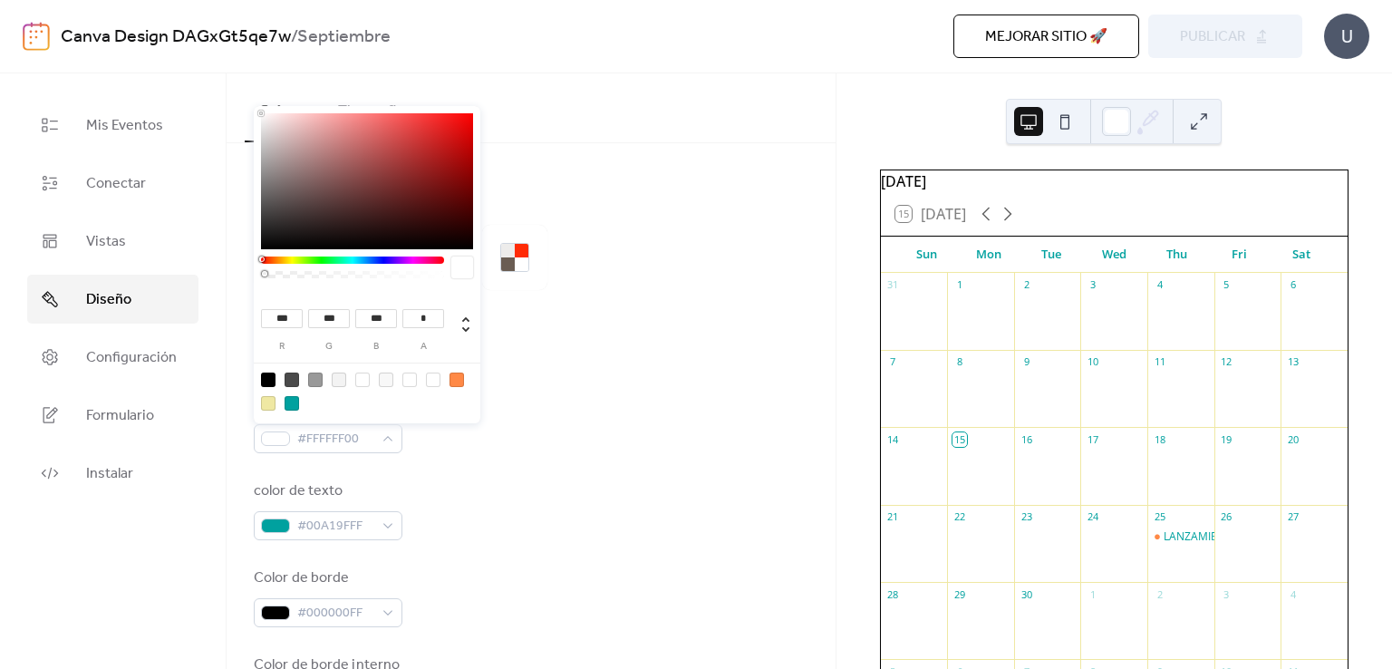
click at [560, 464] on div "Color de fondo #FFFFFF00 color de texto #00A19FFF Color de borde #000000FF Colo…" at bounding box center [531, 640] width 554 height 495
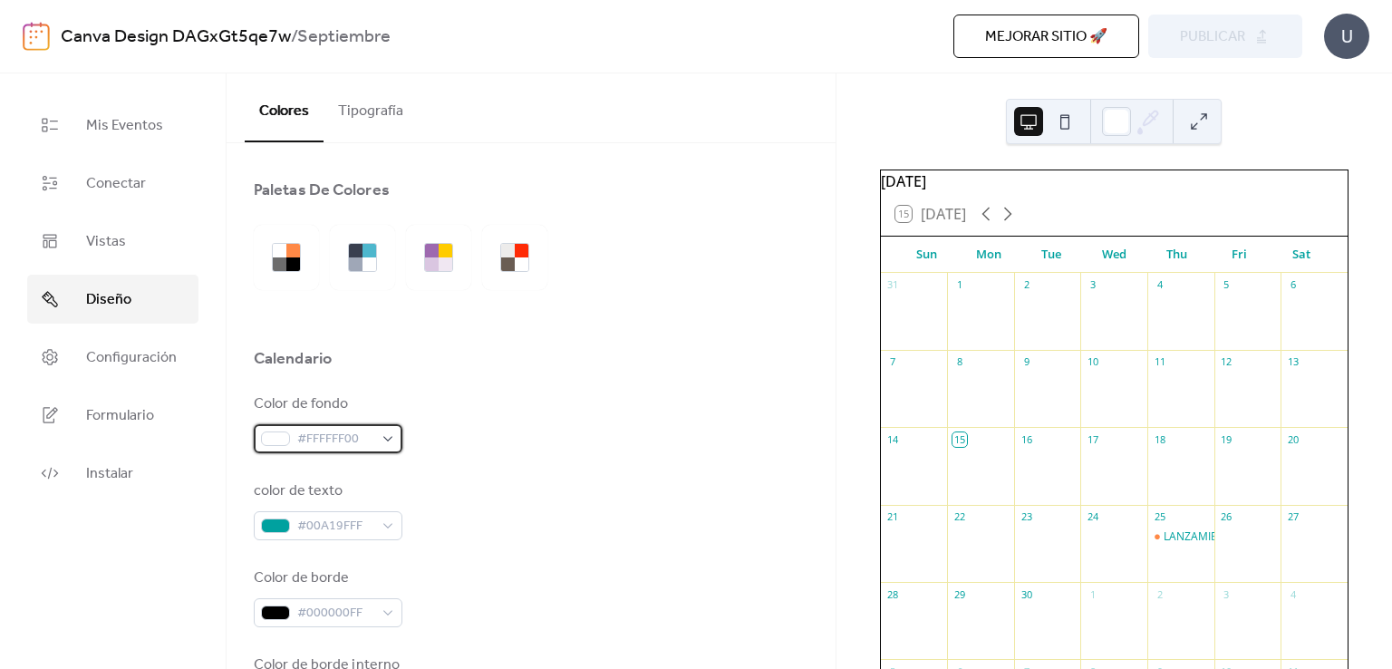
click at [320, 447] on span "#FFFFFF00" at bounding box center [335, 440] width 76 height 22
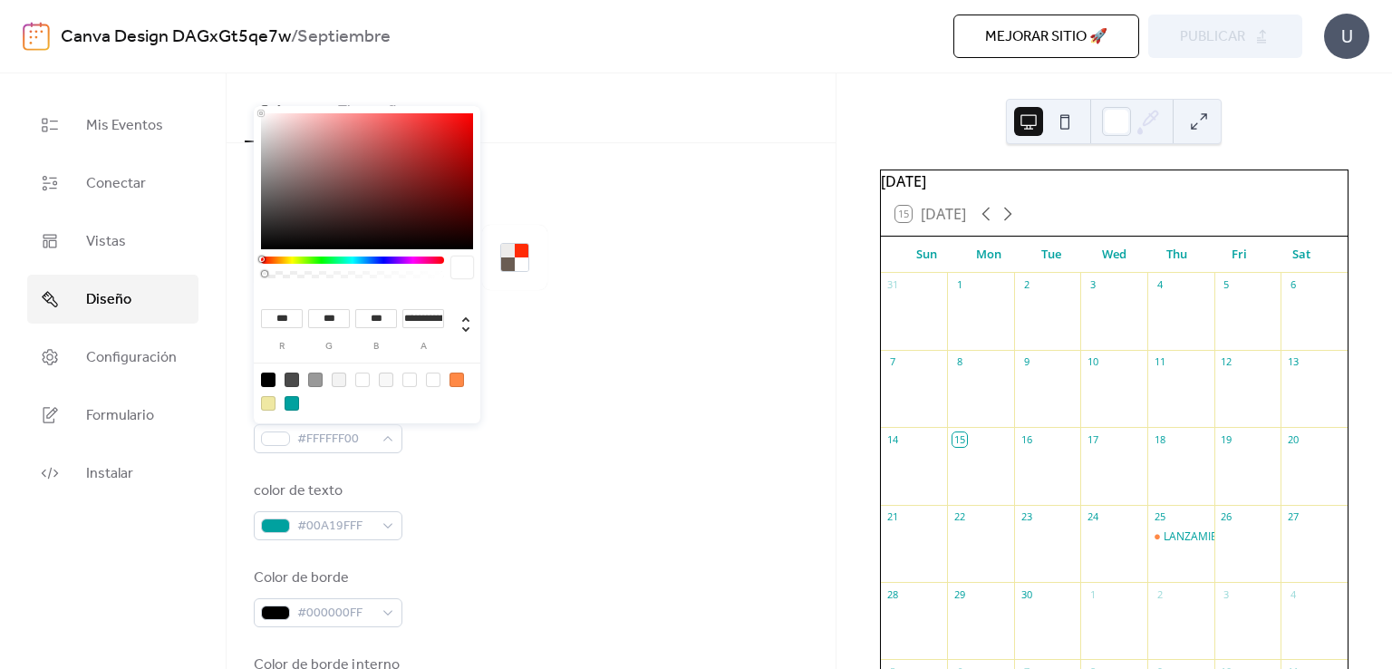
type input "*"
drag, startPoint x: 268, startPoint y: 272, endPoint x: 236, endPoint y: 270, distance: 31.8
click at [236, 270] on body "Canva Design DAGxGt5qe7w / Septiembre Mejorar sitio 🚀 vista previa Publicar U M…" at bounding box center [696, 334] width 1392 height 669
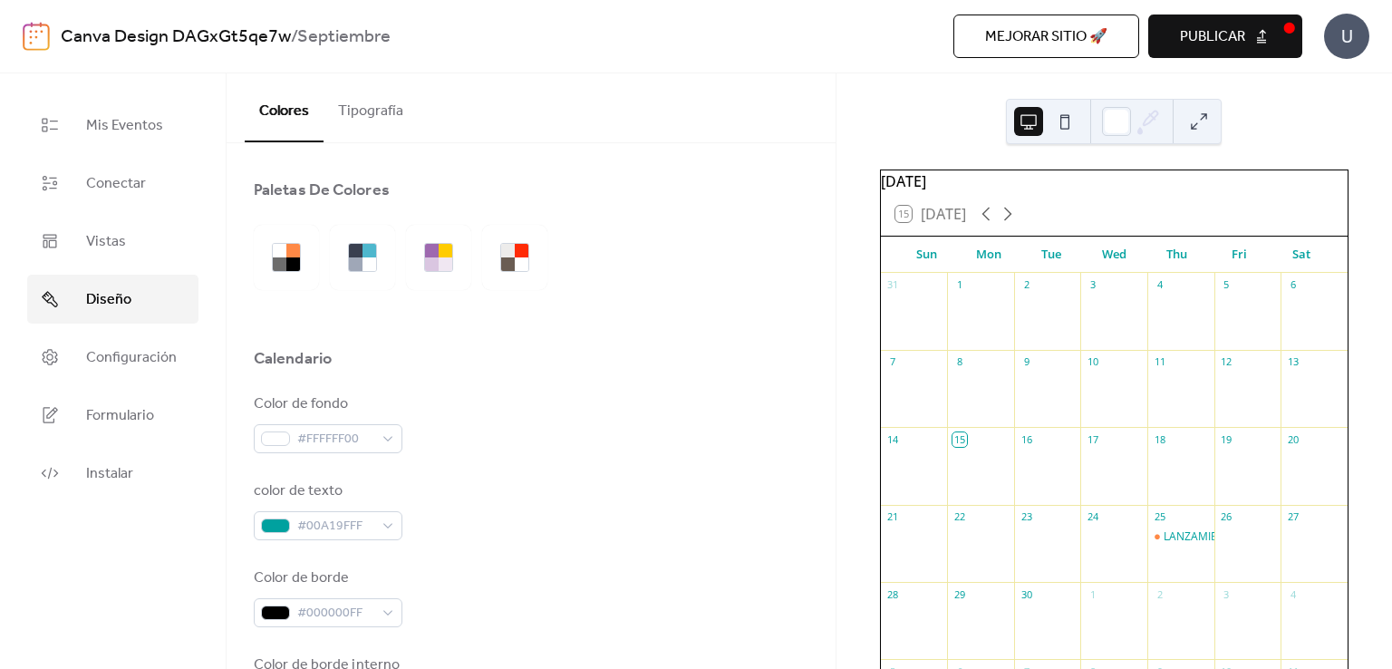
click at [627, 418] on div "Color de fondo #FFFFFF00" at bounding box center [531, 423] width 554 height 60
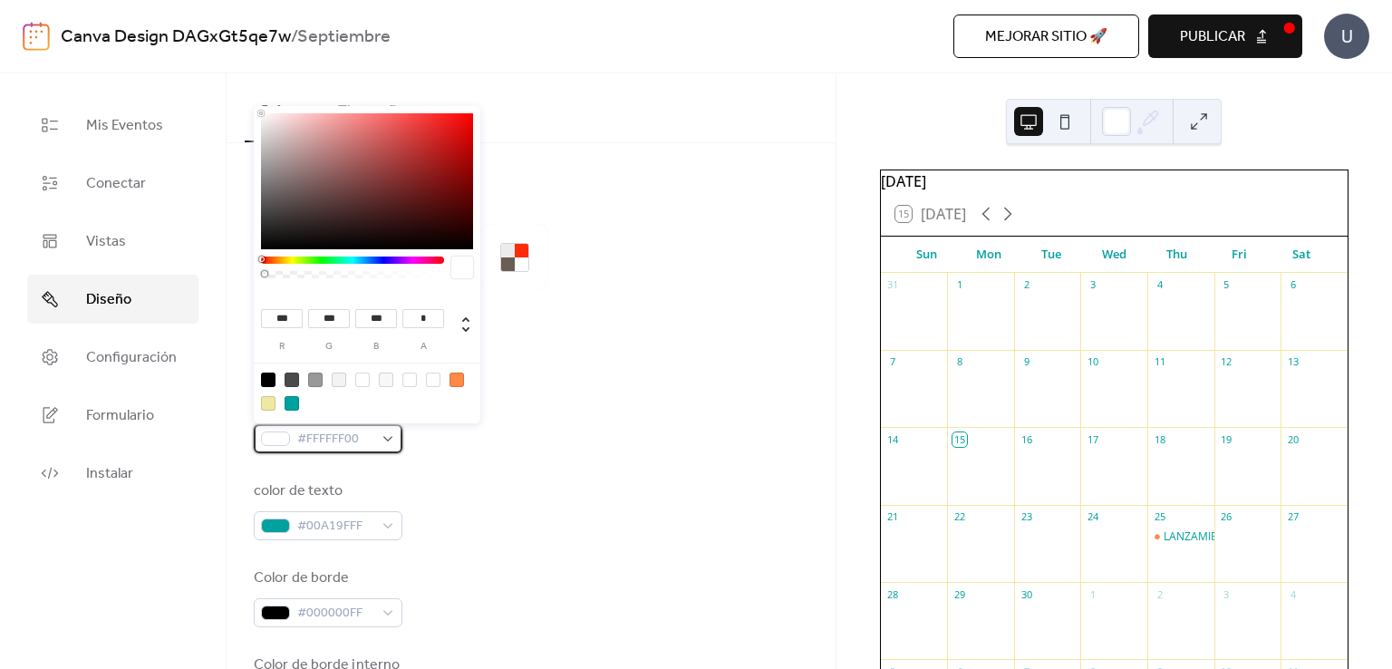
click at [344, 438] on span "#FFFFFF00" at bounding box center [335, 440] width 76 height 22
click at [546, 381] on div at bounding box center [531, 386] width 554 height 14
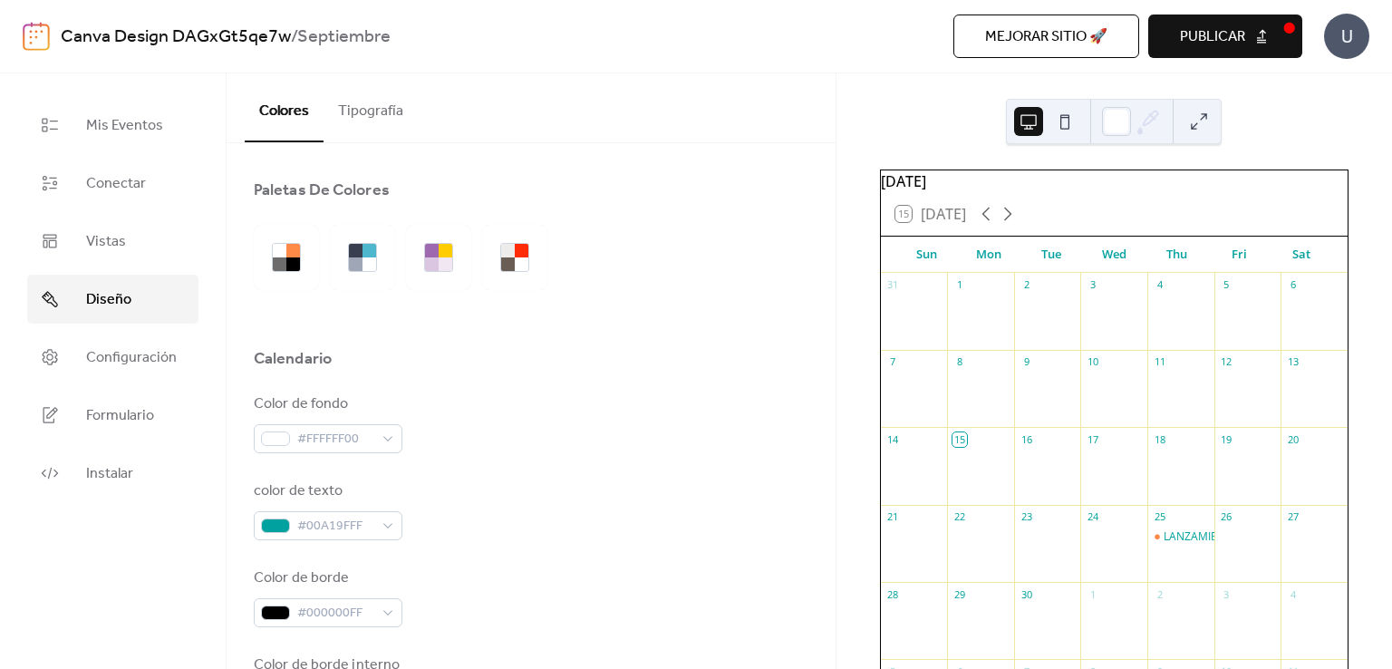
drag, startPoint x: 574, startPoint y: 383, endPoint x: 573, endPoint y: 14, distance: 369.6
click at [575, 379] on div at bounding box center [531, 386] width 554 height 14
click at [370, 125] on button "Tipografía" at bounding box center [370, 106] width 94 height 67
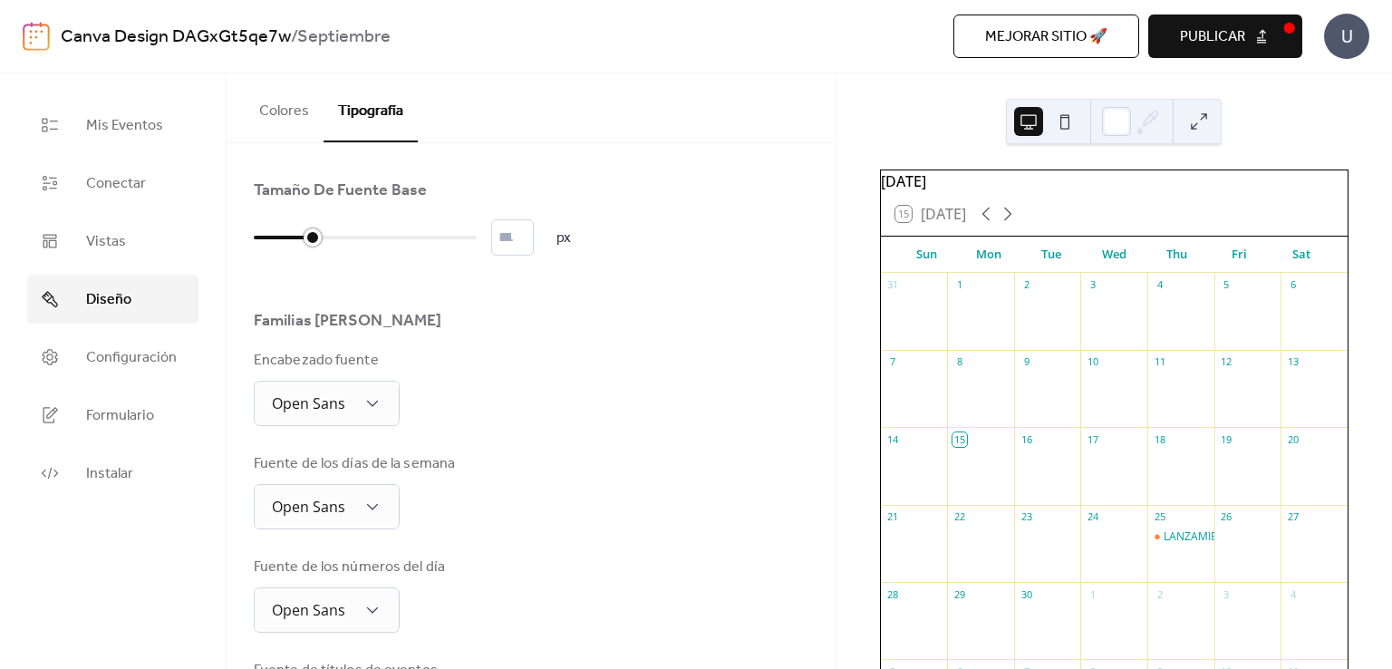
click at [313, 241] on div at bounding box center [365, 237] width 223 height 29
click at [313, 236] on div at bounding box center [313, 237] width 18 height 18
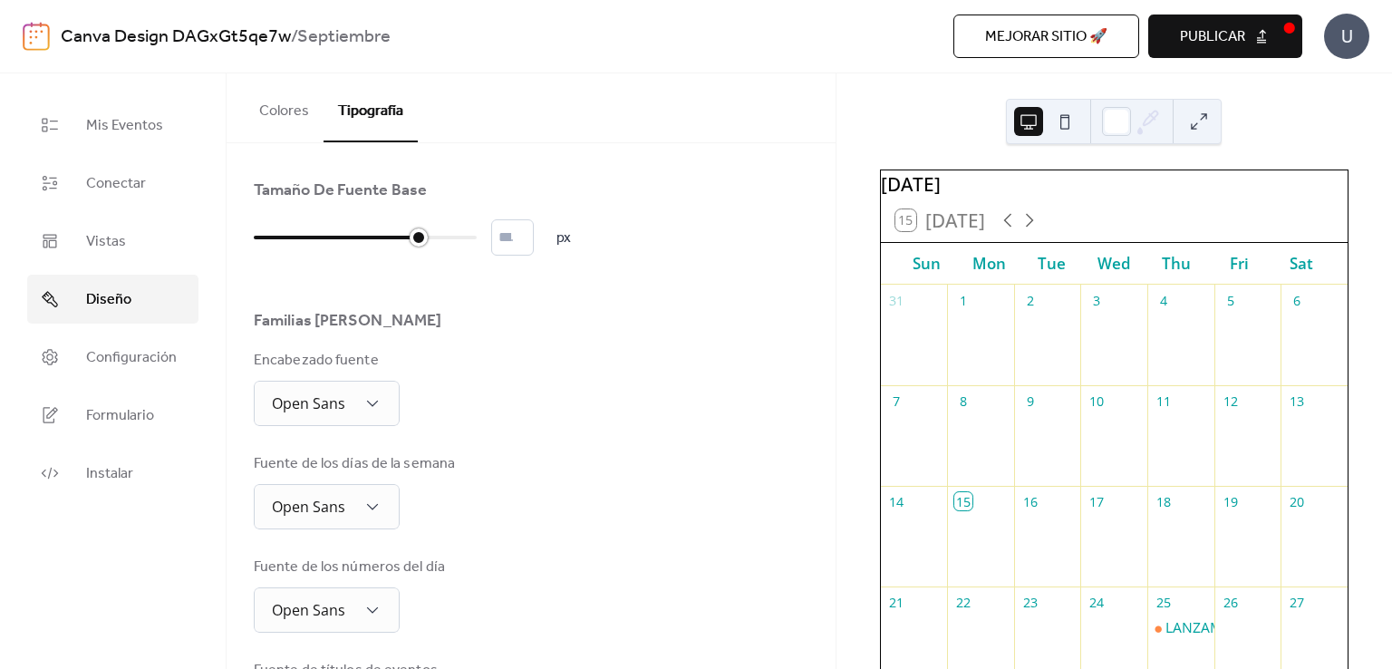
drag, startPoint x: 289, startPoint y: 236, endPoint x: 417, endPoint y: 227, distance: 128.1
click at [417, 227] on div at bounding box center [336, 237] width 165 height 29
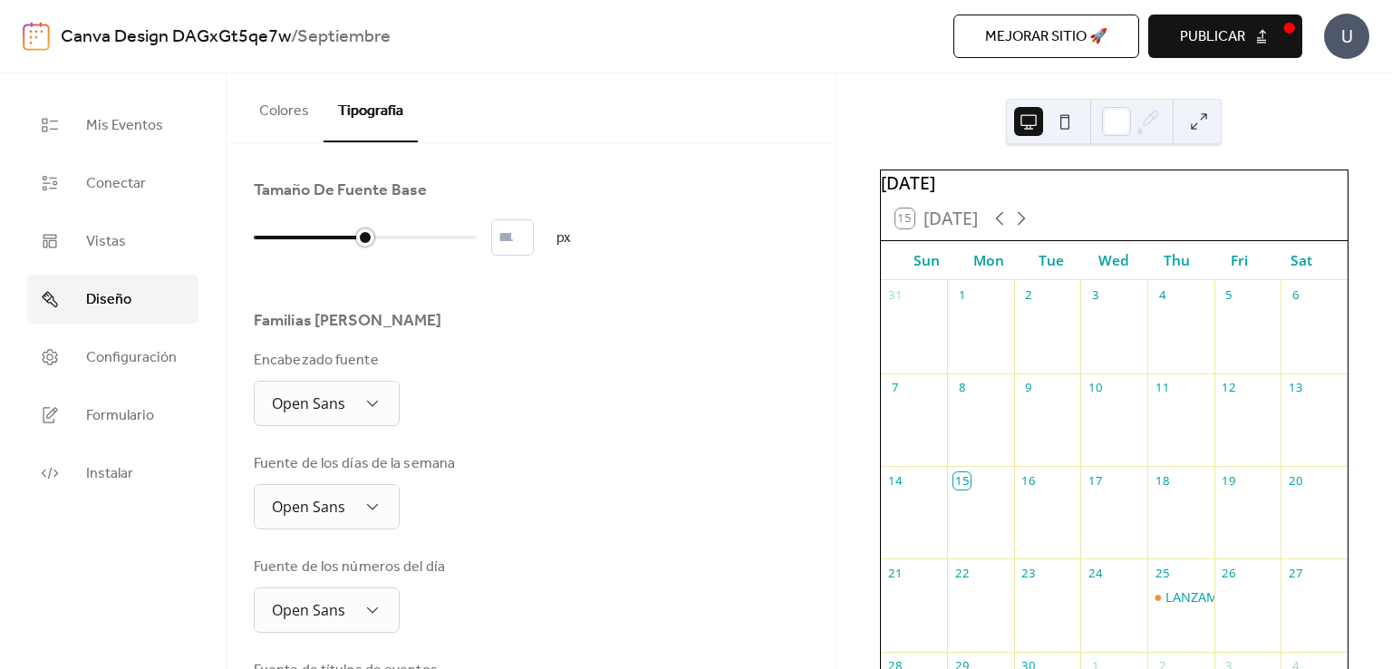
drag, startPoint x: 417, startPoint y: 227, endPoint x: 372, endPoint y: 234, distance: 44.8
click at [372, 234] on div at bounding box center [365, 237] width 18 height 18
click at [547, 387] on div "Encabezado fuente Open Sans" at bounding box center [531, 388] width 554 height 76
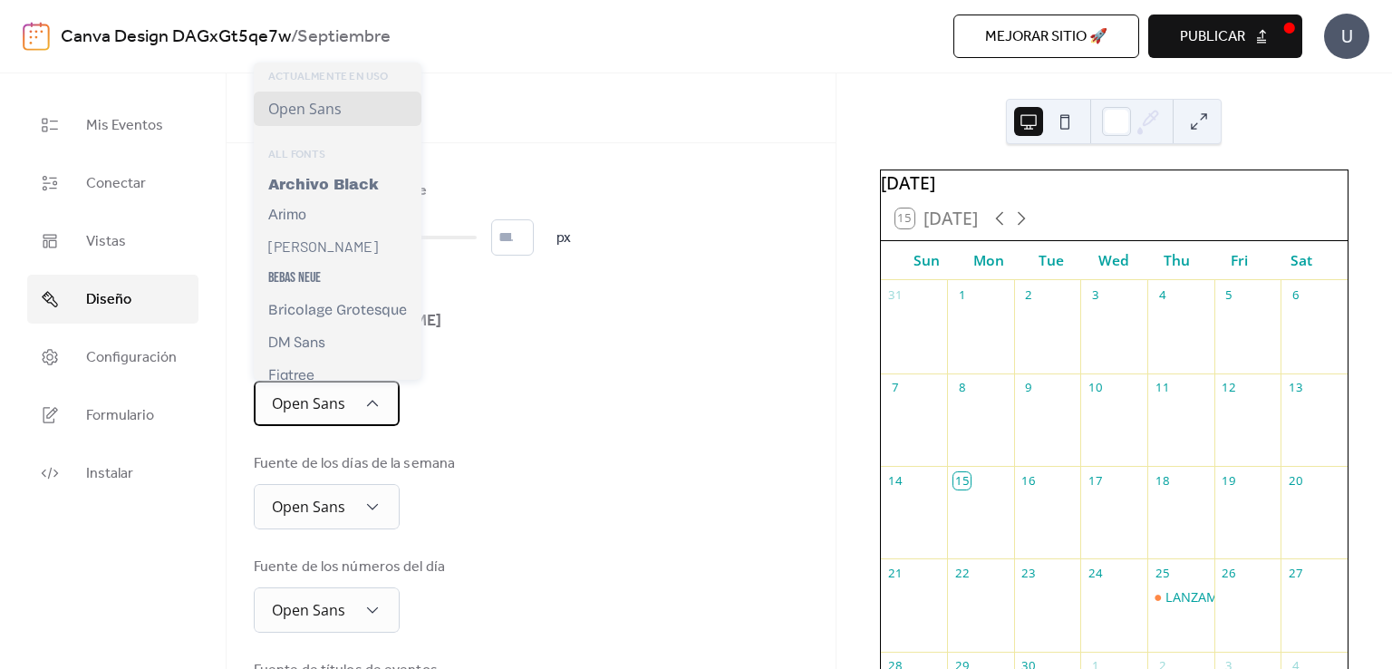
click at [332, 418] on div "Open Sans" at bounding box center [327, 403] width 146 height 45
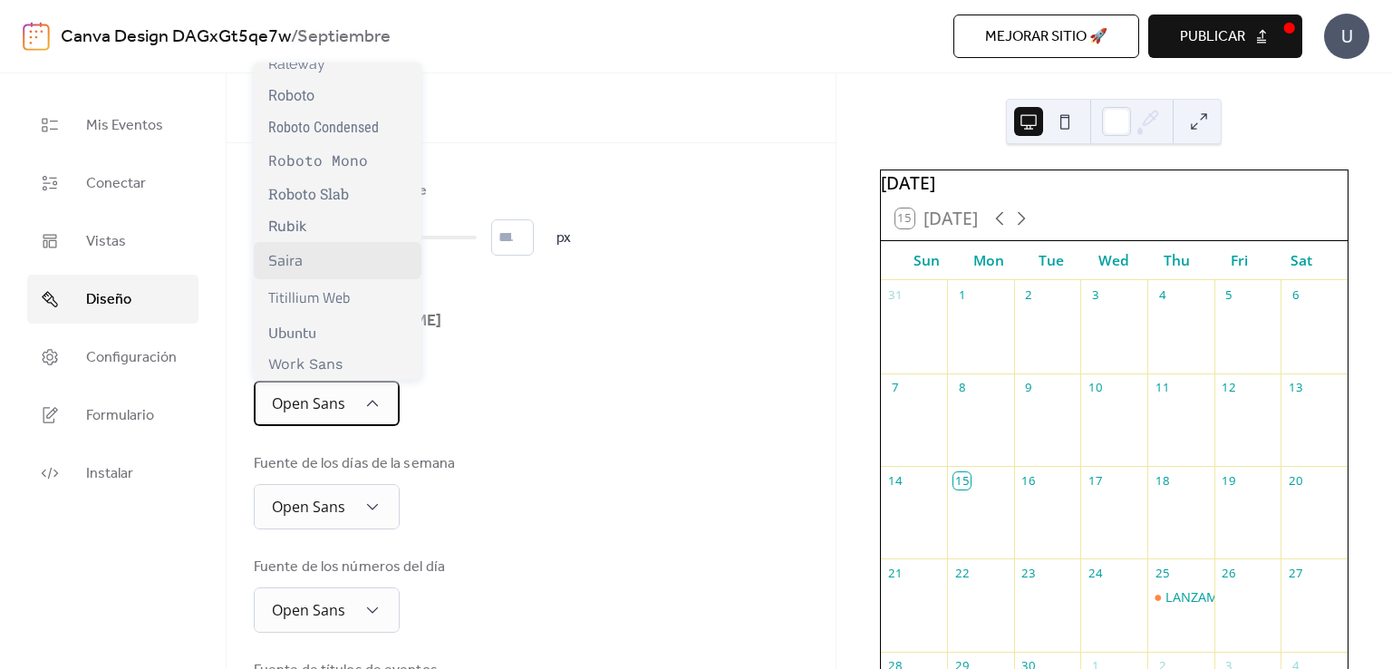
scroll to position [922, 0]
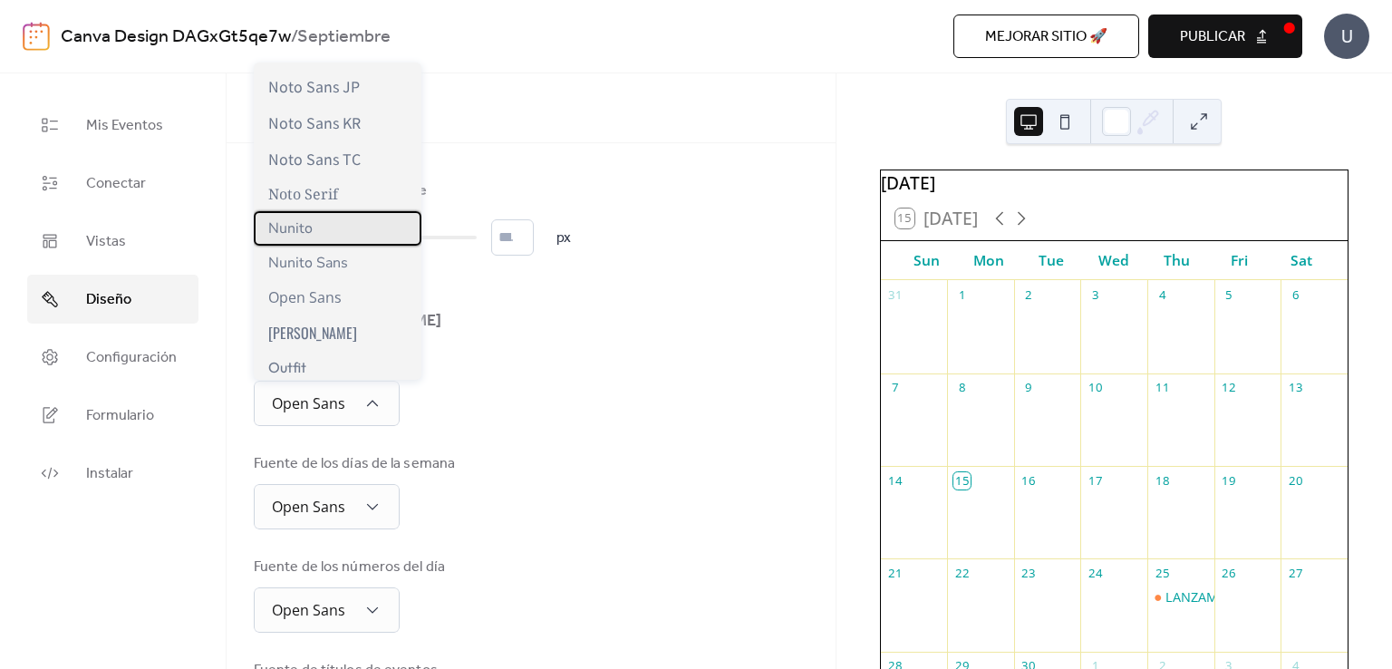
click at [344, 229] on div "Nunito" at bounding box center [338, 228] width 168 height 34
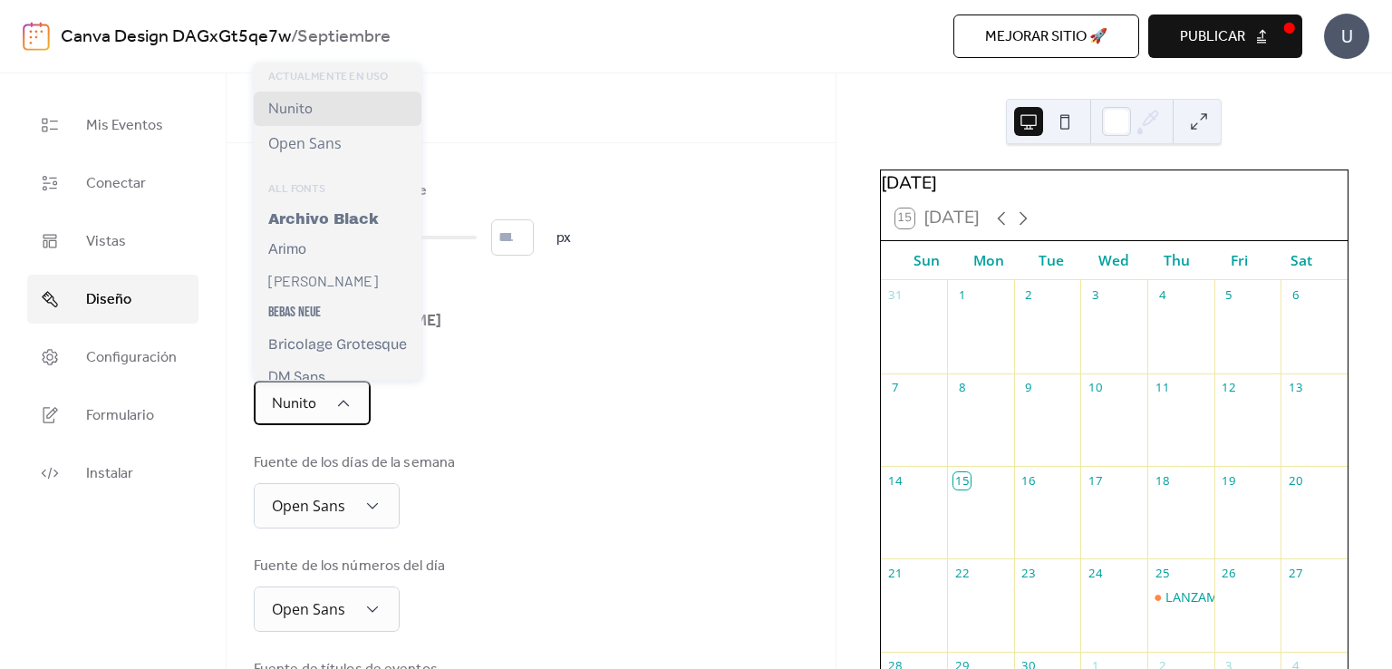
click at [353, 405] on div "Nunito" at bounding box center [312, 403] width 117 height 44
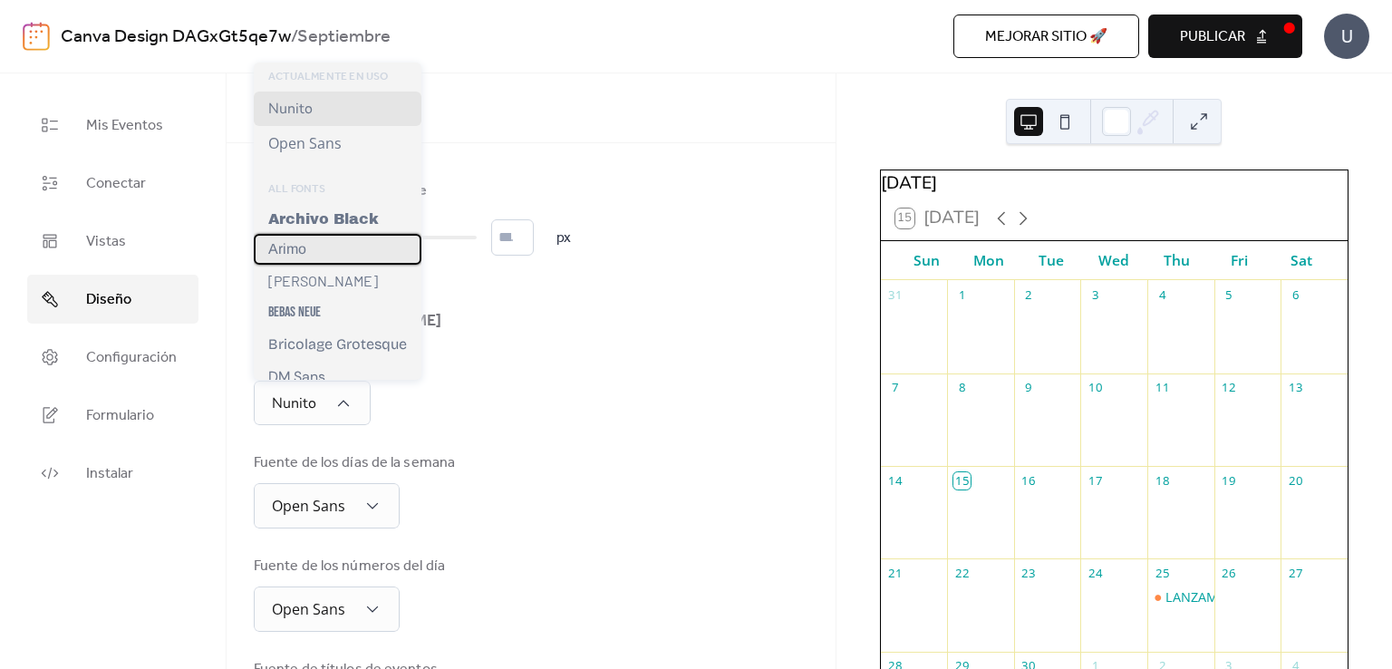
click at [355, 253] on div "Arimo" at bounding box center [338, 249] width 168 height 31
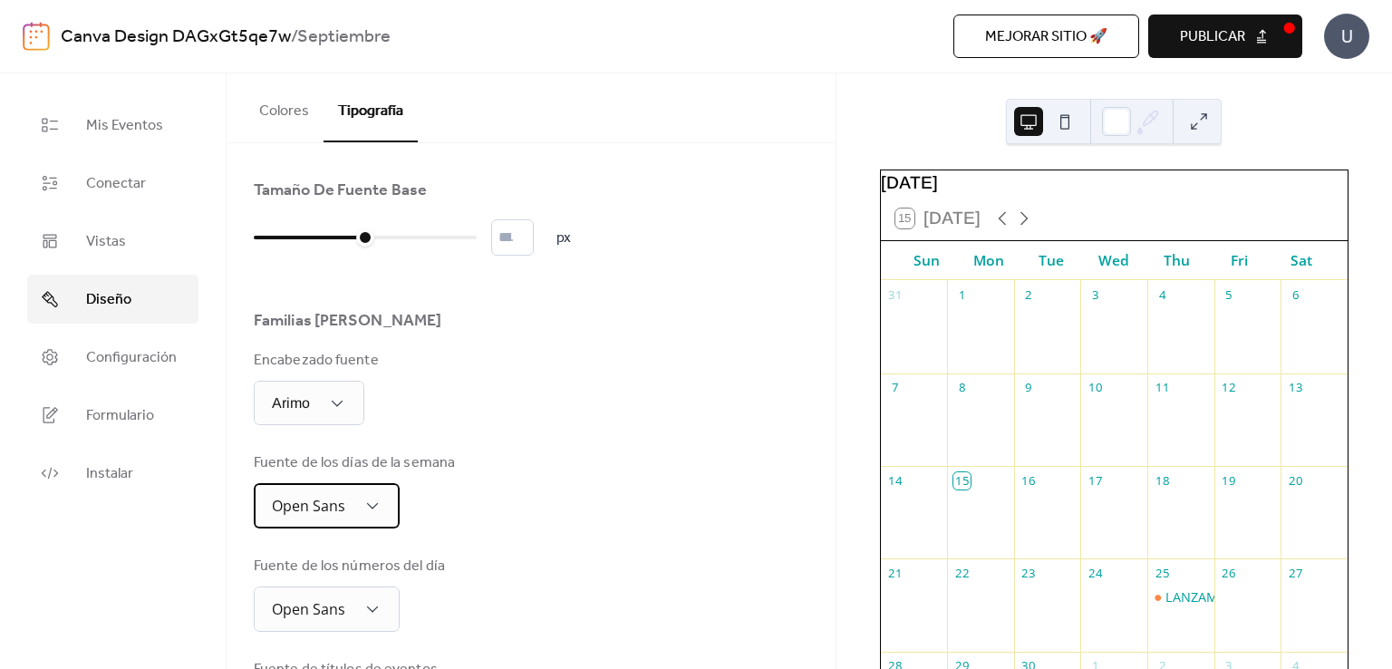
click at [362, 490] on div "Open Sans" at bounding box center [327, 505] width 146 height 45
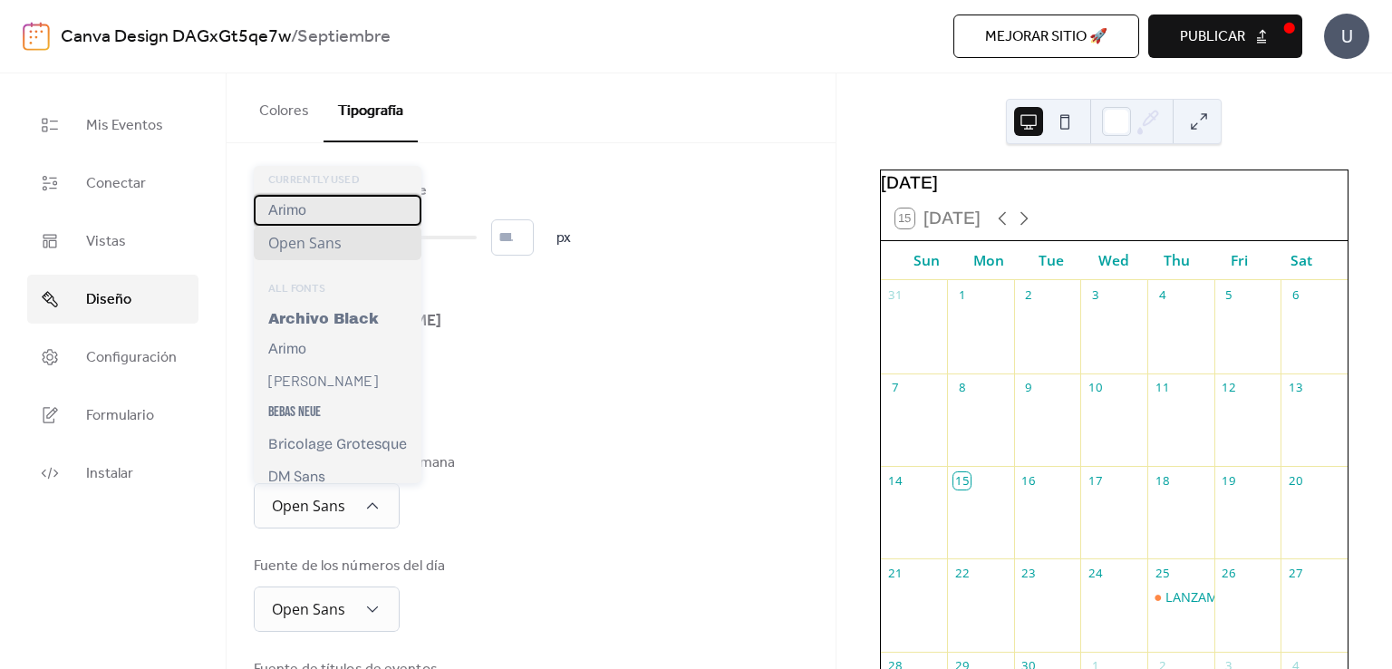
click at [323, 210] on div "Arimo" at bounding box center [338, 210] width 168 height 31
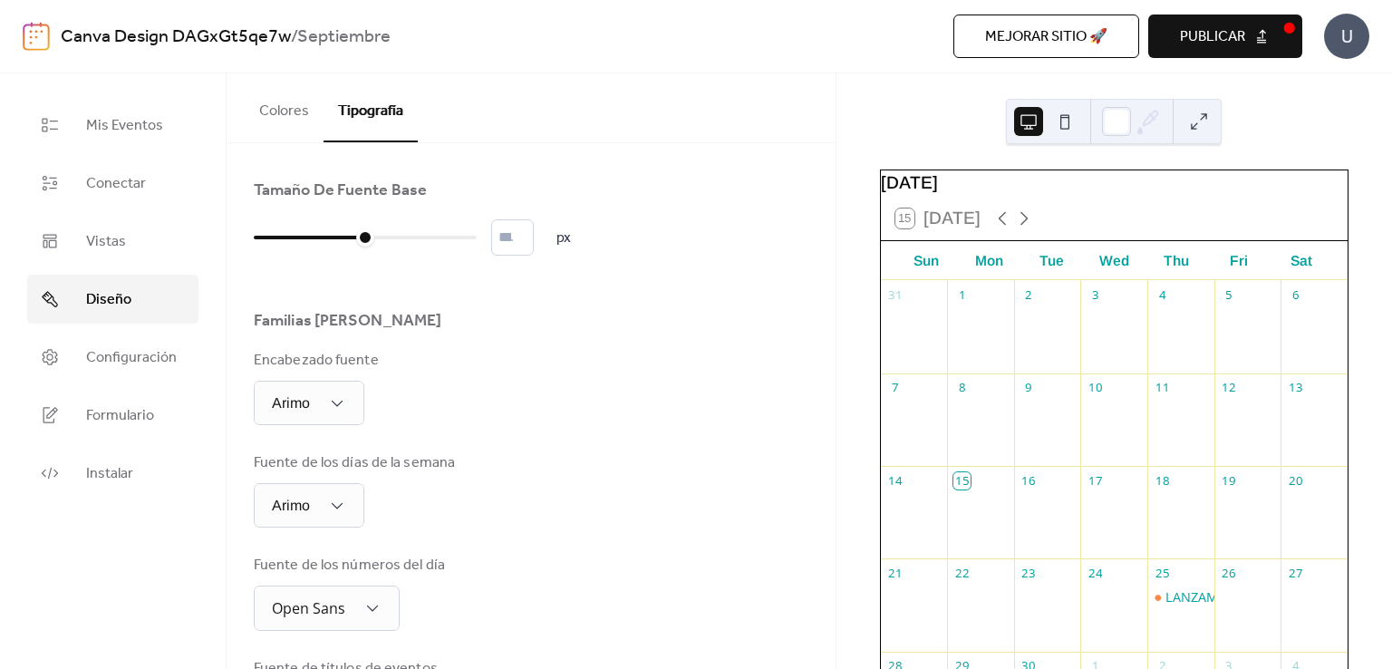
scroll to position [181, 0]
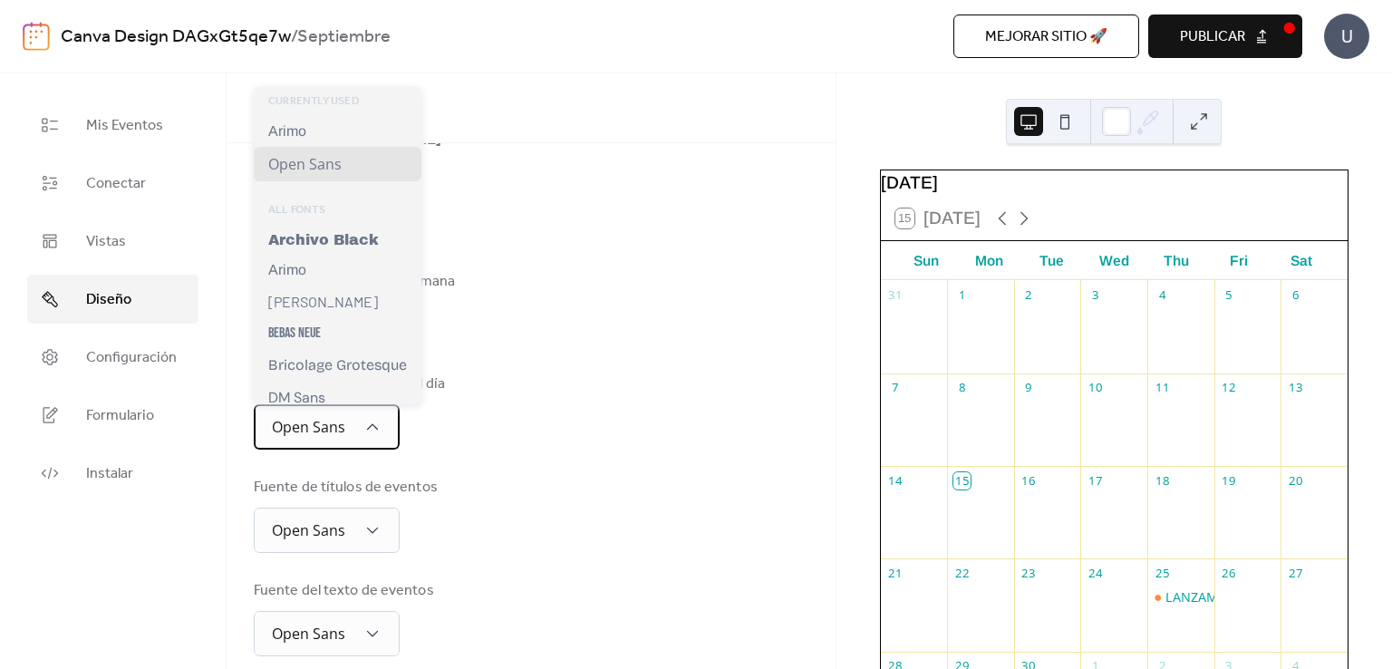
click at [325, 429] on span "Open Sans" at bounding box center [308, 427] width 73 height 20
click at [364, 139] on div "Arimo" at bounding box center [338, 131] width 168 height 31
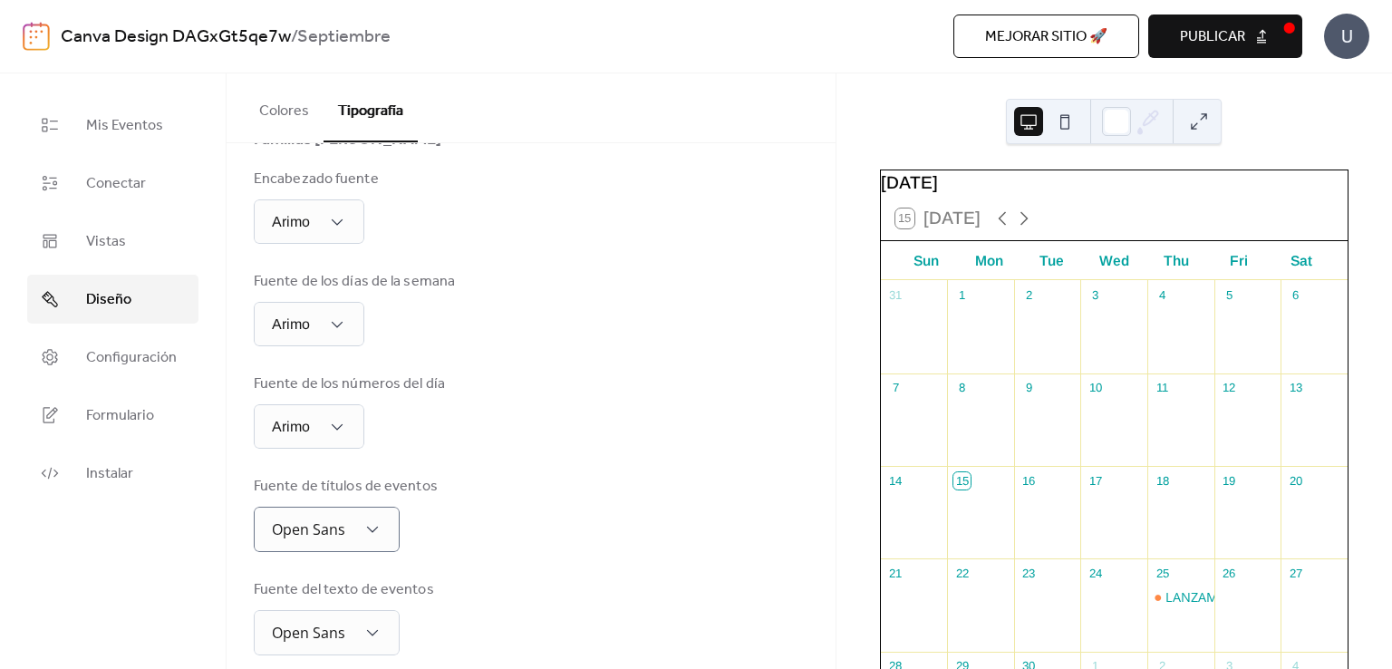
scroll to position [272, 0]
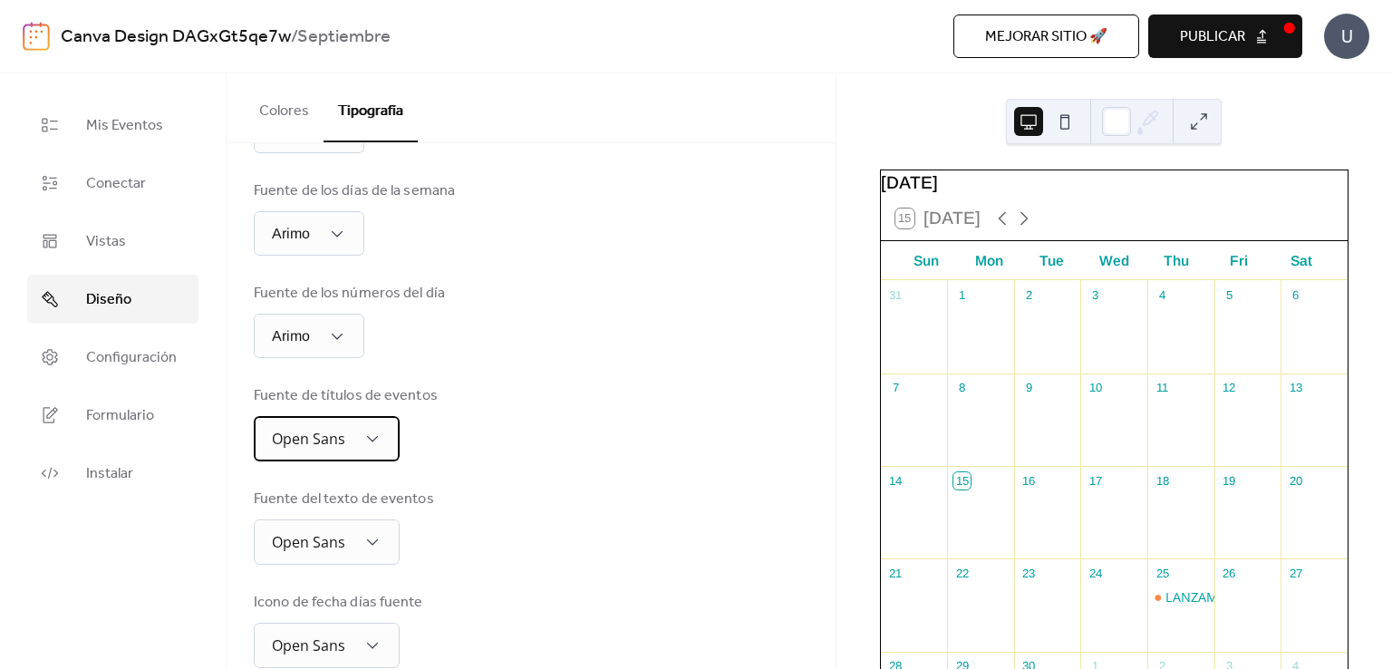
click at [350, 443] on div "Open Sans" at bounding box center [327, 438] width 146 height 45
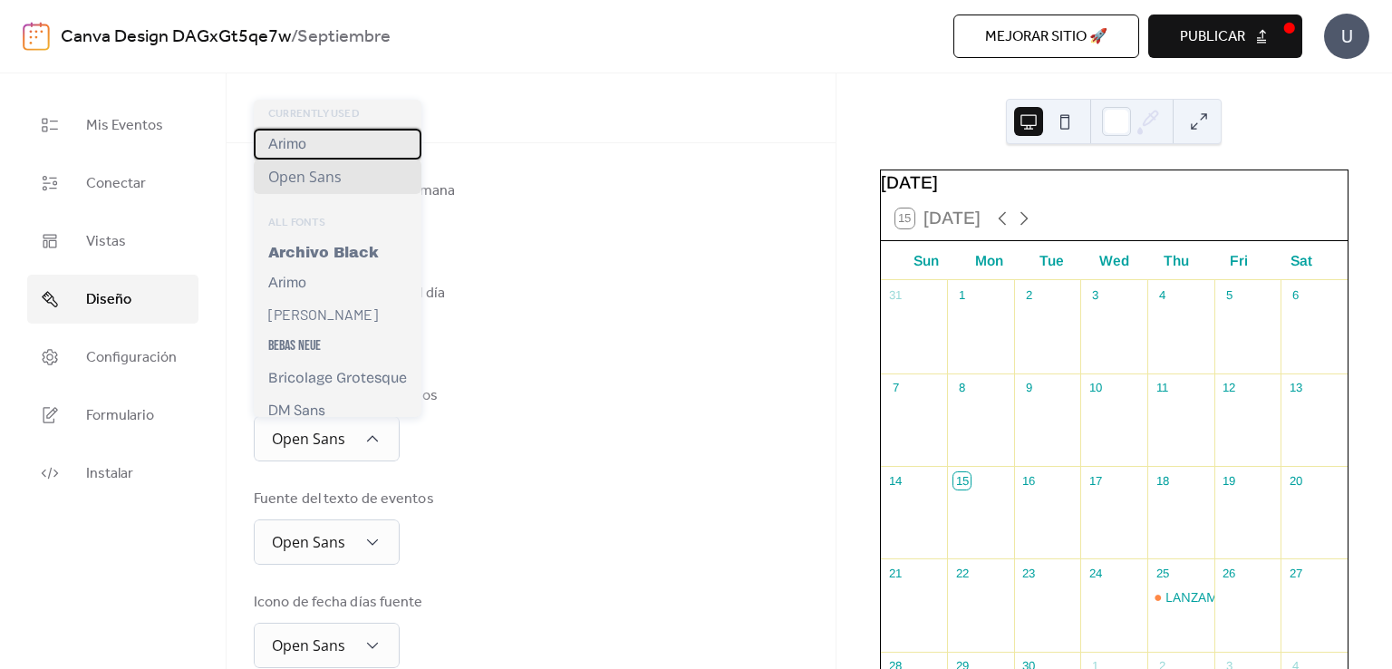
click at [357, 153] on div "Arimo" at bounding box center [338, 144] width 168 height 31
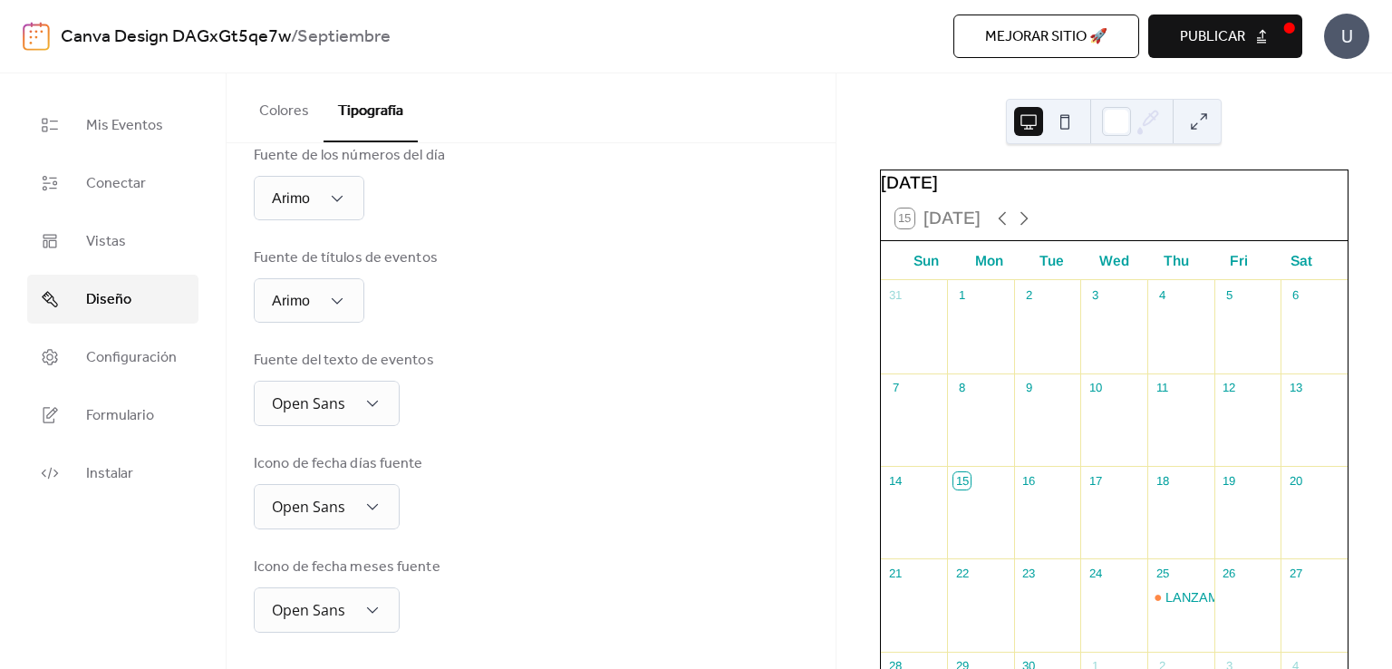
scroll to position [0, 0]
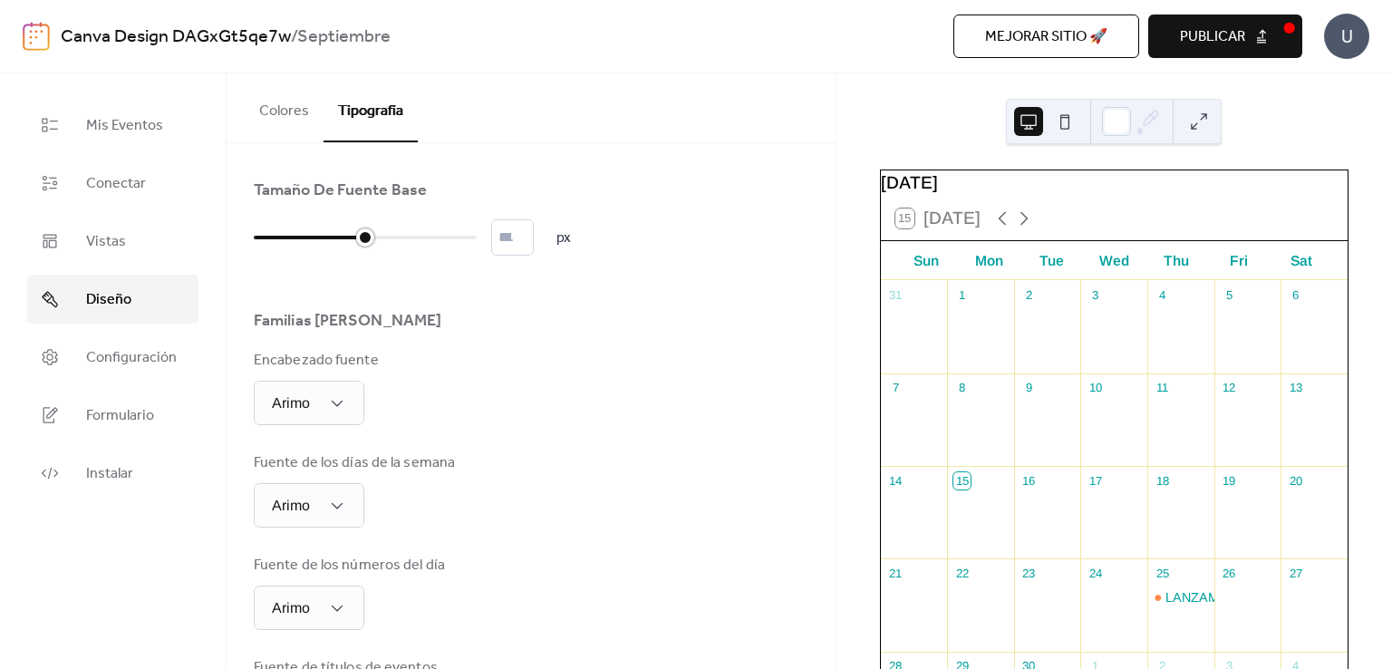
drag, startPoint x: 368, startPoint y: 233, endPoint x: 377, endPoint y: 237, distance: 10.1
click at [377, 237] on div at bounding box center [365, 237] width 223 height 29
click at [379, 237] on div at bounding box center [365, 237] width 223 height 29
drag, startPoint x: 368, startPoint y: 232, endPoint x: 381, endPoint y: 233, distance: 12.7
click at [365, 233] on div at bounding box center [309, 237] width 111 height 29
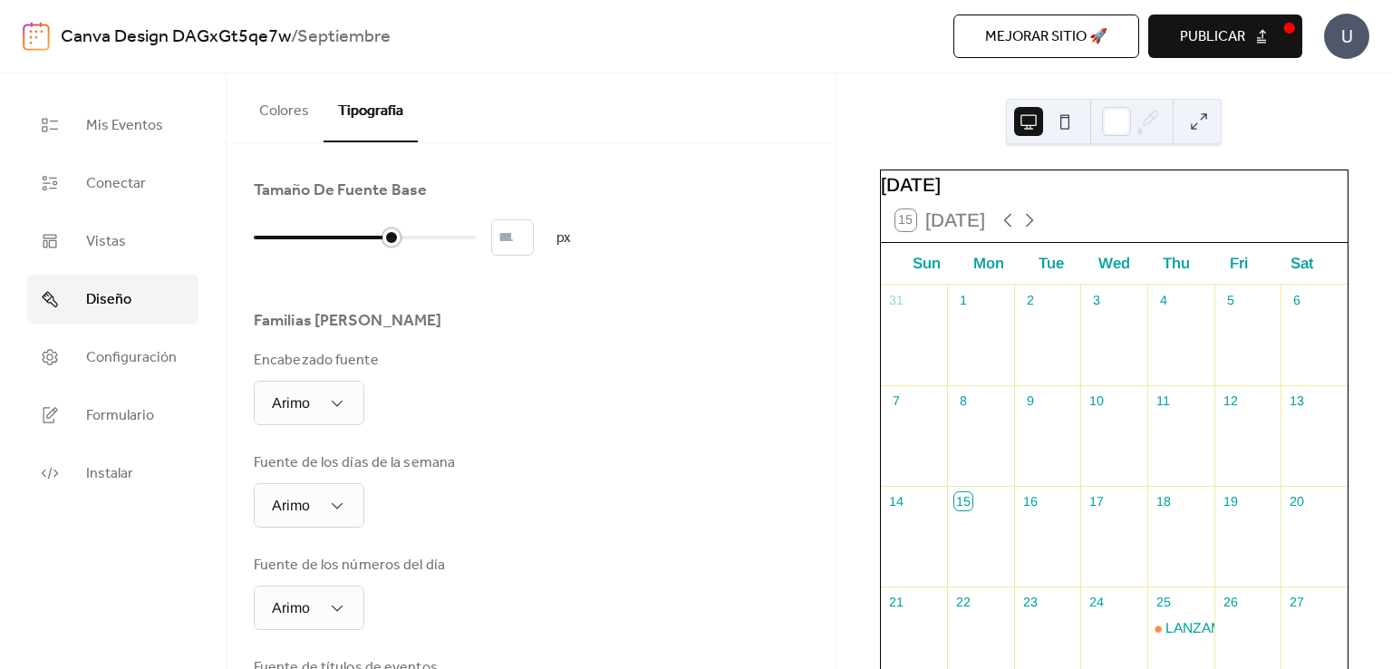
click at [369, 244] on div at bounding box center [323, 237] width 138 height 29
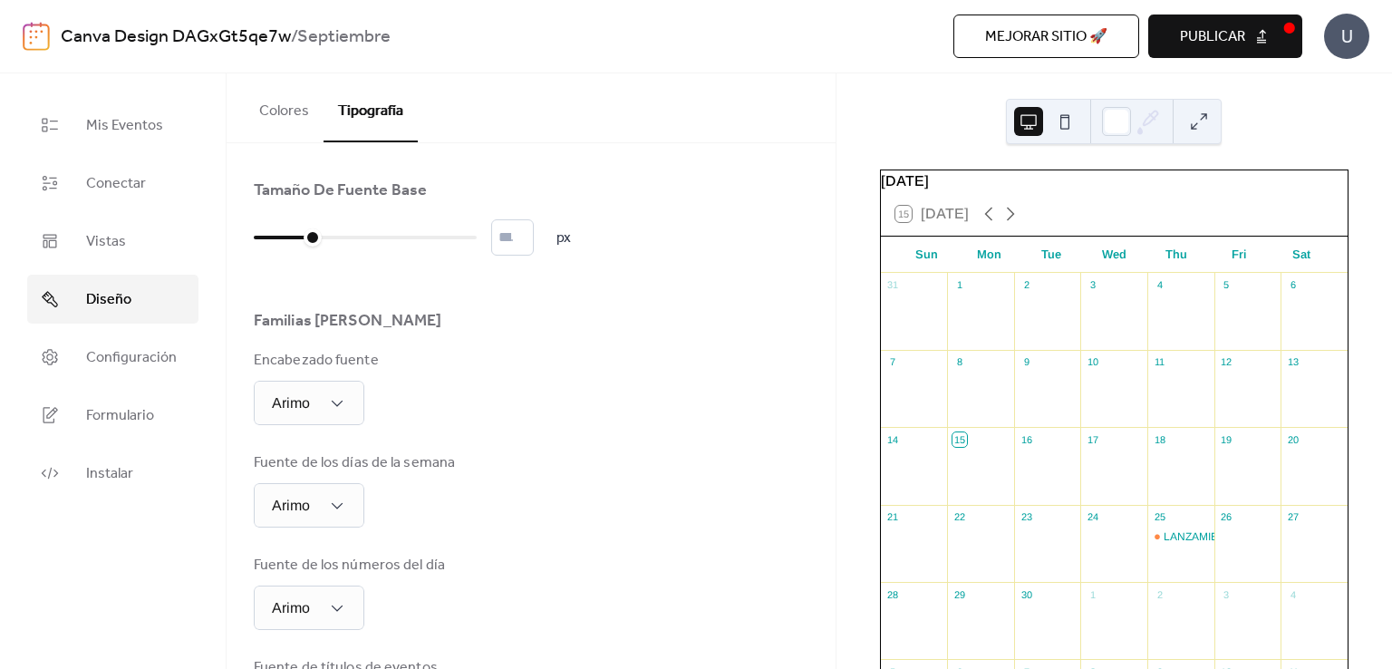
click at [314, 103] on button "Colores" at bounding box center [284, 106] width 79 height 67
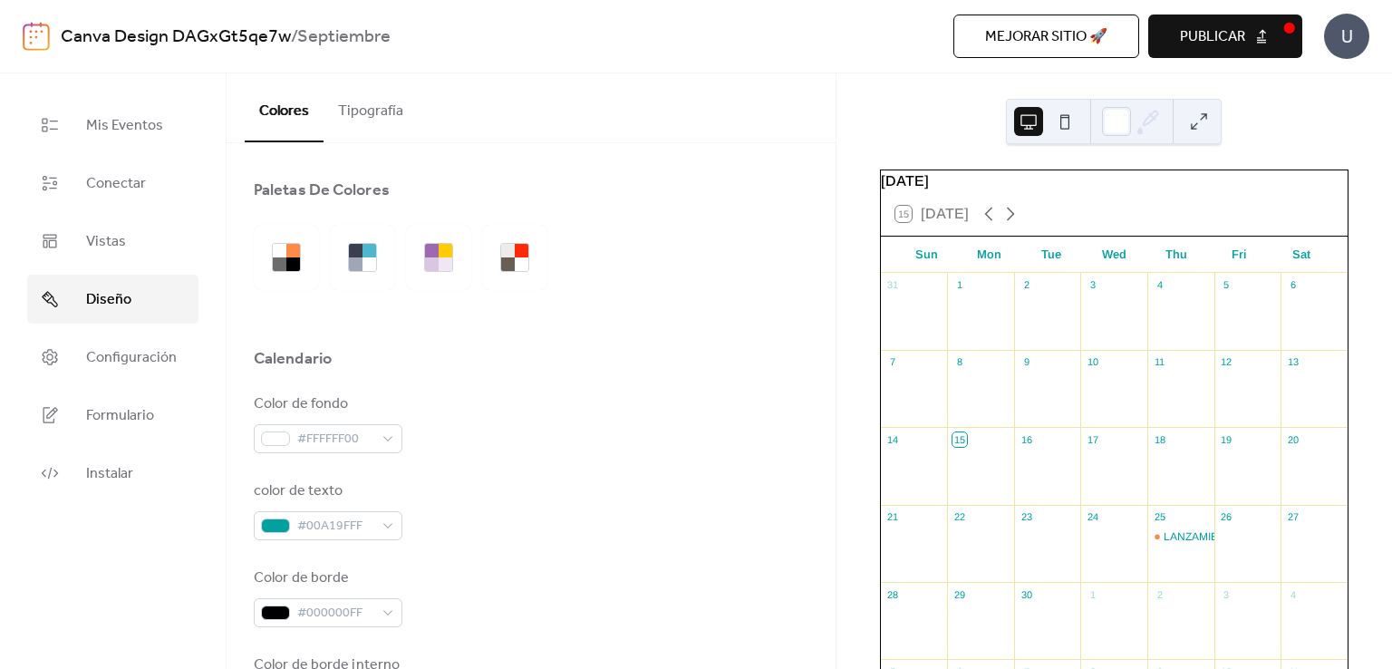
click at [337, 106] on button "Tipografía" at bounding box center [370, 106] width 94 height 67
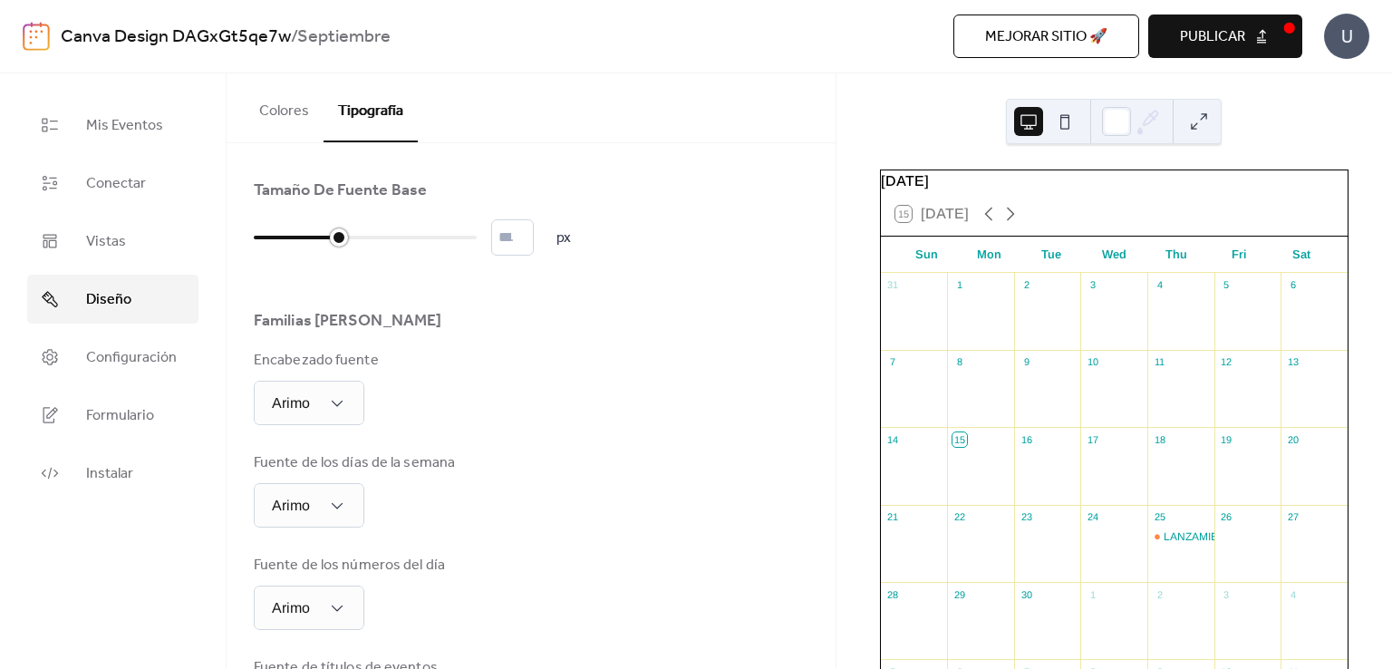
click at [341, 240] on div at bounding box center [365, 237] width 223 height 29
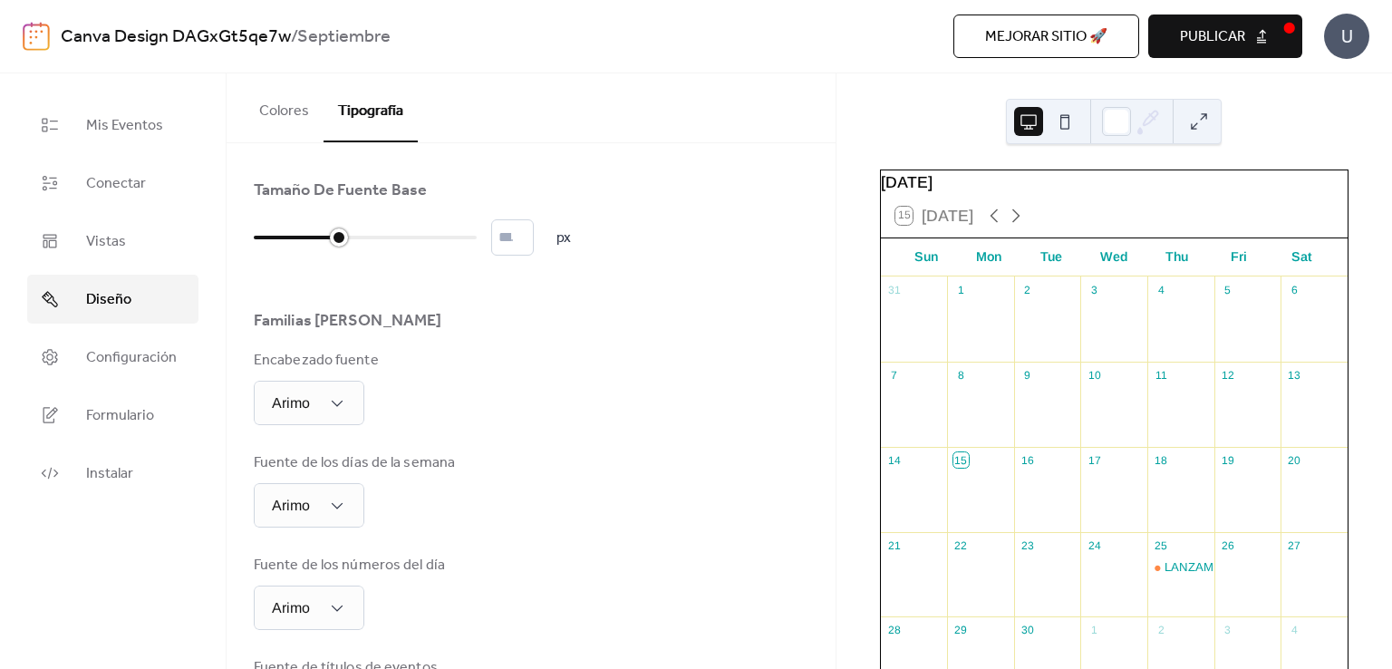
type input "**"
click at [352, 240] on div at bounding box center [365, 237] width 223 height 29
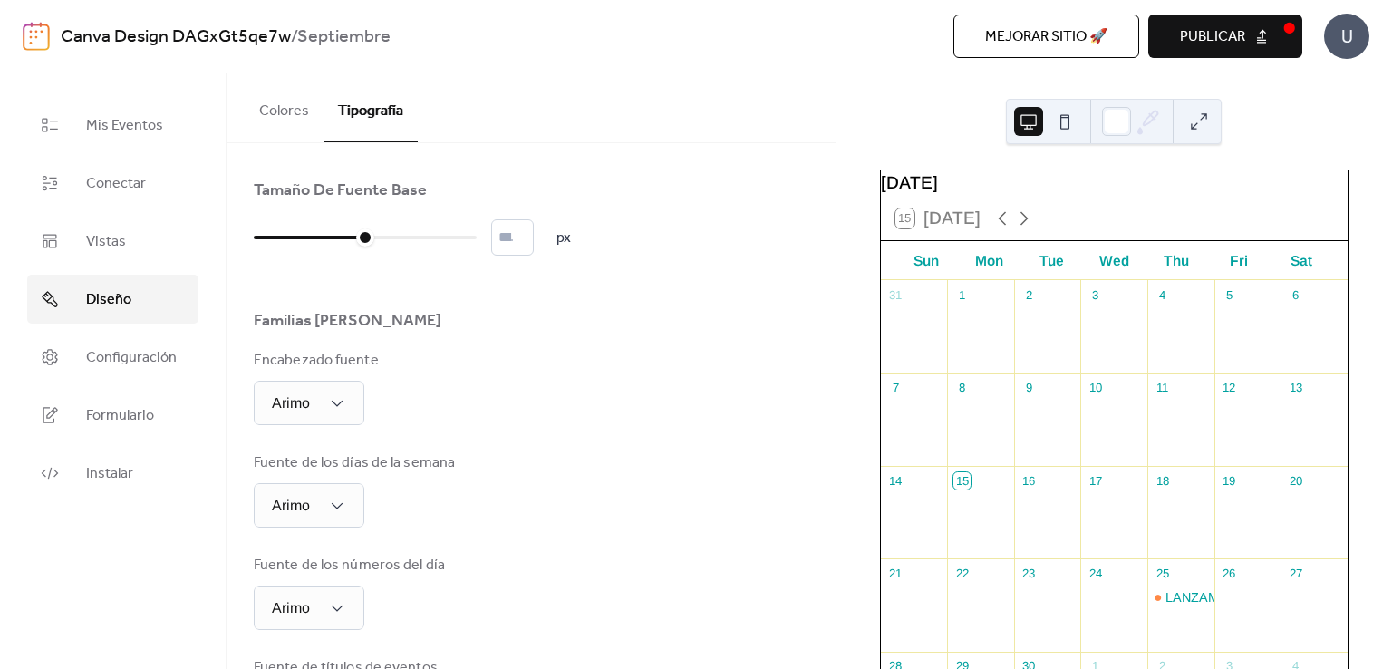
click at [286, 110] on button "Colores" at bounding box center [284, 106] width 79 height 67
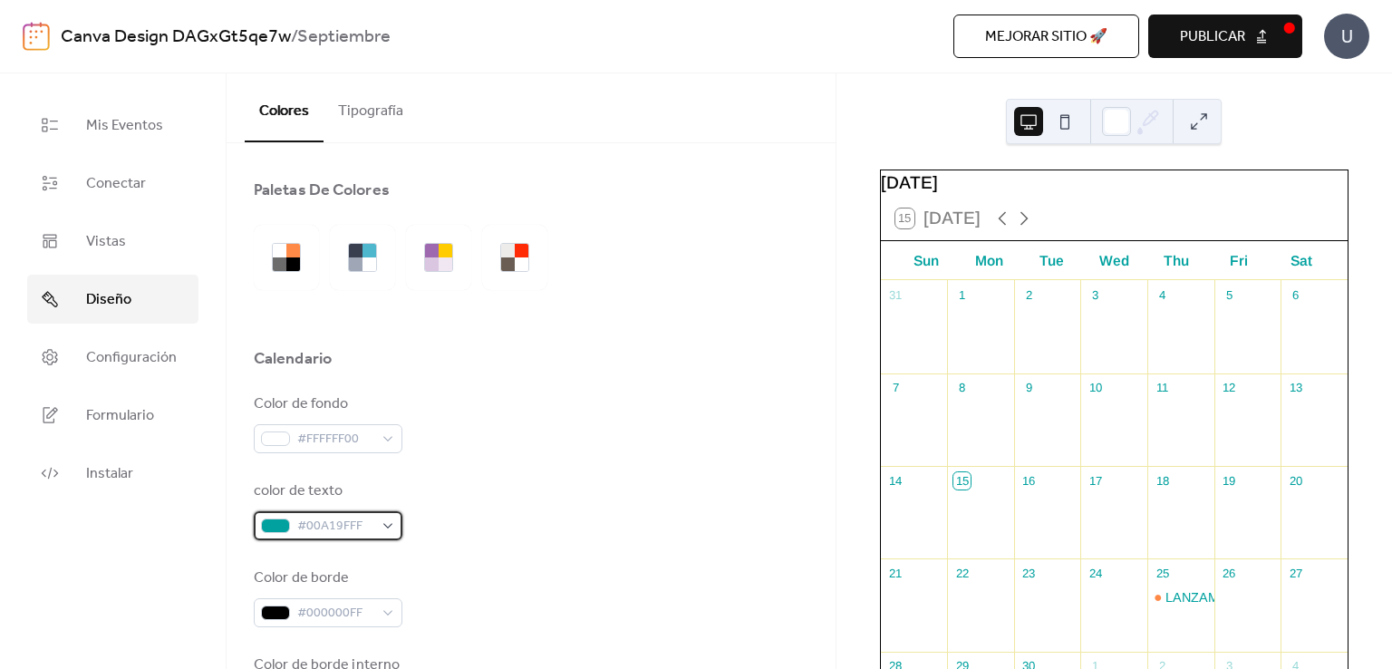
click at [341, 526] on span "#00A19FFF" at bounding box center [335, 527] width 76 height 22
click at [568, 429] on div "Color de fondo #FFFFFF00" at bounding box center [531, 423] width 554 height 60
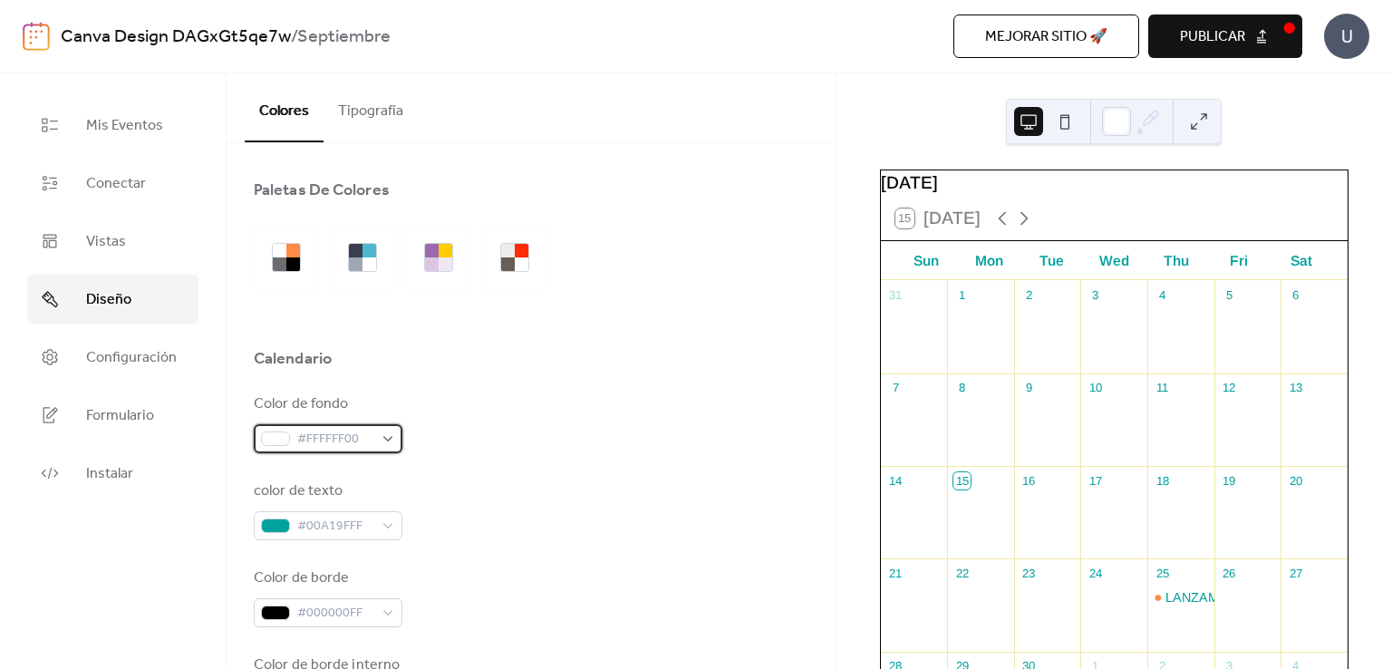
click at [356, 438] on span "#FFFFFF00" at bounding box center [335, 440] width 76 height 22
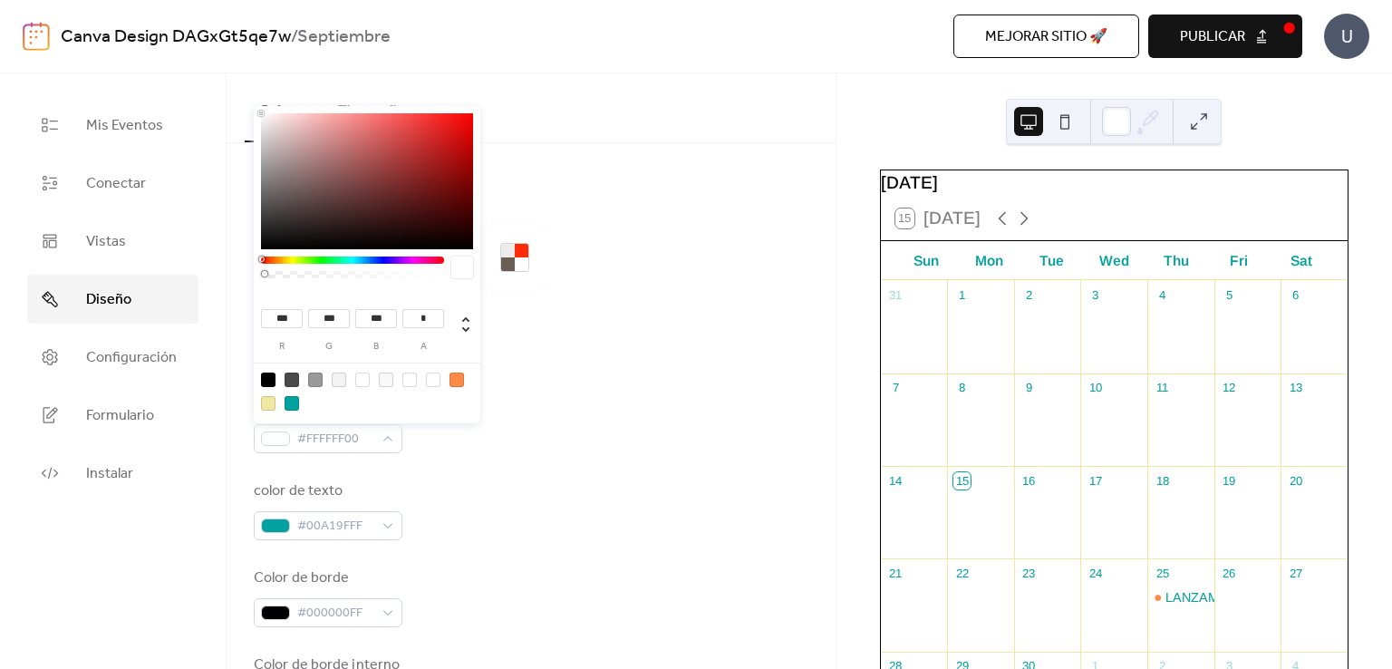
click at [386, 316] on input "***" at bounding box center [376, 318] width 42 height 19
type input "*"
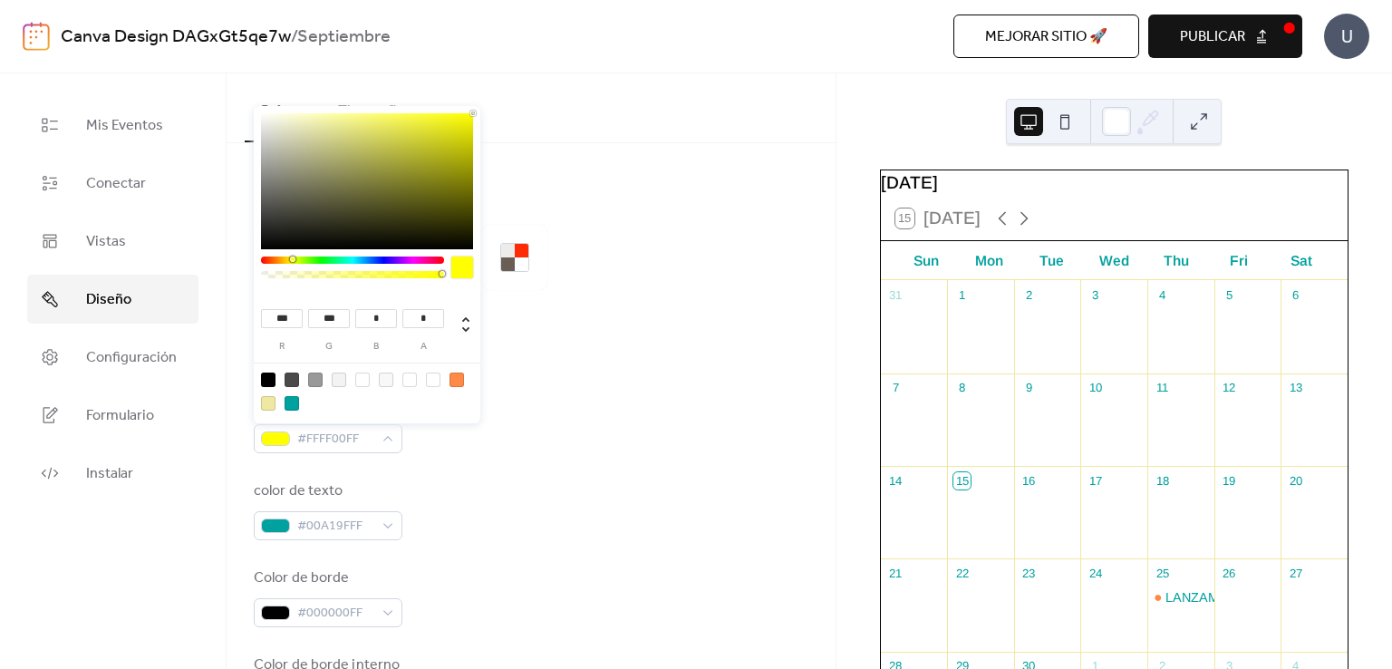
type input "*"
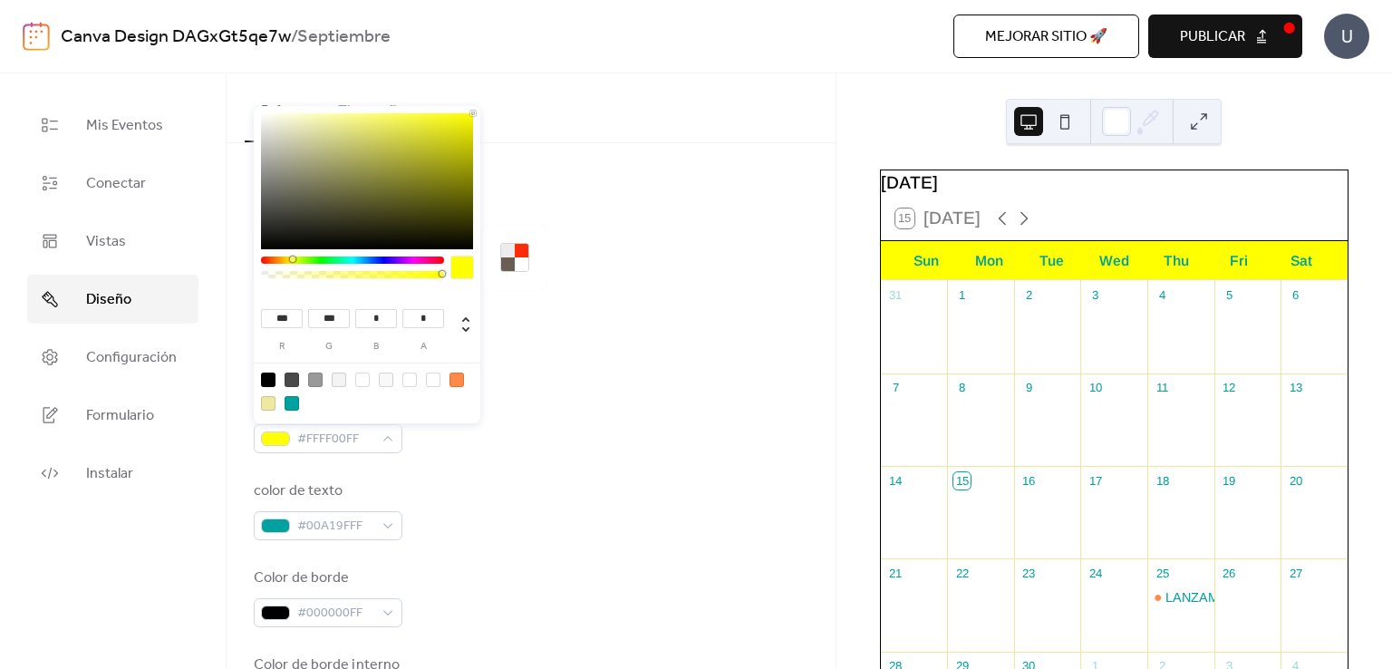
click at [337, 317] on input "***" at bounding box center [329, 318] width 42 height 19
click at [332, 309] on div "*** g" at bounding box center [329, 327] width 42 height 49
click at [332, 309] on input "***" at bounding box center [329, 318] width 42 height 19
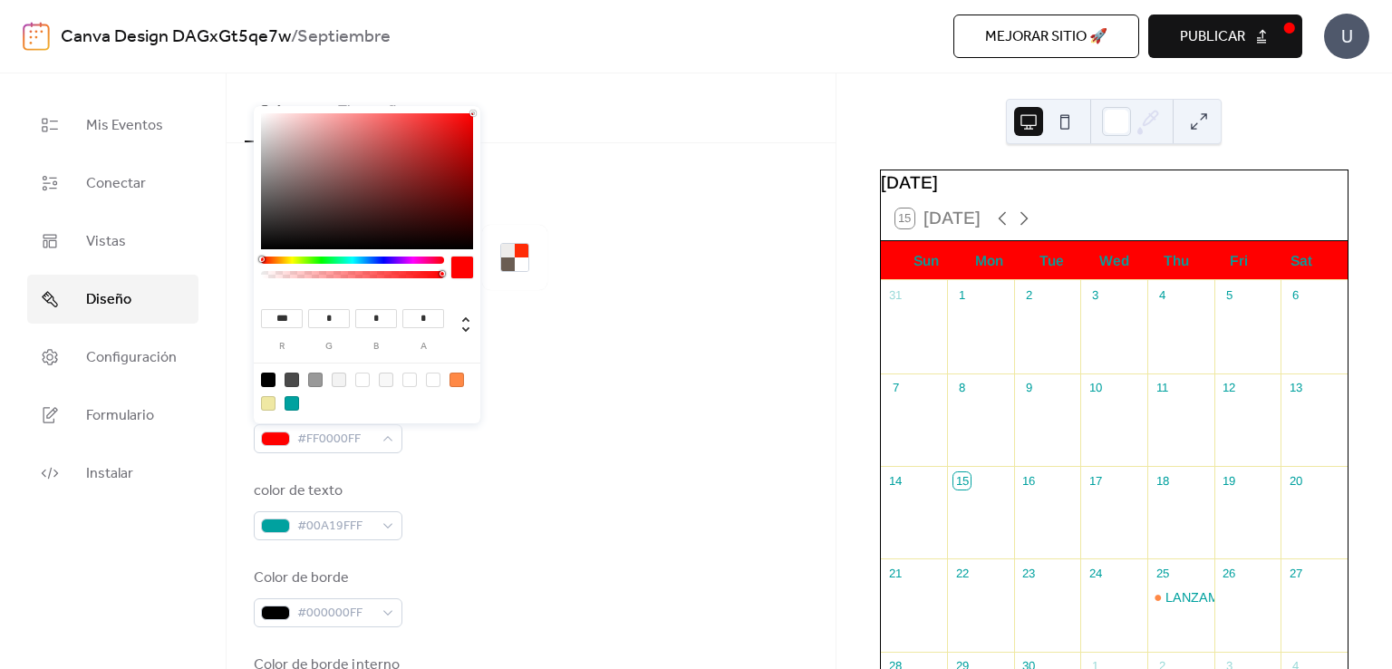
click at [435, 378] on div at bounding box center [433, 379] width 14 height 14
type input "***"
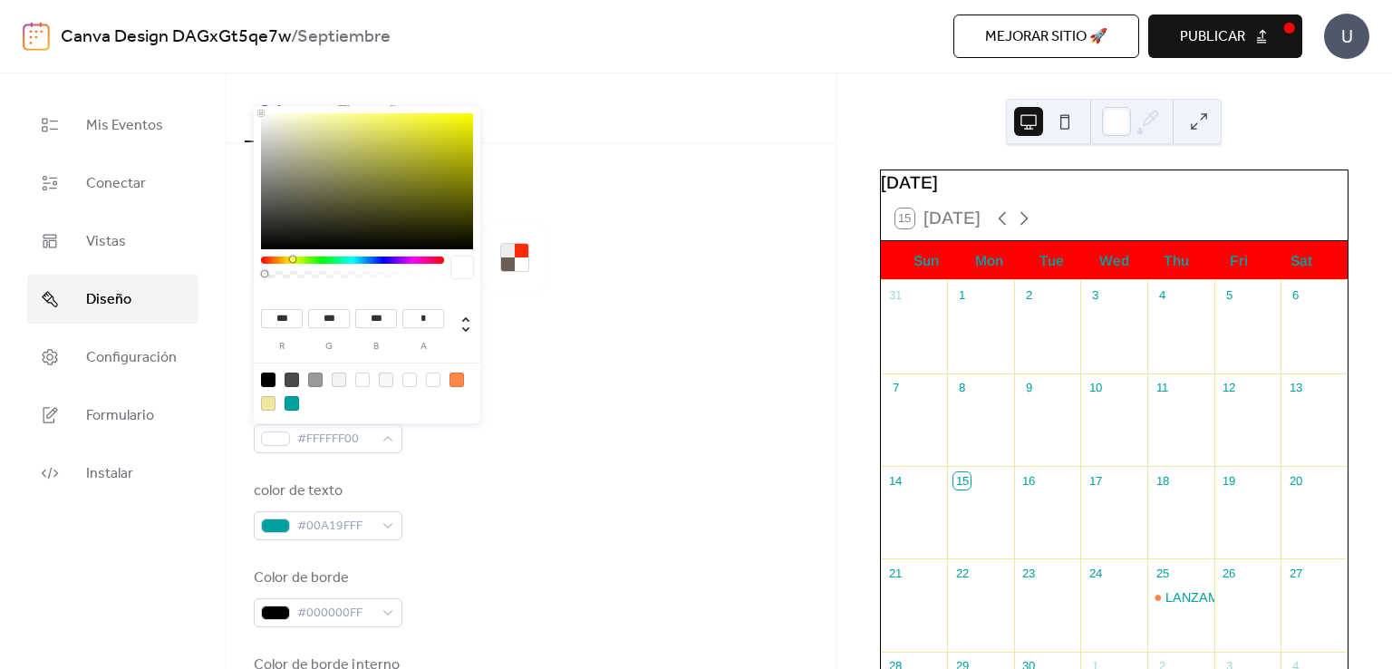
click at [431, 378] on div at bounding box center [433, 379] width 14 height 14
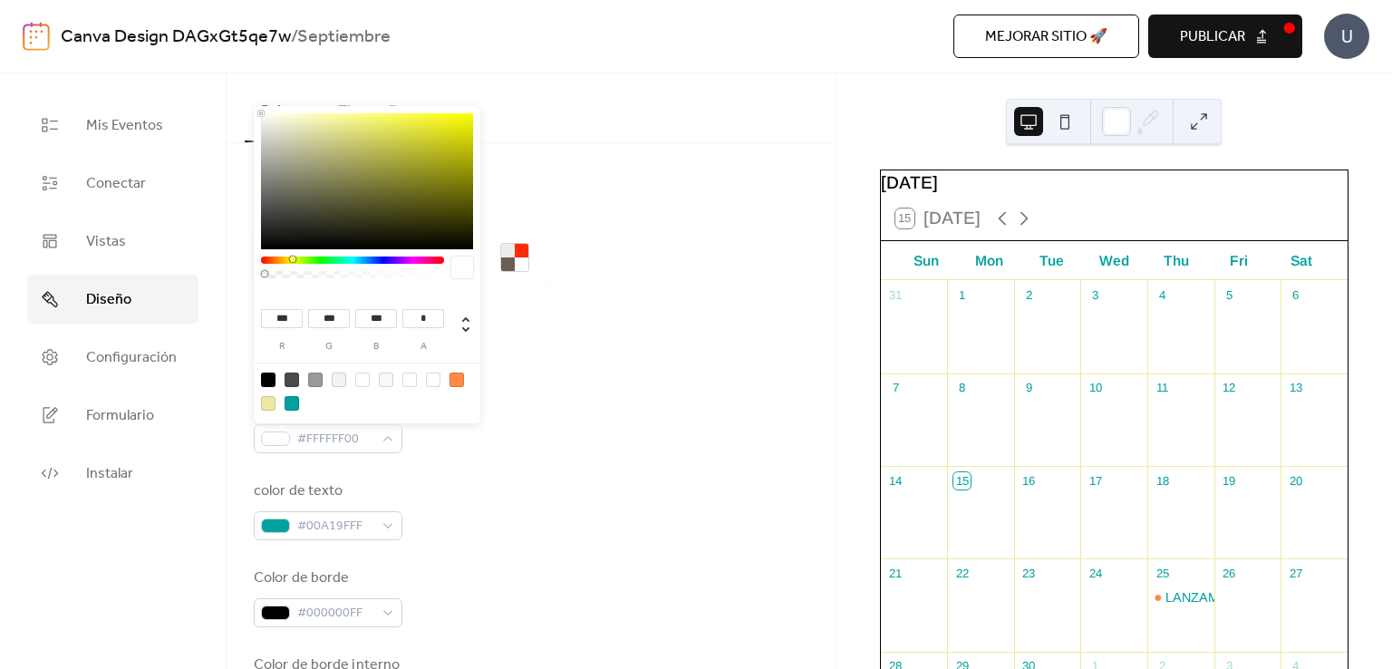
click at [405, 381] on div at bounding box center [409, 379] width 14 height 14
type input "*"
drag, startPoint x: 437, startPoint y: 276, endPoint x: 152, endPoint y: 296, distance: 285.2
click at [152, 296] on body "Canva Design DAGxGt5qe7w / Septiembre Mejorar sitio 🚀 vista previa Publicar U M…" at bounding box center [696, 334] width 1392 height 669
type input "*"
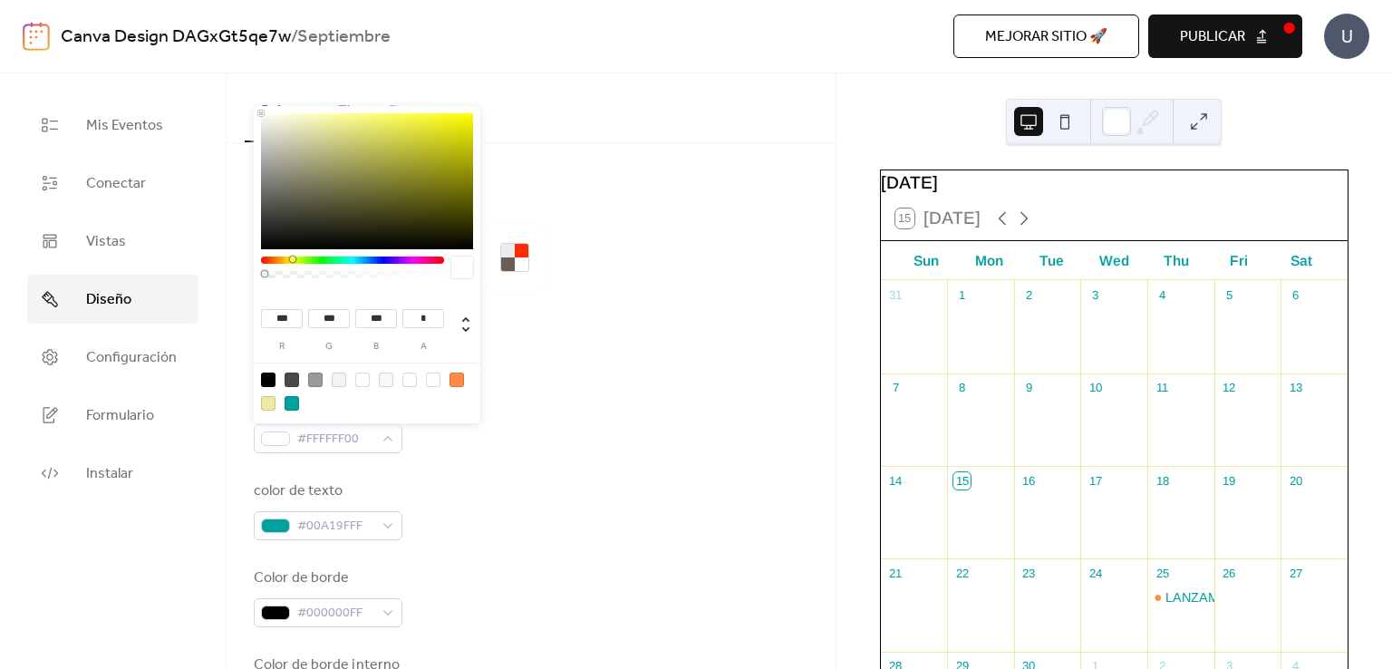
type input "*"
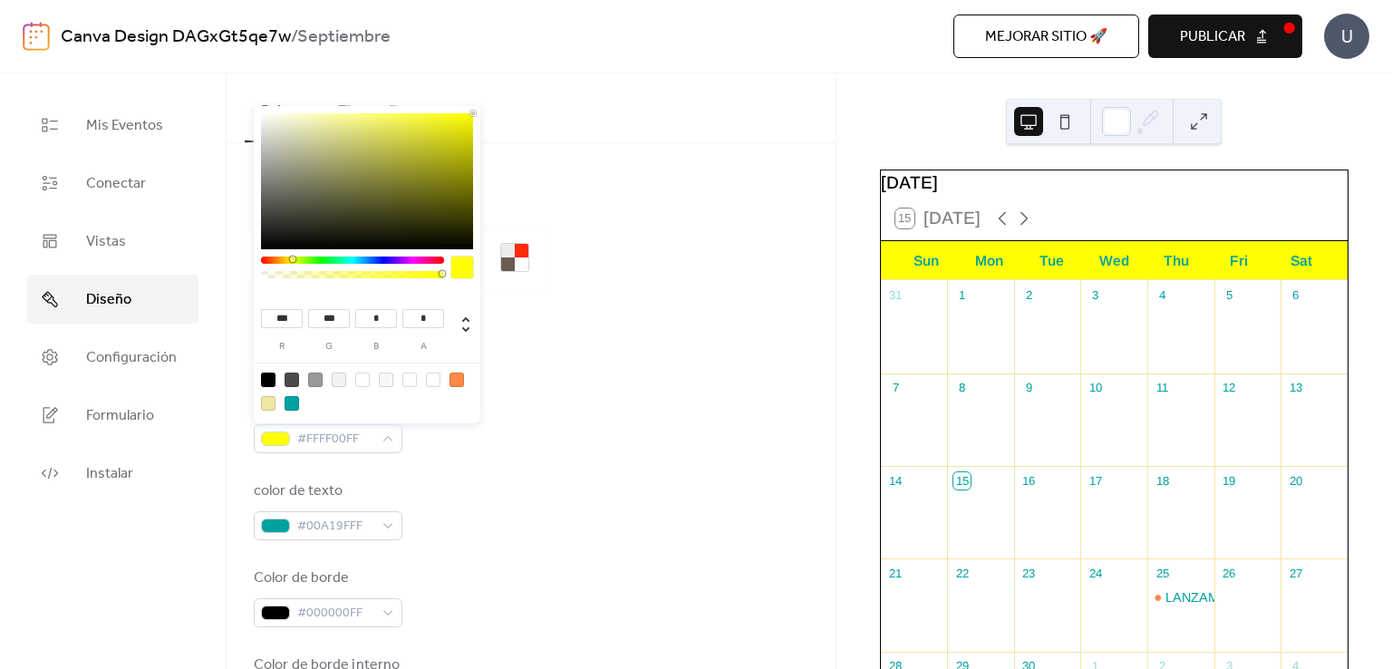
click at [576, 308] on div at bounding box center [531, 319] width 554 height 58
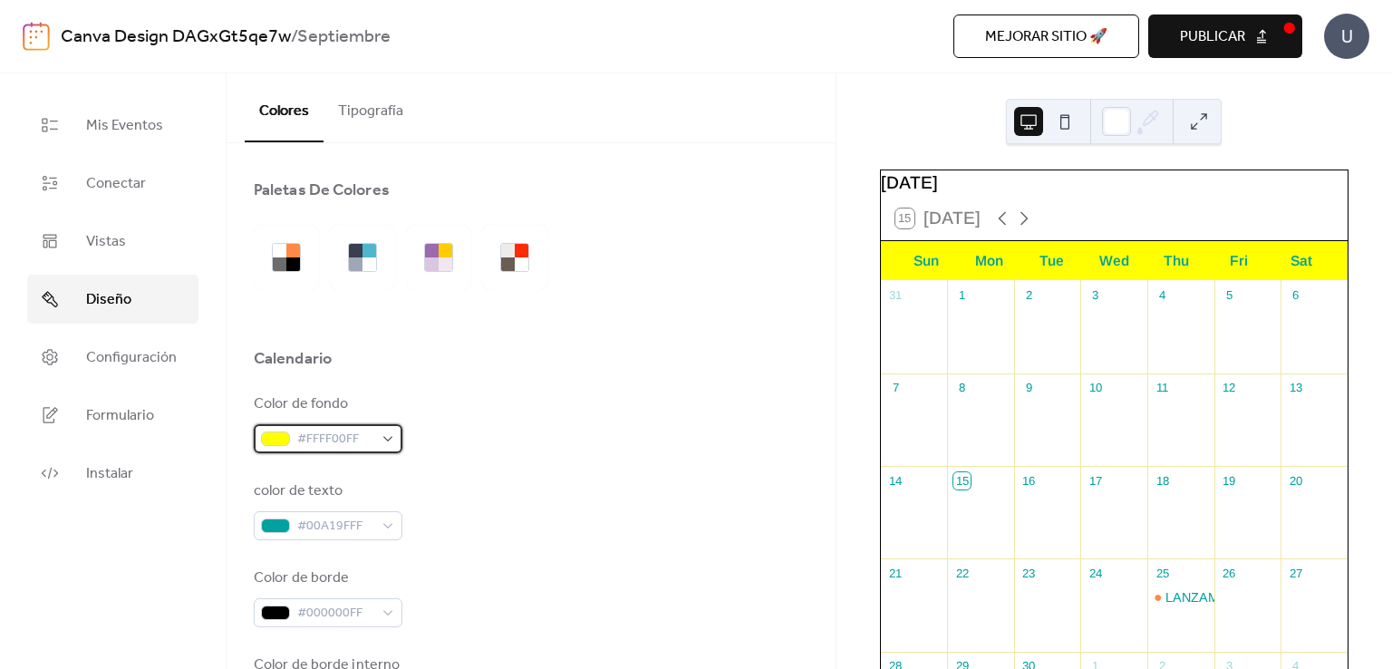
click at [352, 429] on span "#FFFF00FF" at bounding box center [335, 440] width 76 height 22
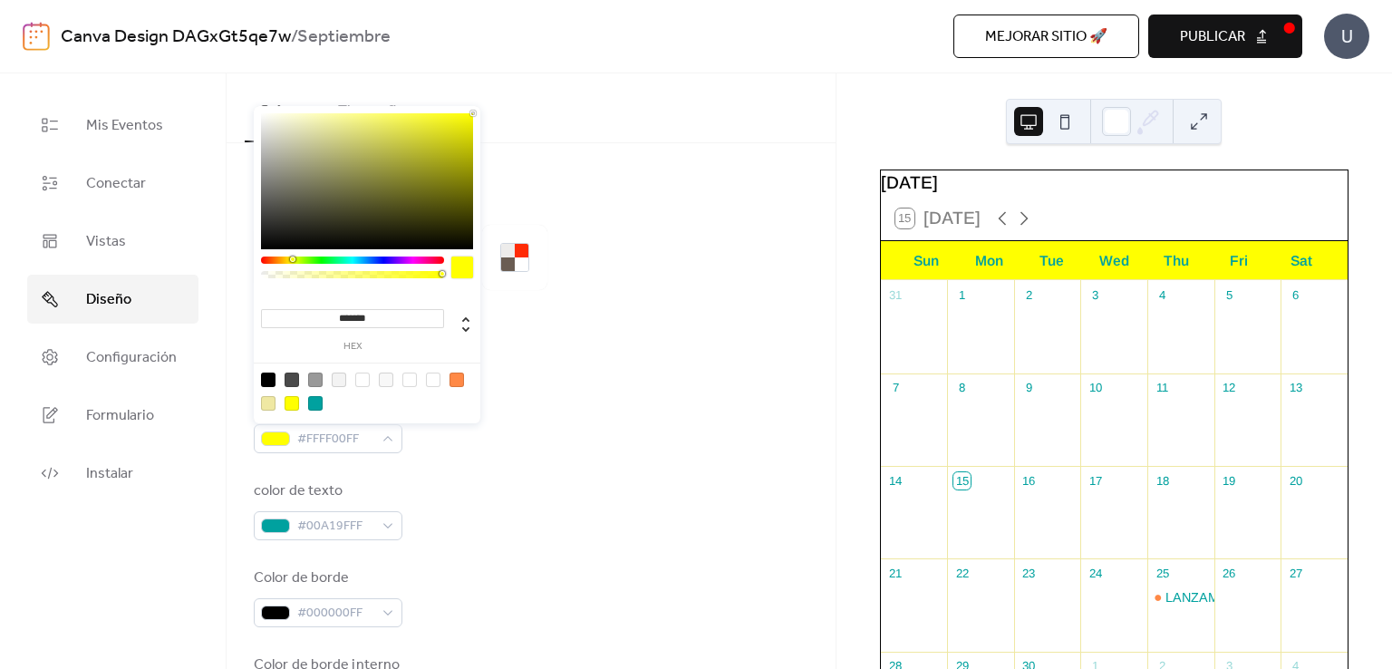
type input "***"
type input "*"
drag, startPoint x: 437, startPoint y: 272, endPoint x: 188, endPoint y: 284, distance: 248.5
click at [188, 284] on body "Canva Design DAGxGt5qe7w / Septiembre Mejorar sitio 🚀 vista previa Publicar U M…" at bounding box center [696, 334] width 1392 height 669
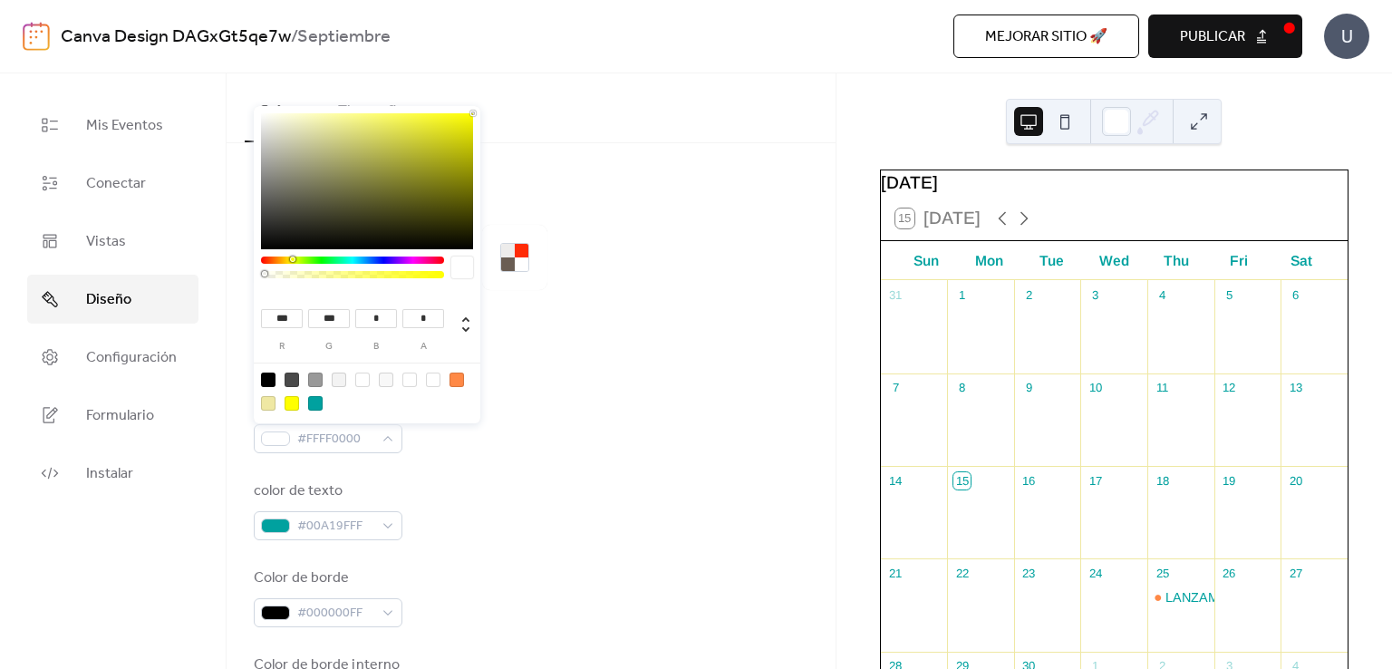
click at [385, 384] on div at bounding box center [386, 379] width 14 height 14
type input "***"
click at [354, 381] on div at bounding box center [367, 390] width 230 height 57
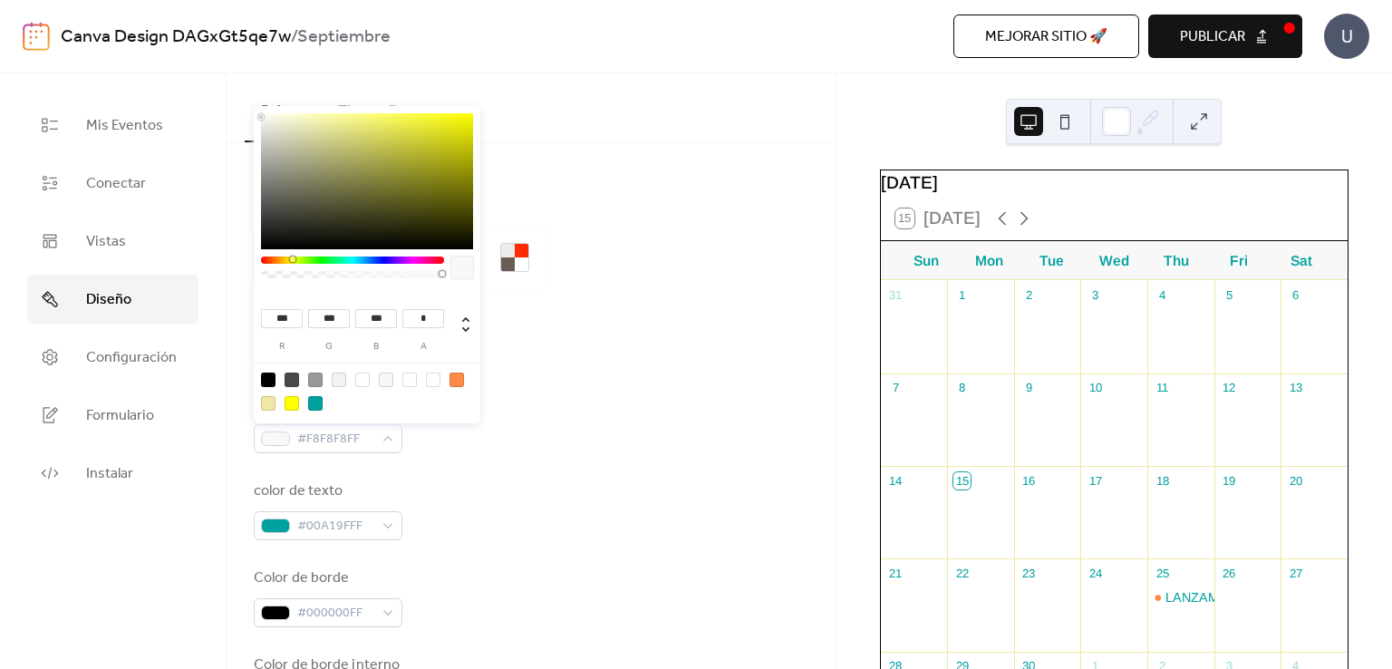
click at [361, 381] on div at bounding box center [362, 379] width 14 height 14
type input "*"
click at [433, 382] on div at bounding box center [433, 379] width 14 height 14
type input "***"
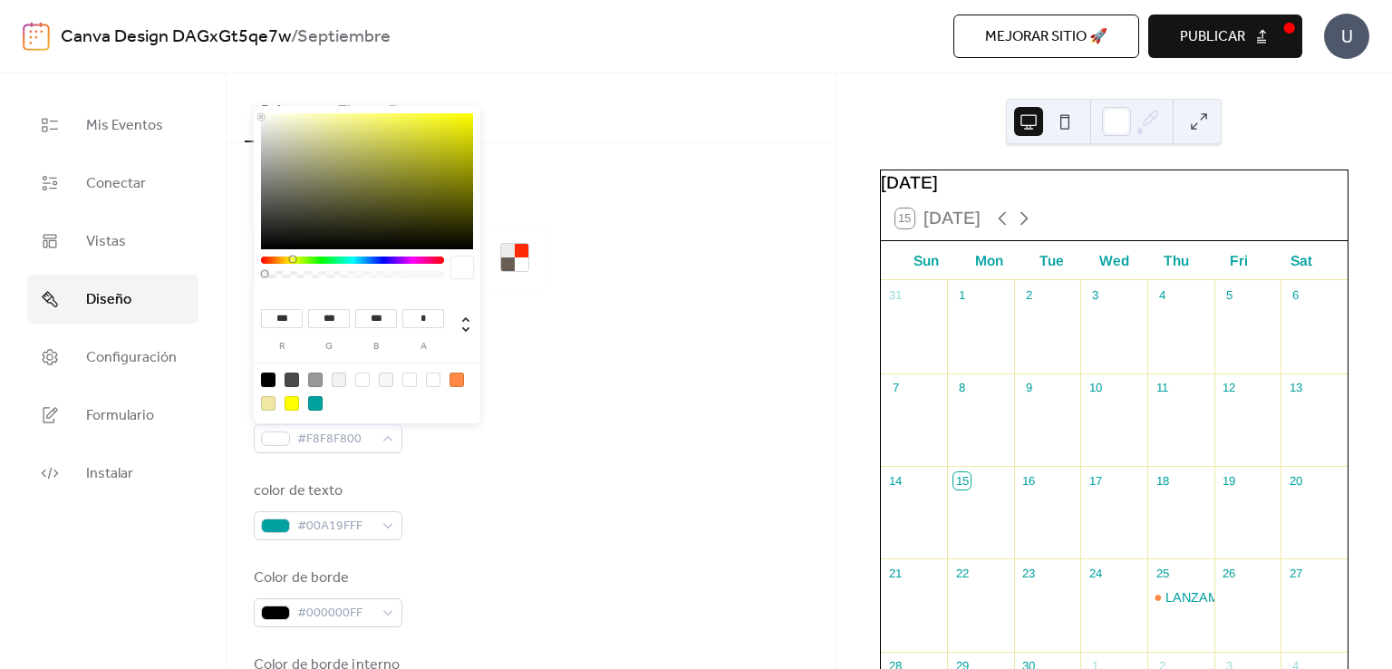
type input "***"
click at [414, 376] on div at bounding box center [409, 379] width 14 height 14
drag, startPoint x: 315, startPoint y: 283, endPoint x: 270, endPoint y: 282, distance: 45.3
click at [270, 282] on div at bounding box center [352, 272] width 183 height 32
type input "*"
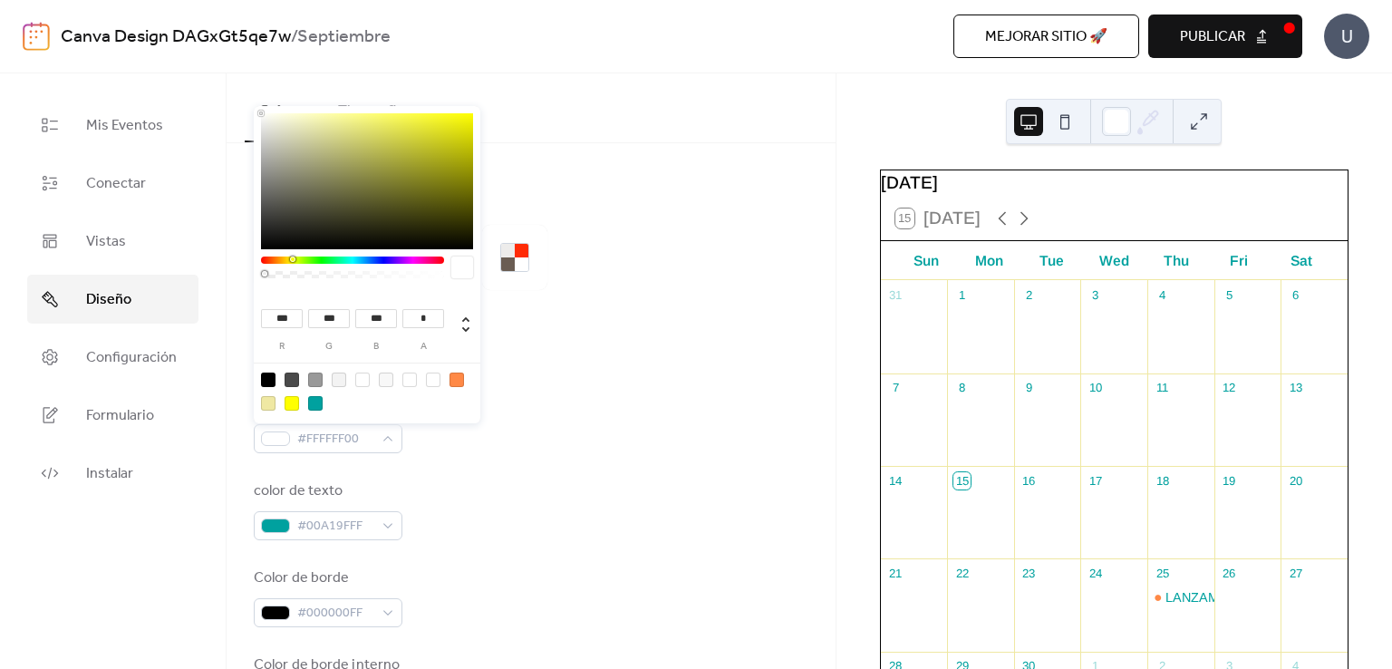
drag, startPoint x: 275, startPoint y: 274, endPoint x: 227, endPoint y: 273, distance: 48.0
click at [227, 273] on body "Canva Design DAGxGt5qe7w / Septiembre Mejorar sitio 🚀 vista previa Publicar U M…" at bounding box center [696, 334] width 1392 height 669
click at [583, 327] on div at bounding box center [531, 319] width 554 height 58
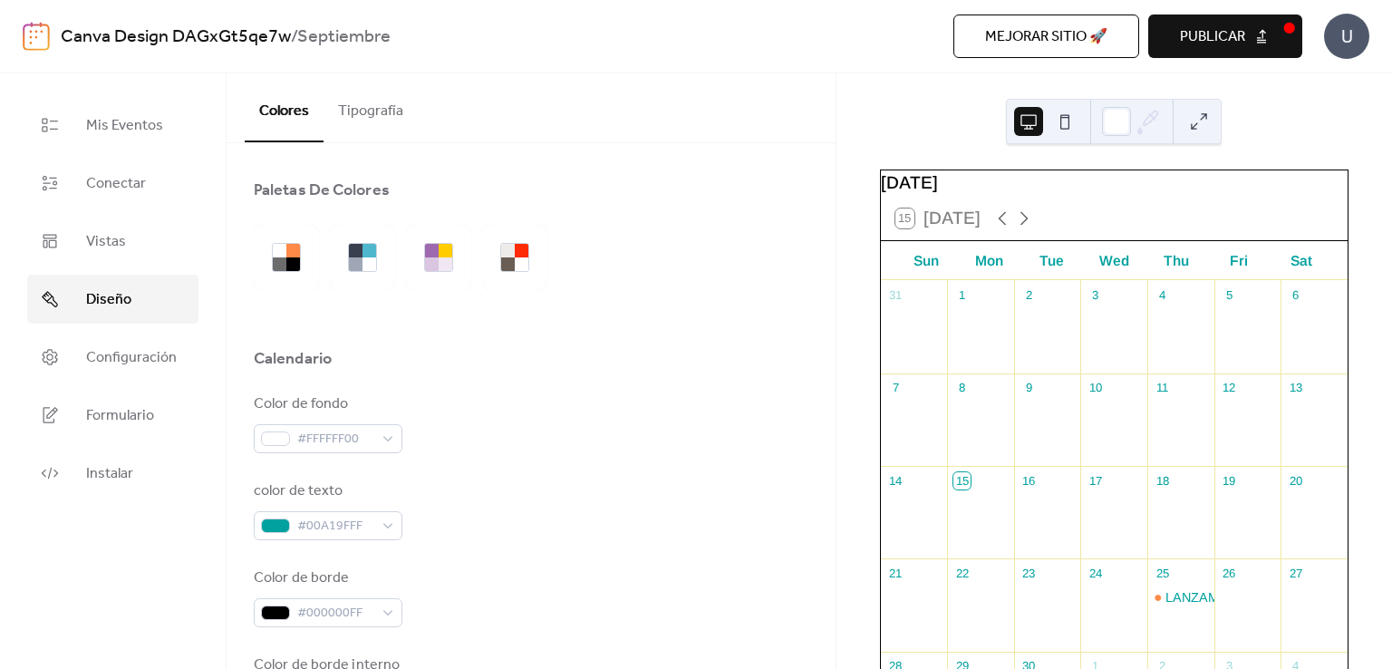
click at [583, 327] on div at bounding box center [531, 319] width 554 height 58
